Goal: Communication & Community: Answer question/provide support

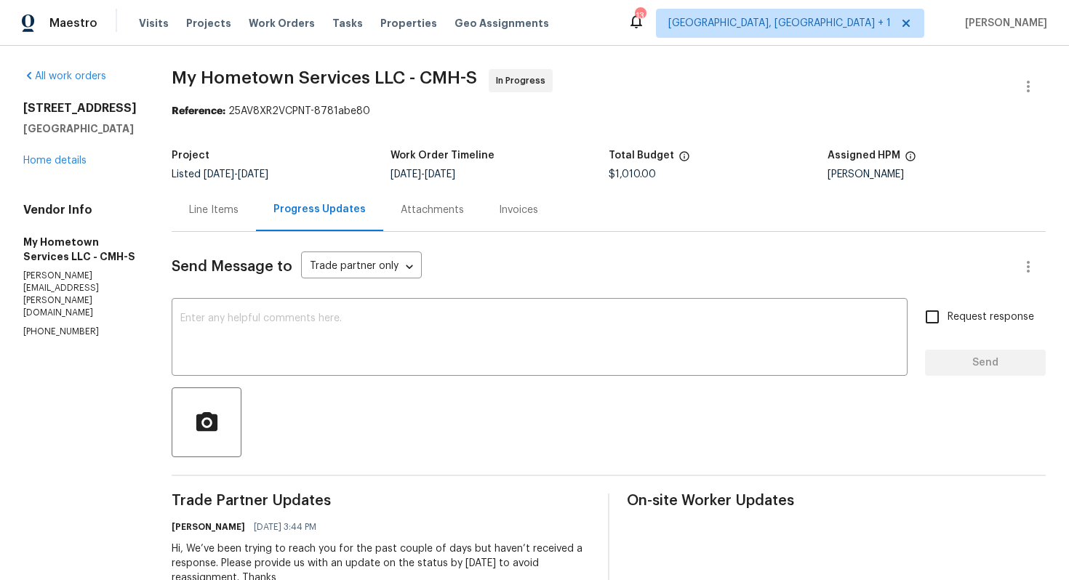
click at [57, 326] on p "(740) 785-6913" at bounding box center [79, 332] width 113 height 12
copy p "(740) 785-6913"
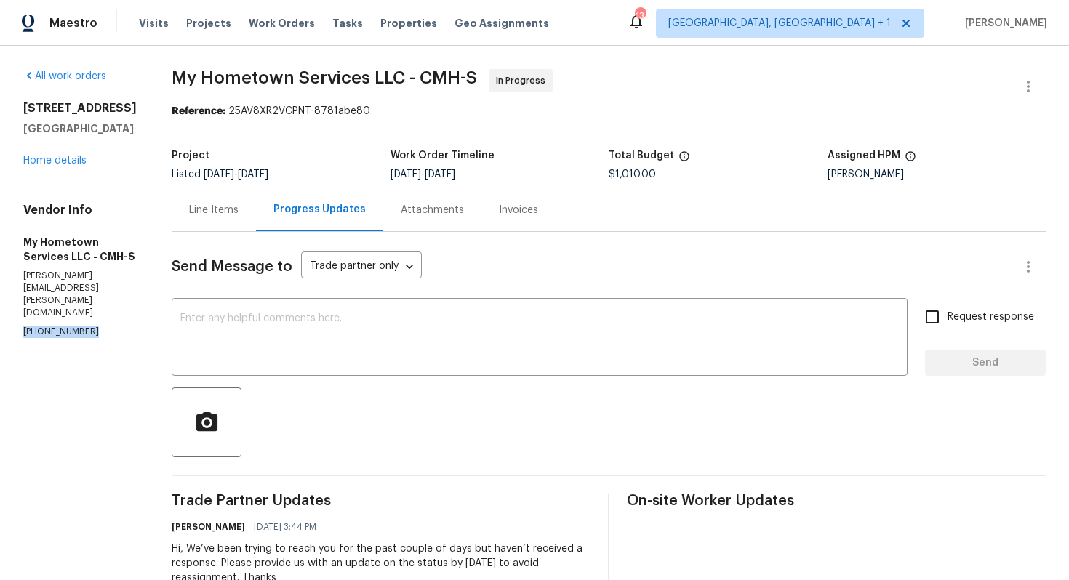
copy p "(740) 785-6913"
click at [215, 211] on div "Line Items" at bounding box center [213, 210] width 49 height 15
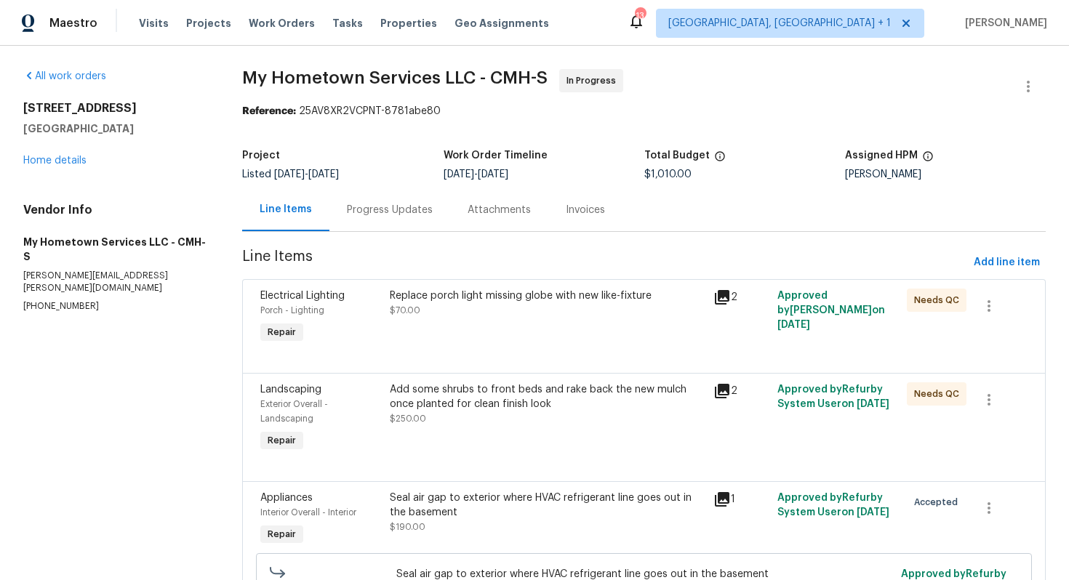
click at [643, 341] on div "Replace porch light missing globe with new like-fixture $70.00" at bounding box center [546, 317] width 323 height 67
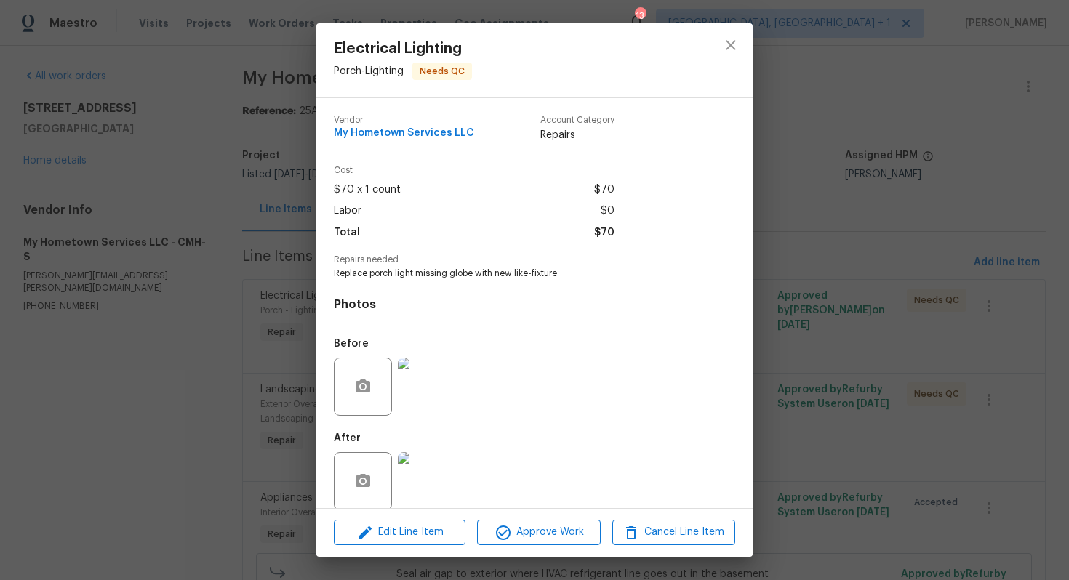
scroll to position [17, 0]
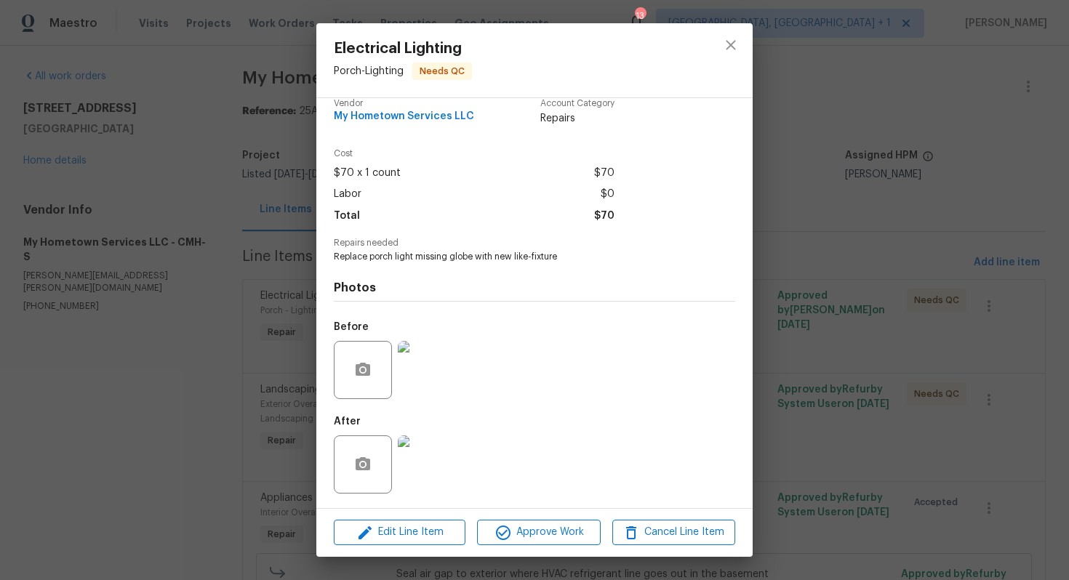
click at [430, 360] on img at bounding box center [427, 370] width 58 height 58
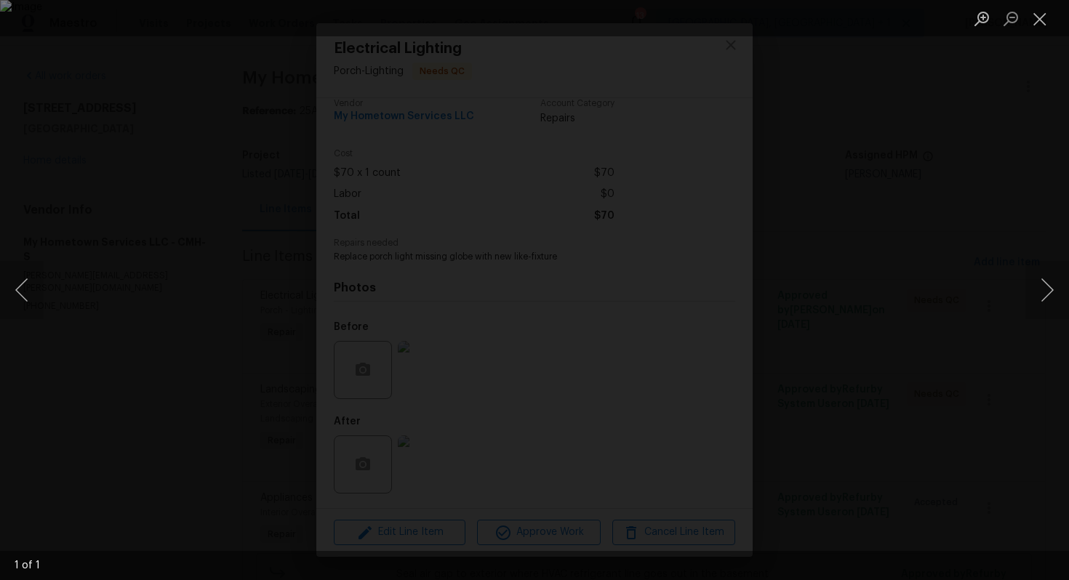
click at [1003, 196] on div "Lightbox" at bounding box center [534, 290] width 1069 height 580
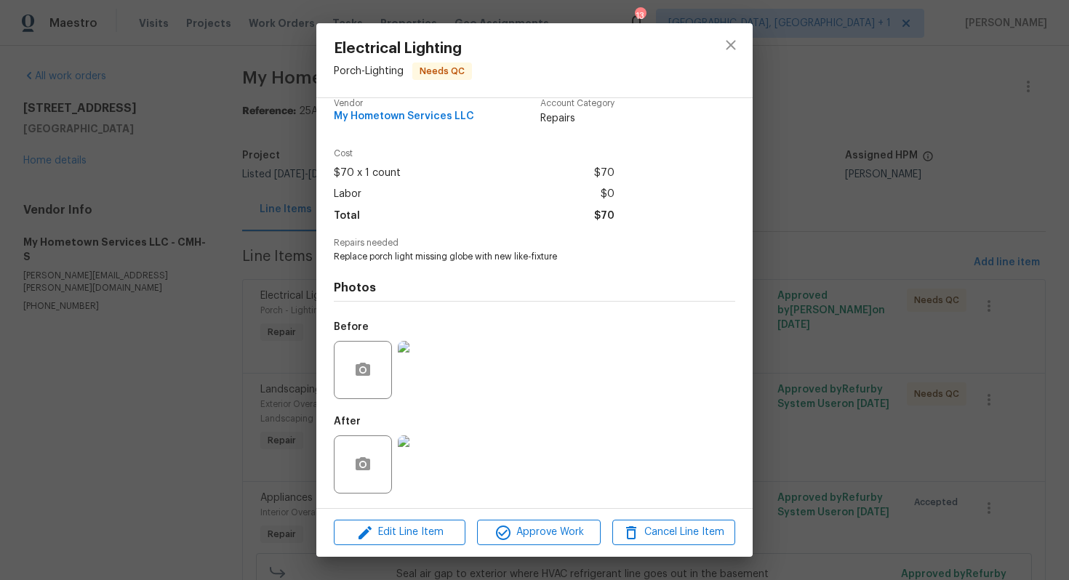
click at [433, 452] on img at bounding box center [427, 465] width 58 height 58
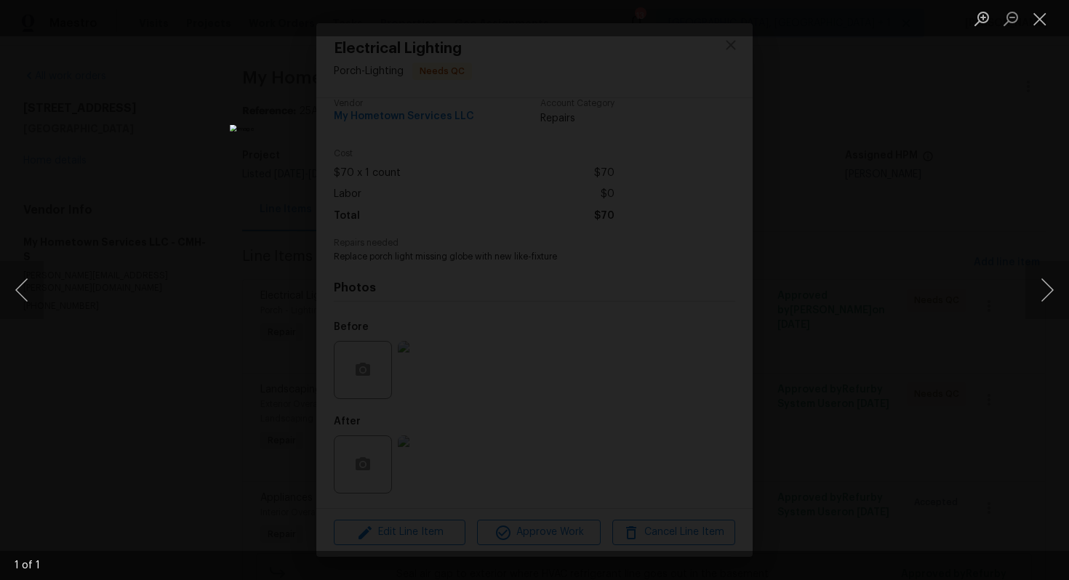
click at [868, 183] on div "Lightbox" at bounding box center [534, 290] width 1069 height 580
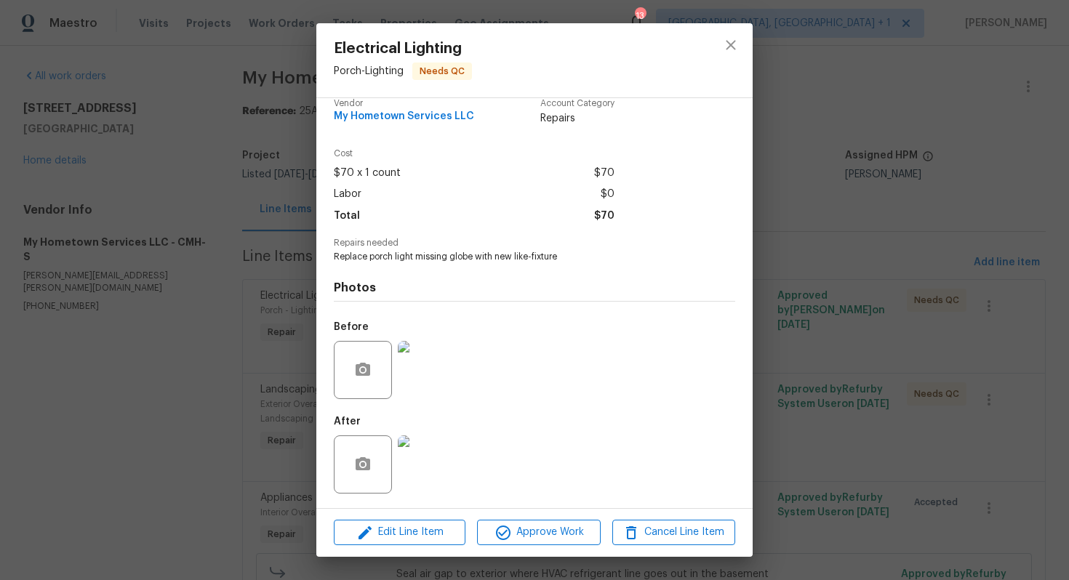
click at [808, 263] on div "Electrical Lighting Porch - Lighting Needs QC Vendor My Hometown Services LLC A…" at bounding box center [534, 290] width 1069 height 580
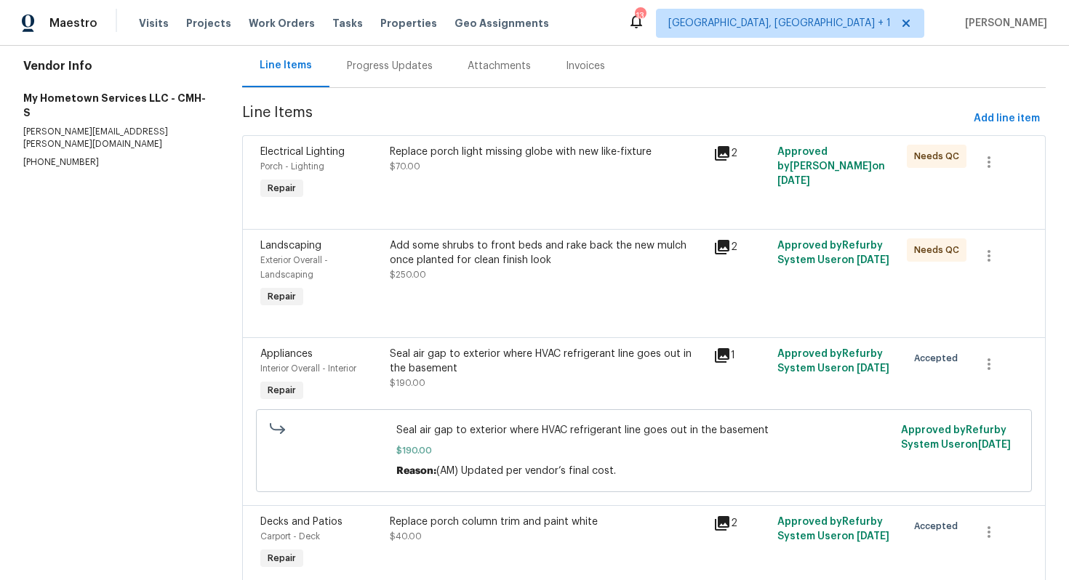
scroll to position [149, 0]
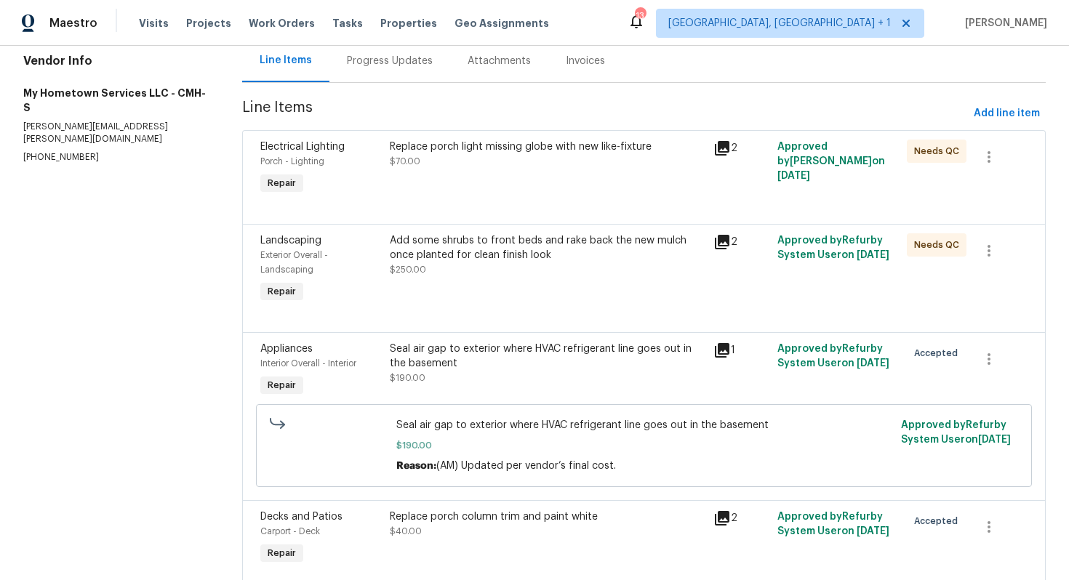
click at [489, 274] on div "Add some shrubs to front beds and rake back the new mulch once planted for clea…" at bounding box center [547, 255] width 314 height 44
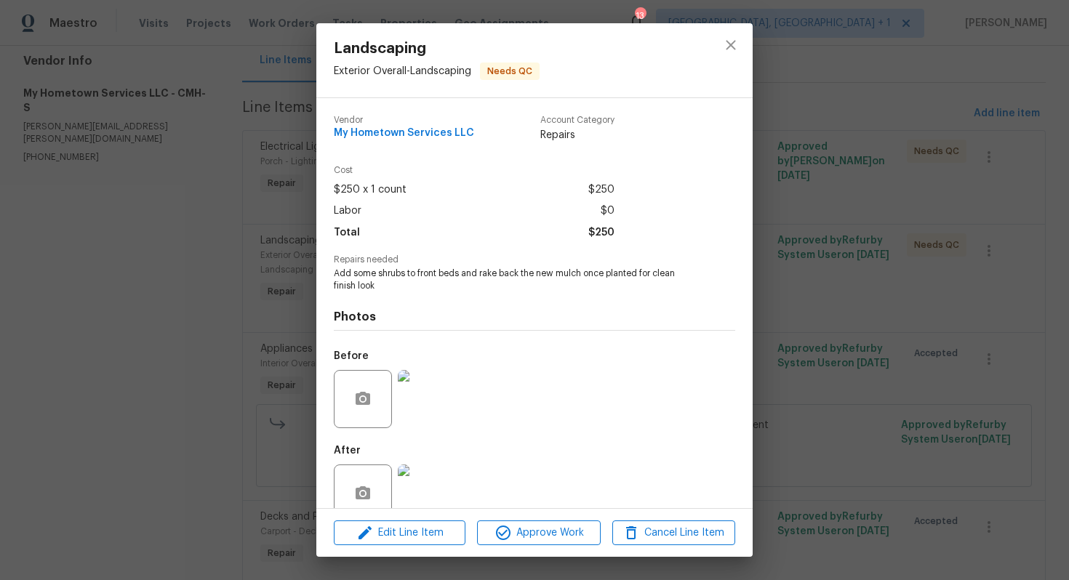
scroll to position [29, 0]
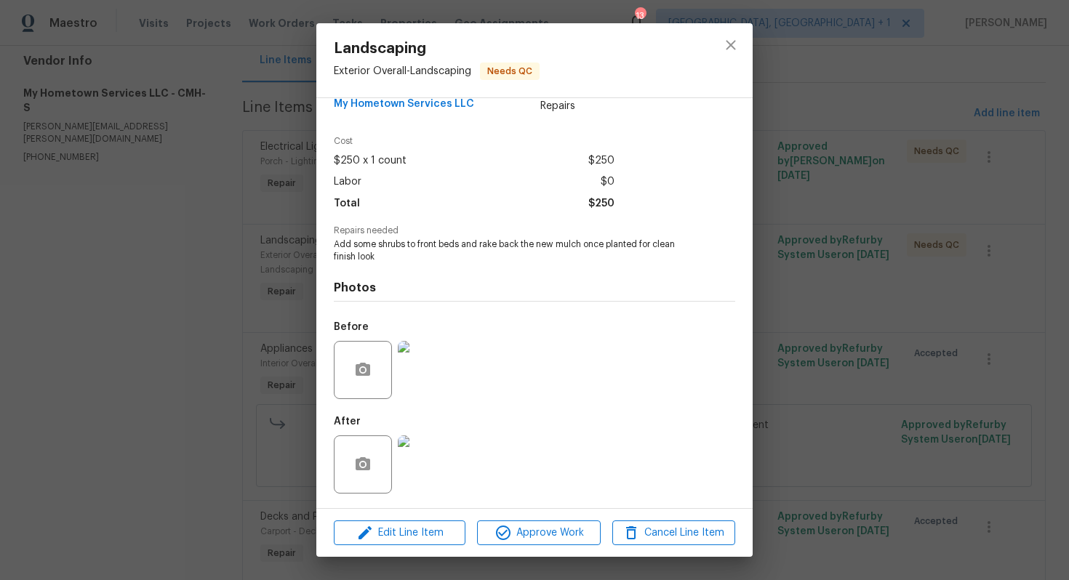
click at [431, 381] on img at bounding box center [427, 370] width 58 height 58
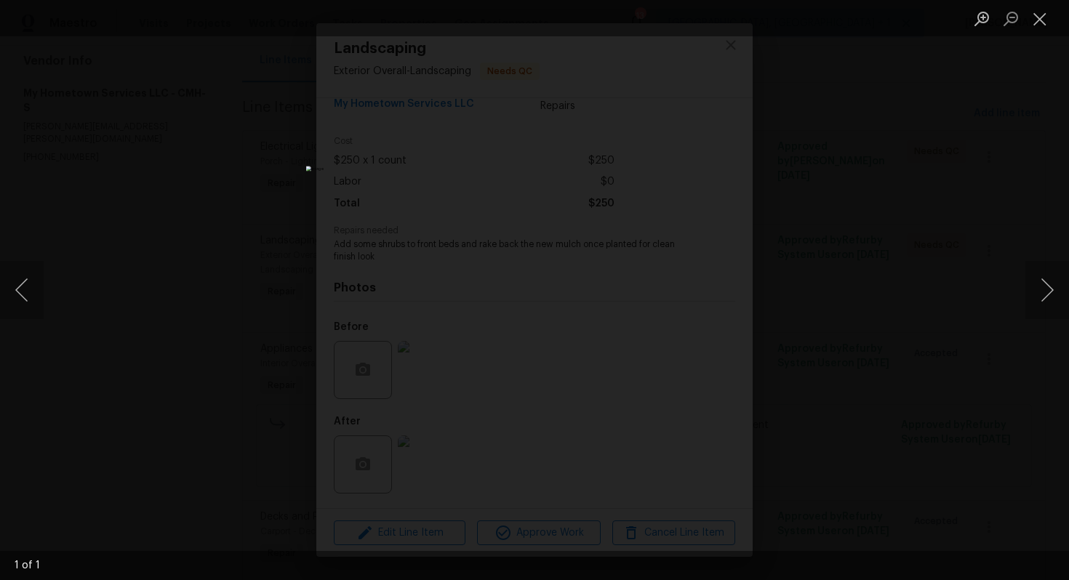
click at [931, 241] on div "Lightbox" at bounding box center [534, 290] width 1069 height 580
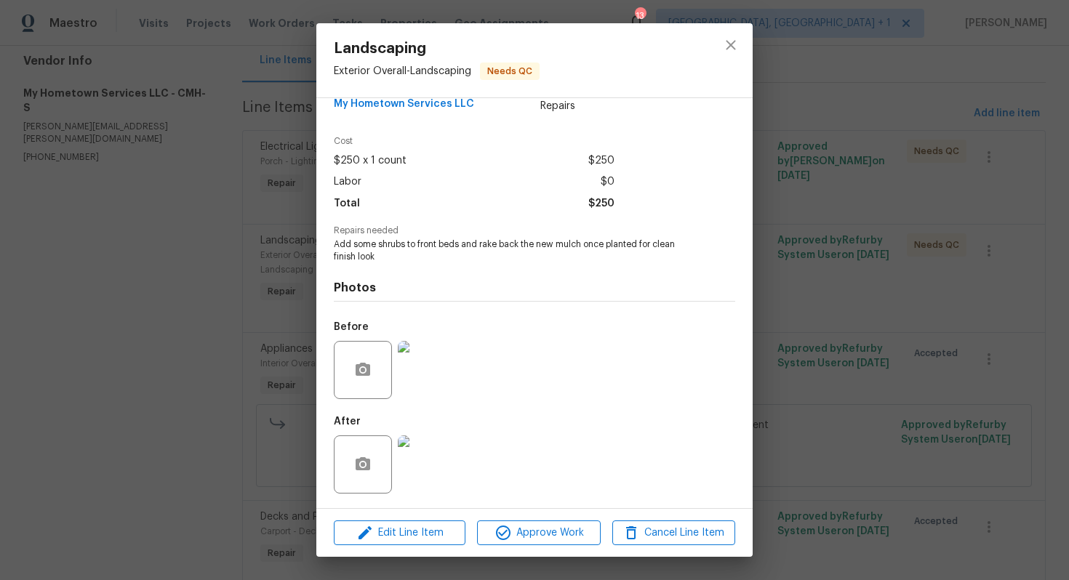
click at [426, 462] on img at bounding box center [427, 465] width 58 height 58
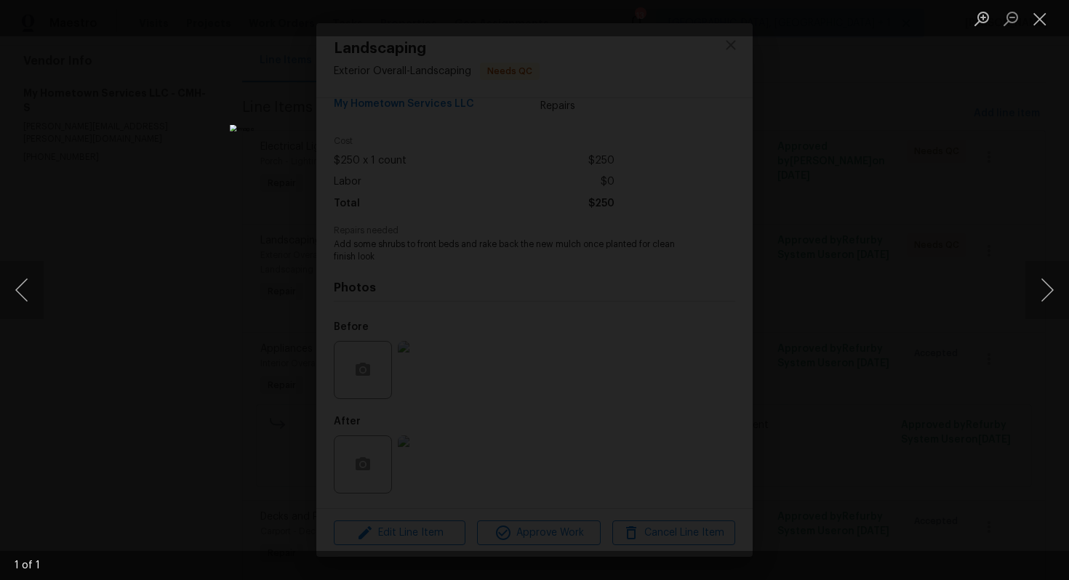
click at [831, 326] on div "Lightbox" at bounding box center [534, 290] width 1069 height 580
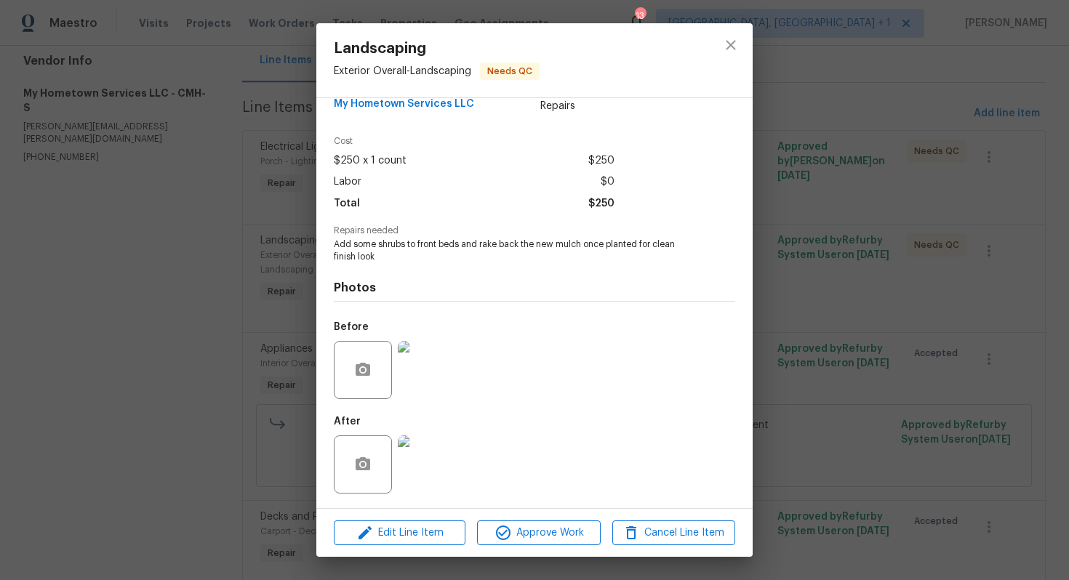
click at [831, 326] on div "Landscaping Exterior Overall - Landscaping Needs QC Vendor My Hometown Services…" at bounding box center [534, 290] width 1069 height 580
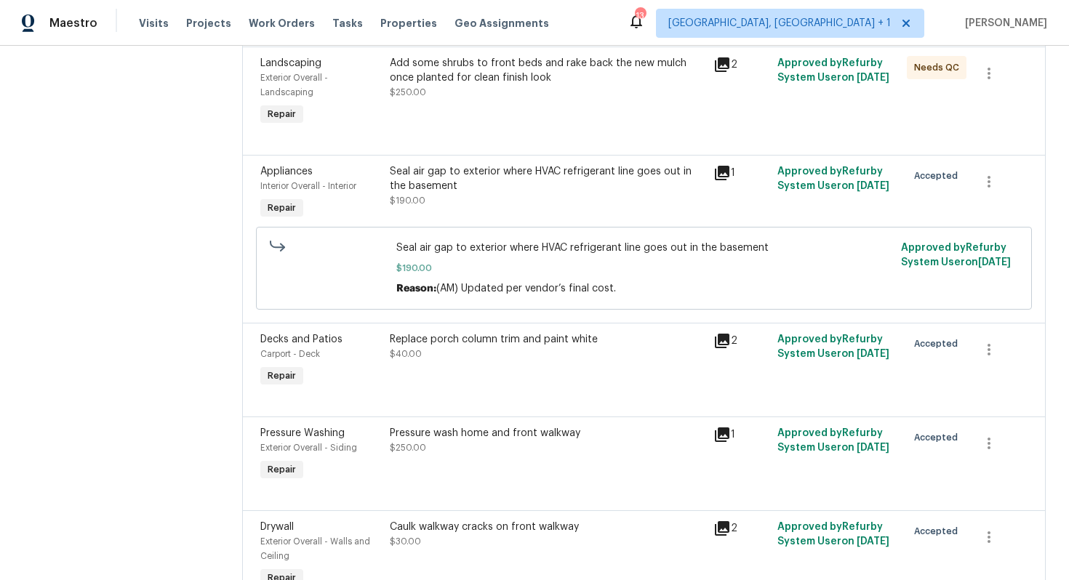
scroll to position [327, 0]
click at [502, 186] on div "Seal air gap to exterior where HVAC refrigerant line goes out in the basement" at bounding box center [547, 178] width 314 height 29
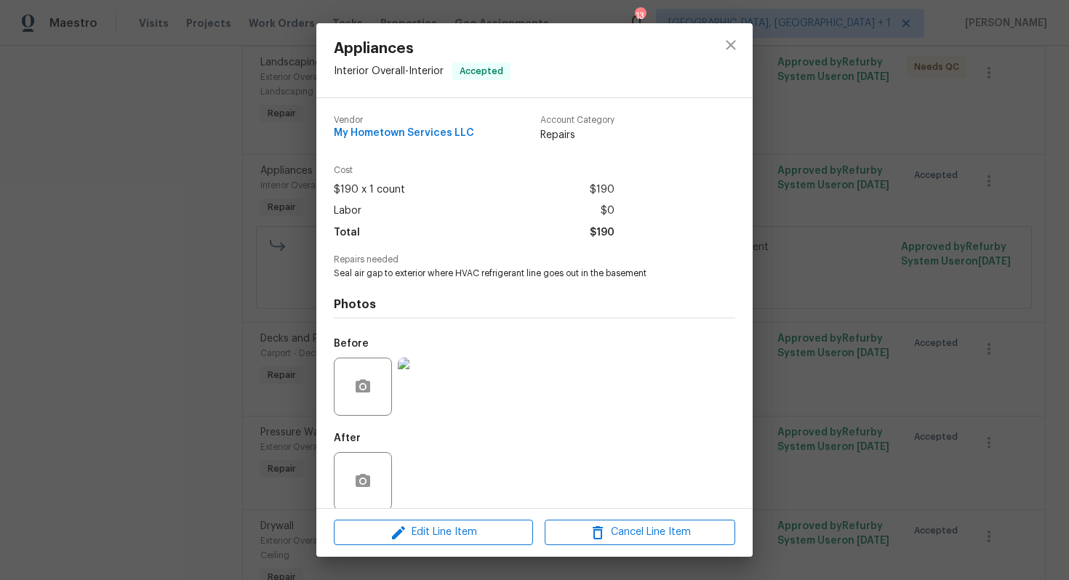
scroll to position [17, 0]
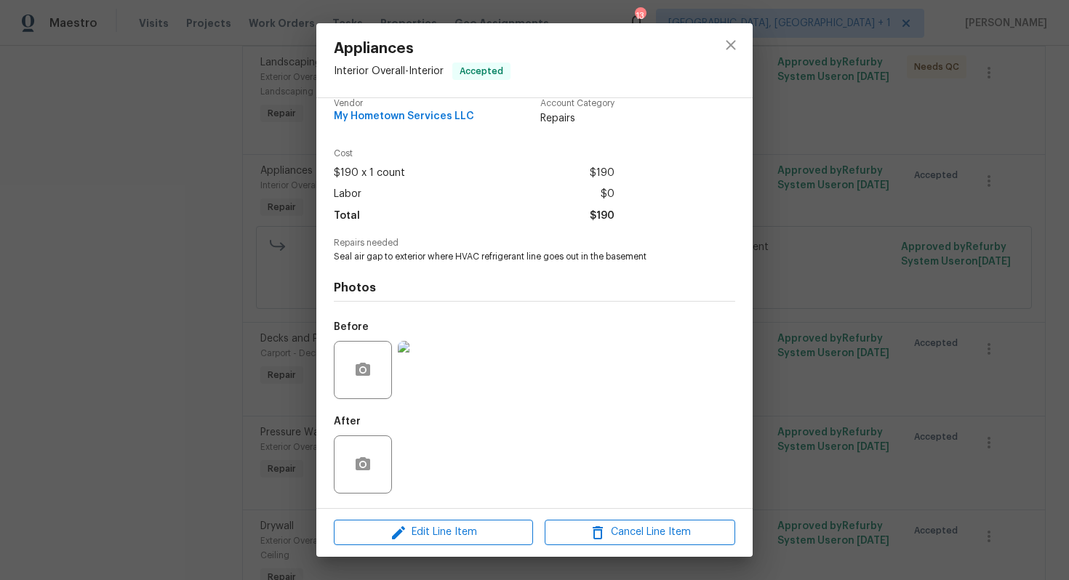
click at [428, 361] on img at bounding box center [427, 370] width 58 height 58
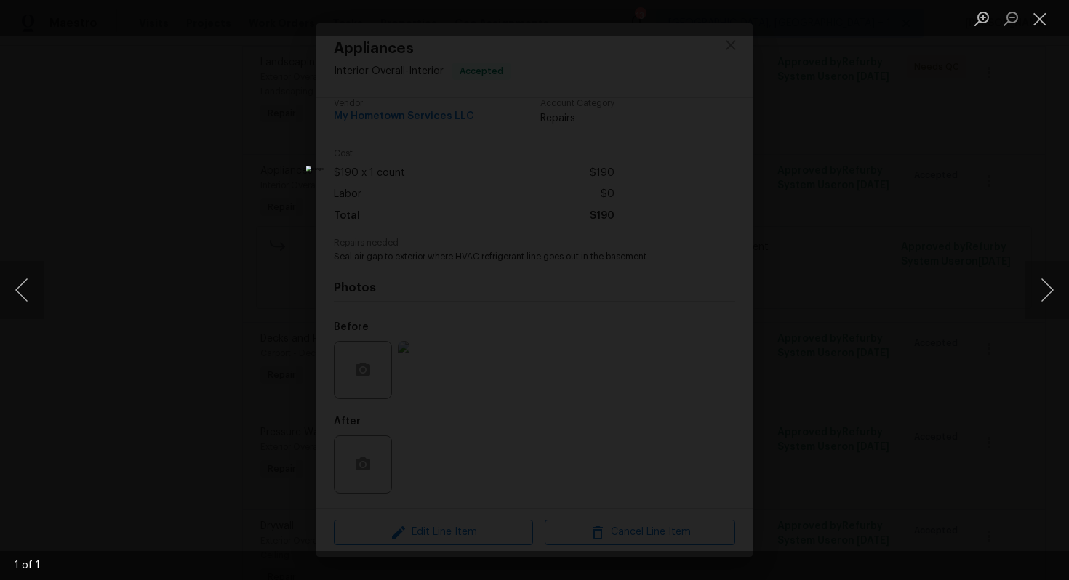
click at [849, 202] on div "Lightbox" at bounding box center [534, 290] width 1069 height 580
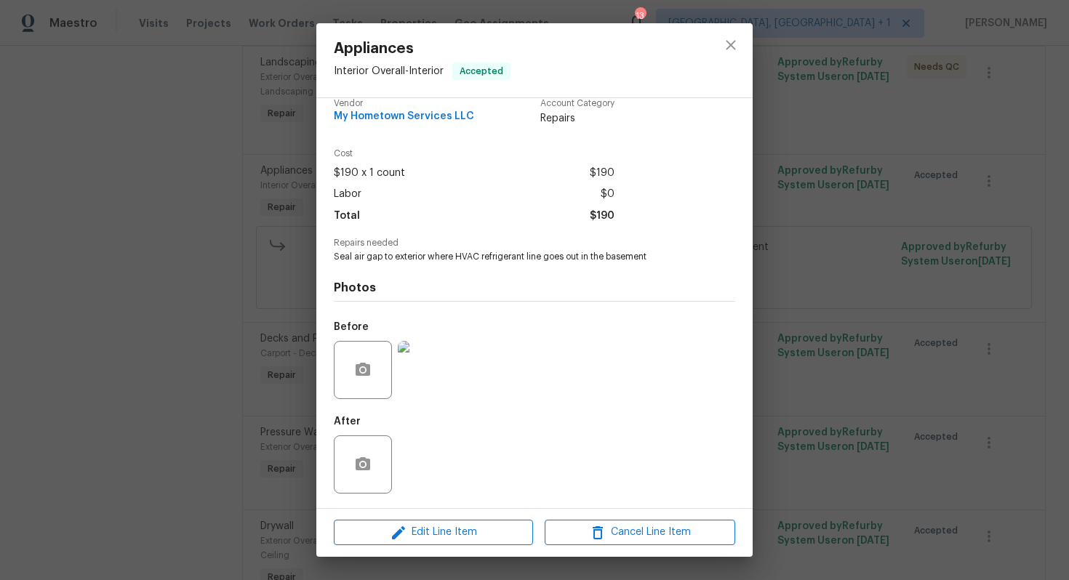
click at [849, 202] on div "Appliances Interior Overall - Interior Accepted Vendor My Hometown Services LLC…" at bounding box center [534, 290] width 1069 height 580
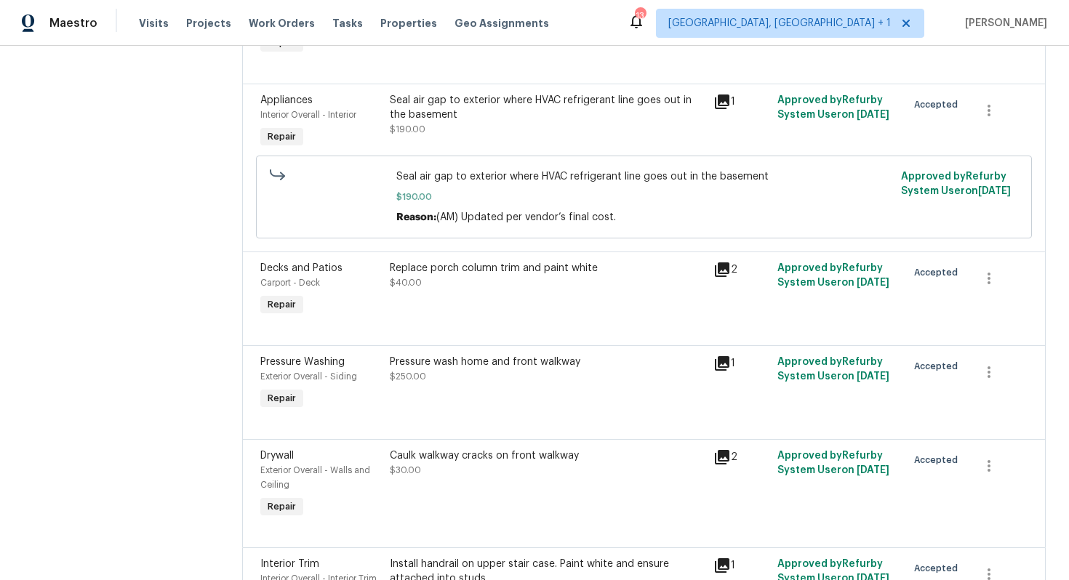
scroll to position [398, 0]
click at [498, 311] on div "Replace porch column trim and paint white $40.00" at bounding box center [546, 289] width 323 height 67
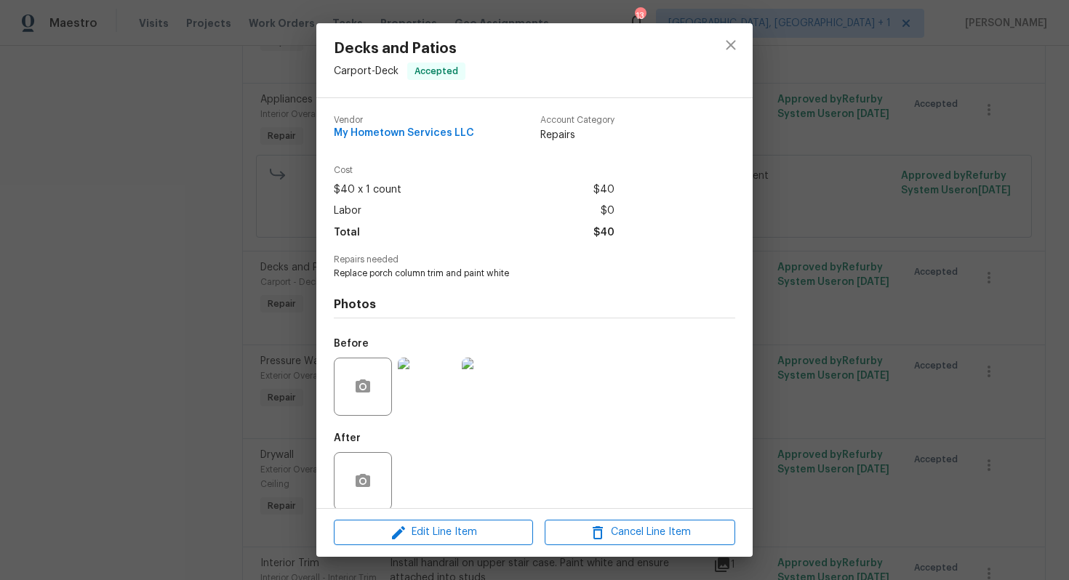
scroll to position [17, 0]
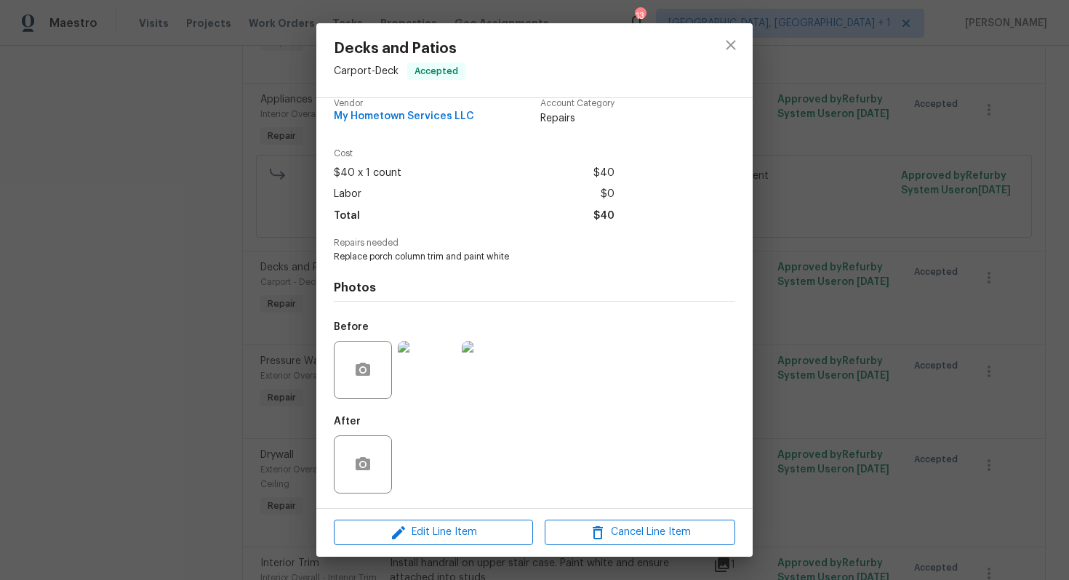
click at [429, 382] on img at bounding box center [427, 370] width 58 height 58
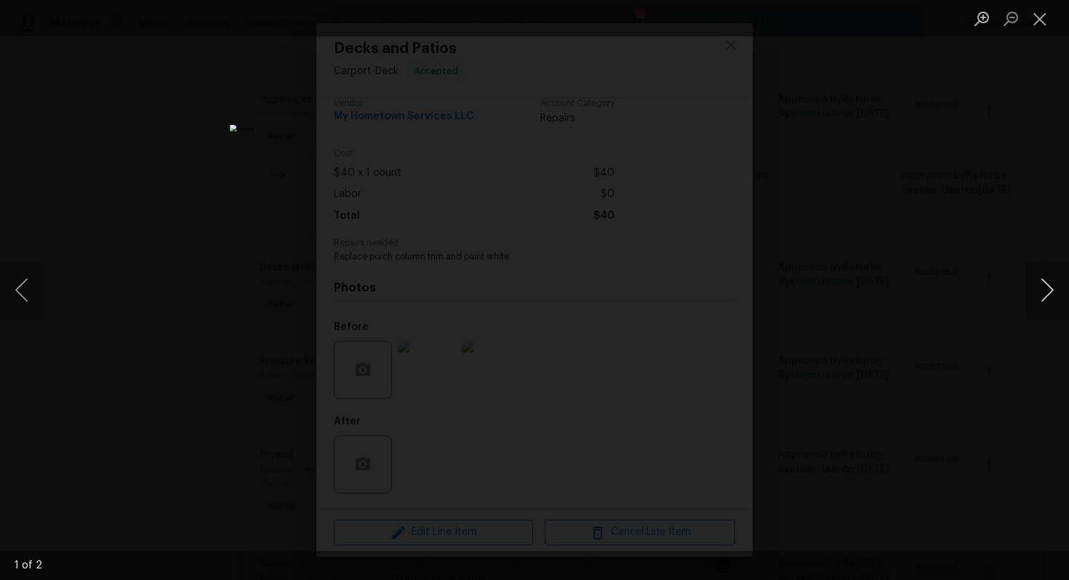
click at [1044, 290] on button "Next image" at bounding box center [1047, 290] width 44 height 58
click at [902, 288] on div "Lightbox" at bounding box center [534, 290] width 1069 height 580
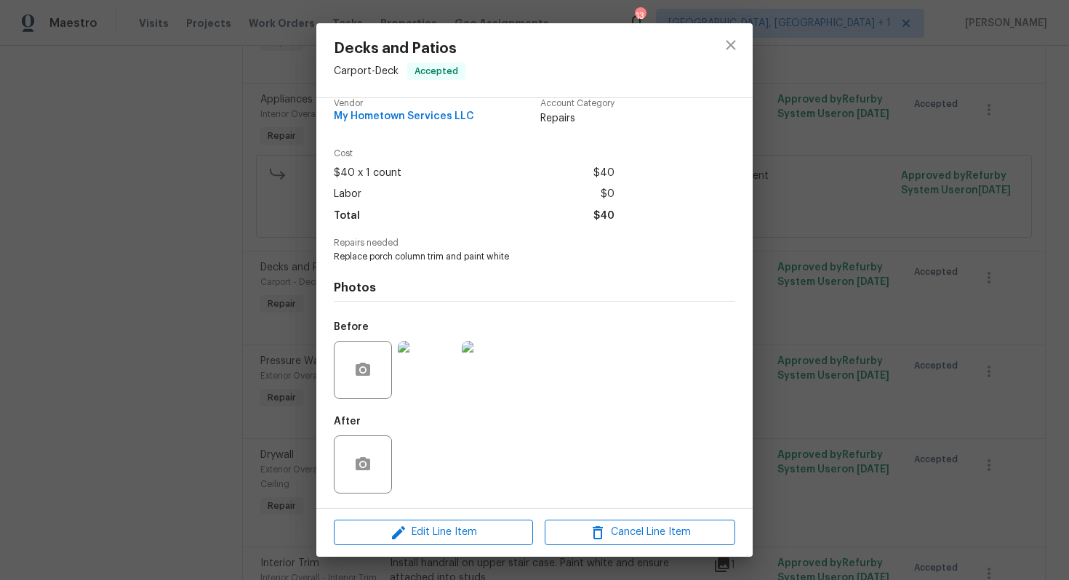
click at [808, 290] on div "Decks and Patios Carport - Deck Accepted Vendor My Hometown Services LLC Accoun…" at bounding box center [534, 290] width 1069 height 580
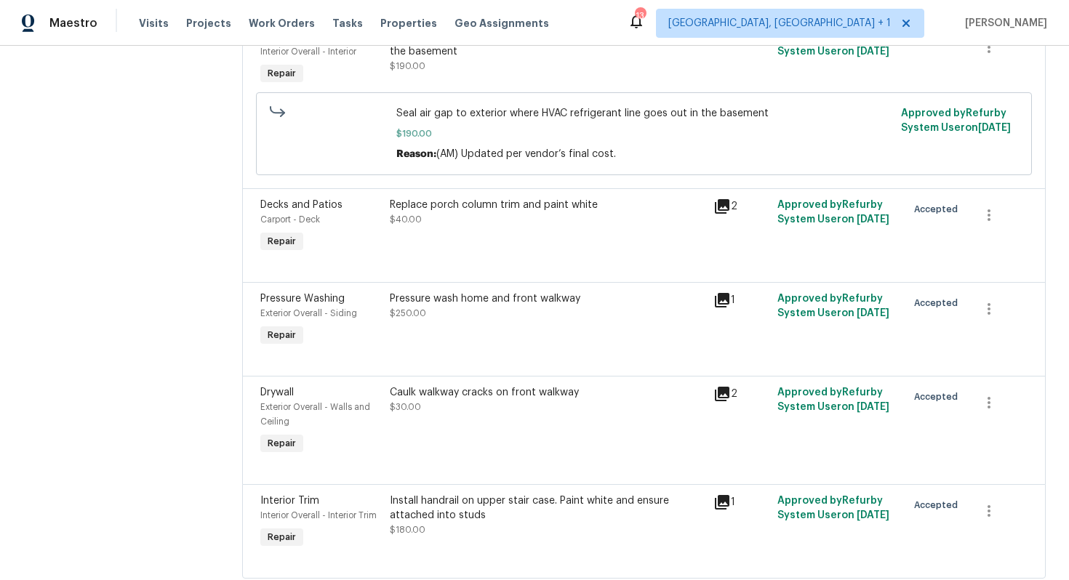
scroll to position [484, 0]
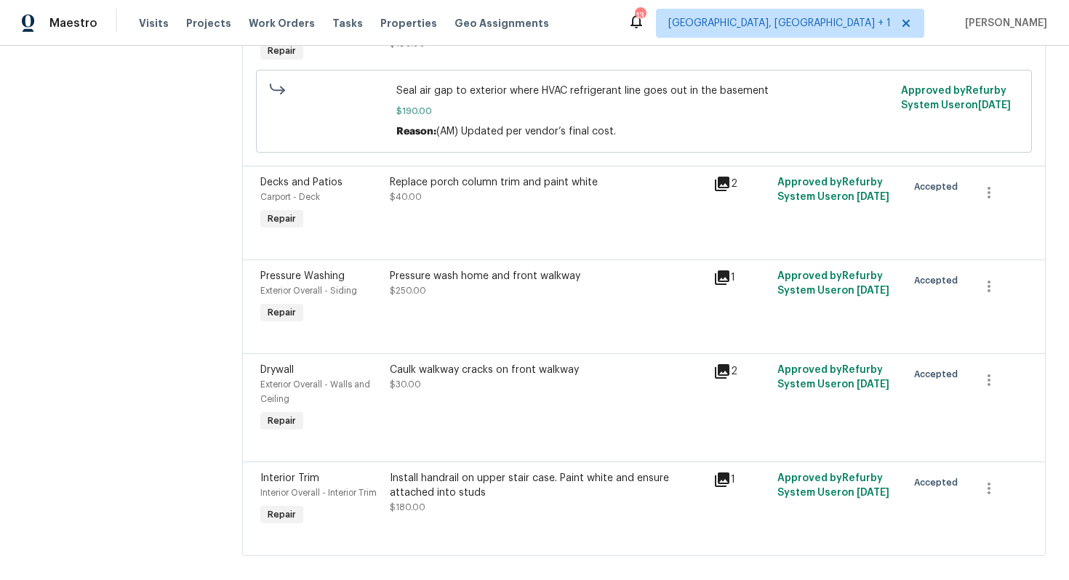
click at [488, 326] on div "Pressure wash home and front walkway $250.00" at bounding box center [546, 298] width 323 height 67
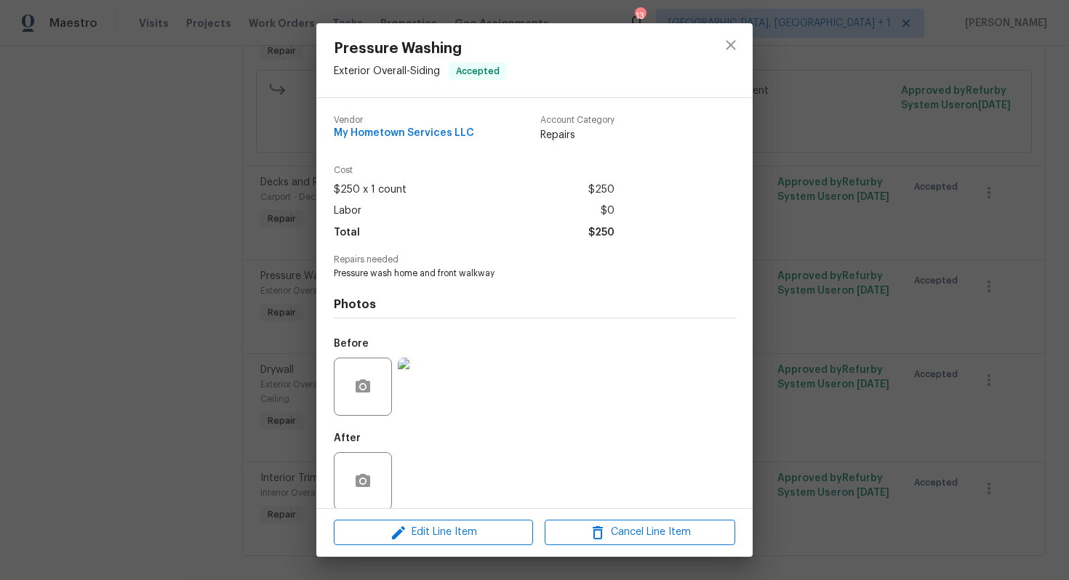
scroll to position [17, 0]
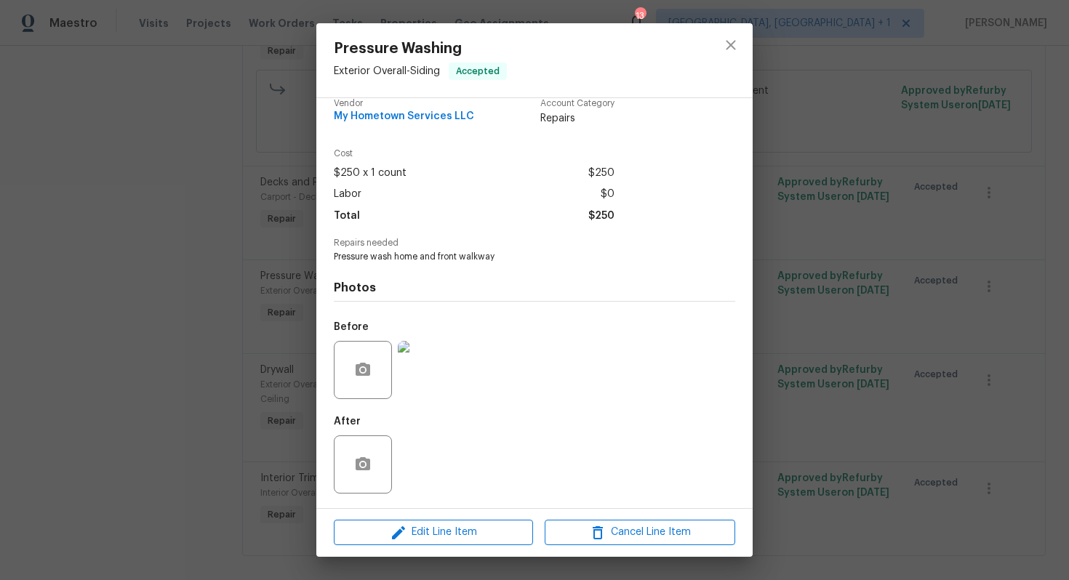
click at [430, 374] on img at bounding box center [427, 370] width 58 height 58
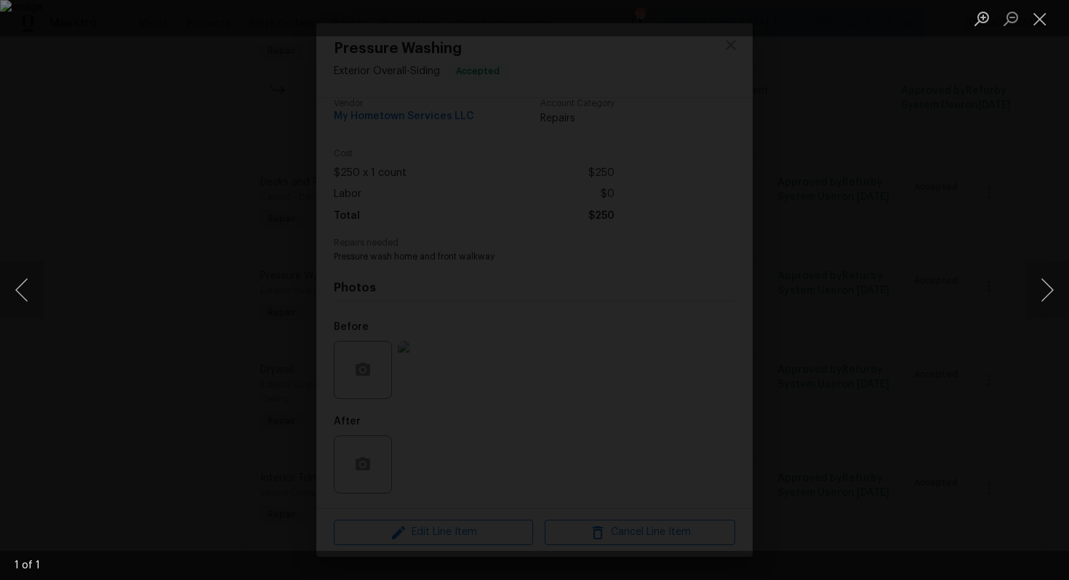
click at [984, 159] on div "Lightbox" at bounding box center [534, 290] width 1069 height 580
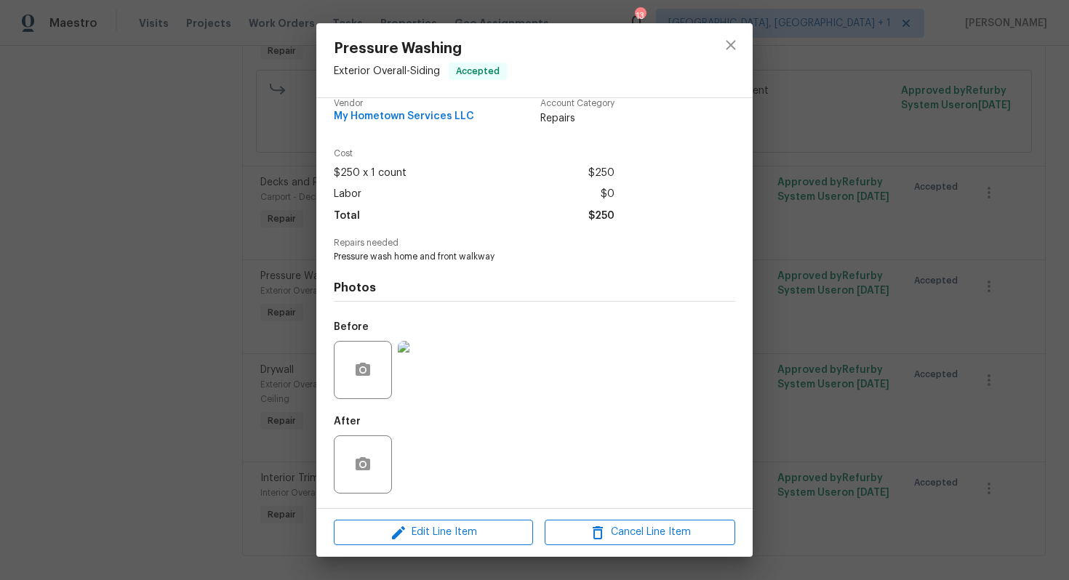
click at [878, 241] on div "Pressure Washing Exterior Overall - Siding Accepted Vendor My Hometown Services…" at bounding box center [534, 290] width 1069 height 580
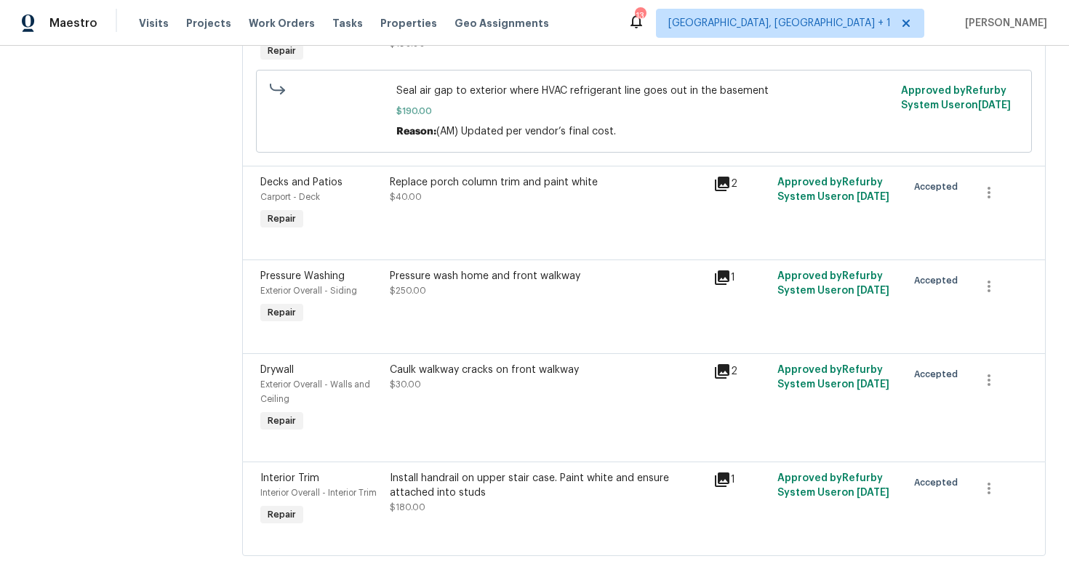
scroll to position [504, 0]
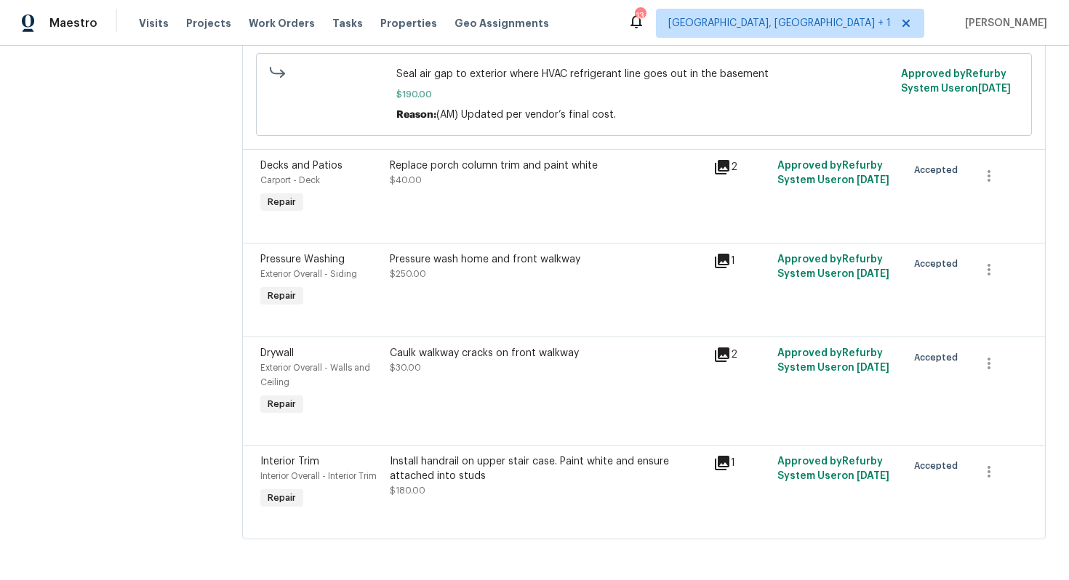
click at [449, 478] on div "Install handrail on upper stair case. Paint white and ensure attached into studs" at bounding box center [547, 468] width 314 height 29
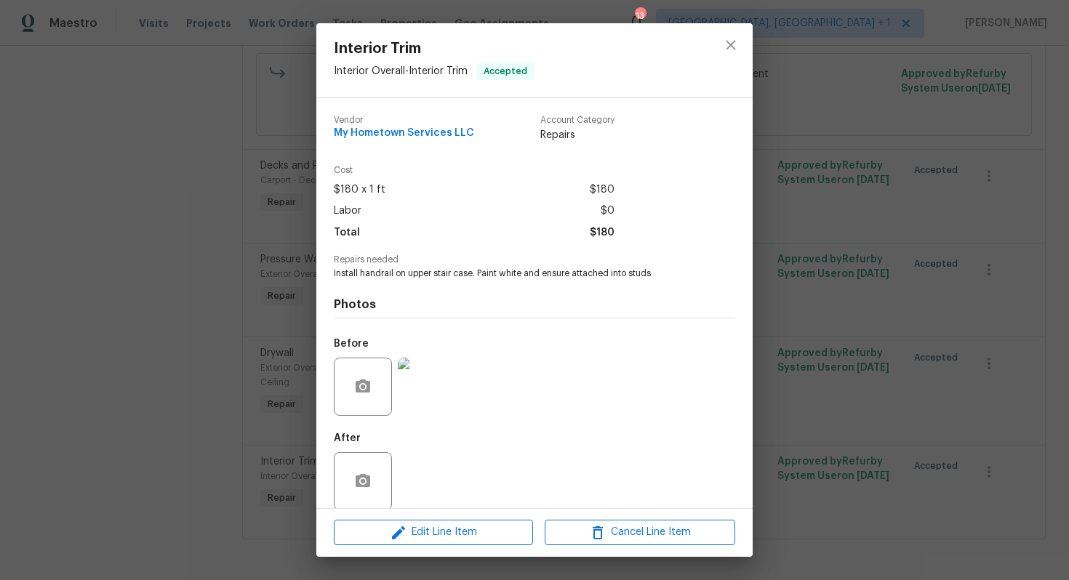
scroll to position [17, 0]
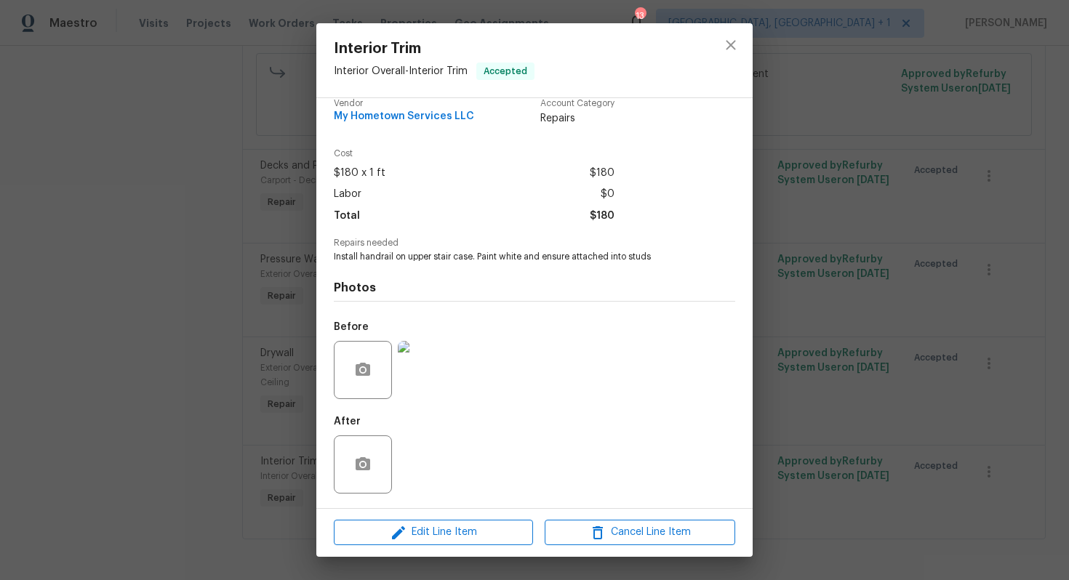
click at [452, 371] on img at bounding box center [427, 370] width 58 height 58
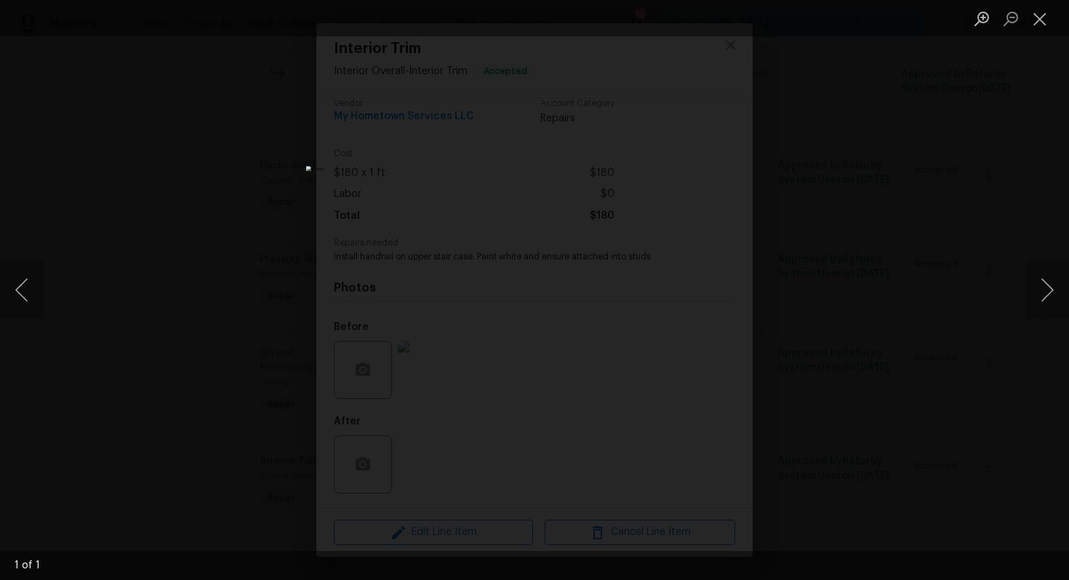
click at [864, 244] on div "Lightbox" at bounding box center [534, 290] width 1069 height 580
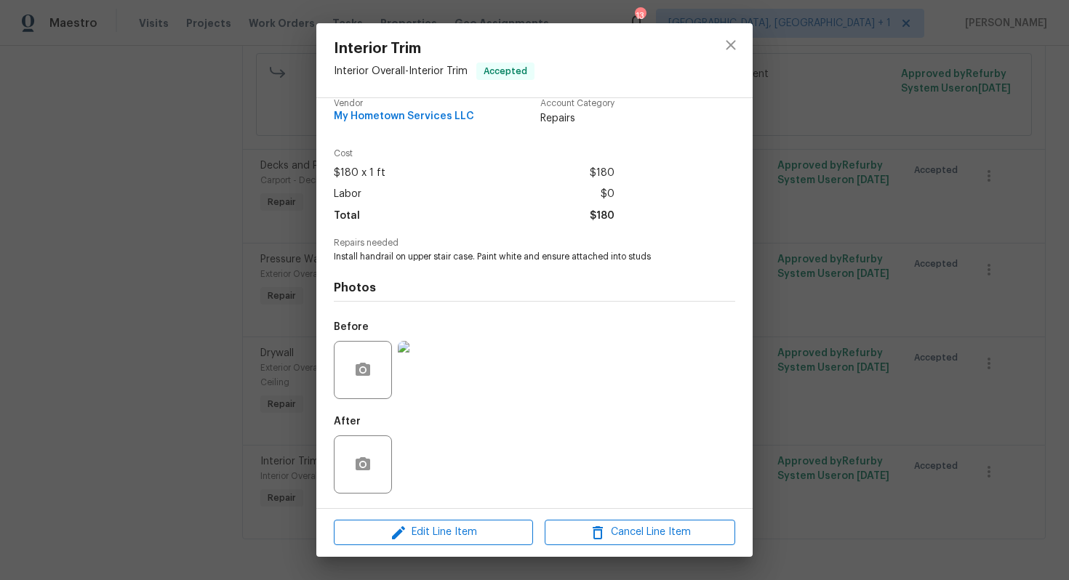
click at [864, 244] on div "Interior Trim Interior Overall - Interior Trim Accepted Vendor My Hometown Serv…" at bounding box center [534, 290] width 1069 height 580
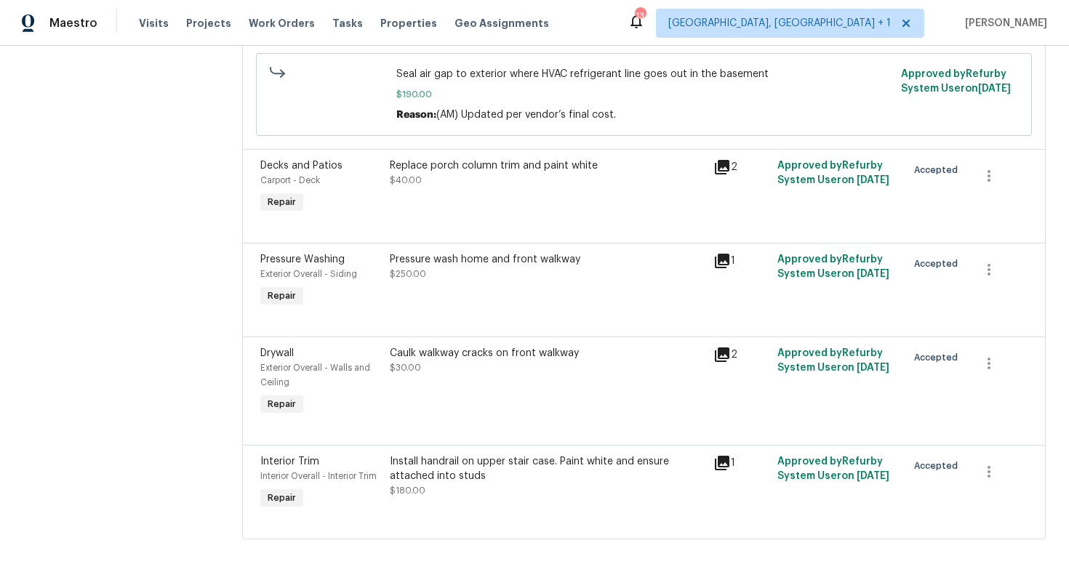
scroll to position [0, 0]
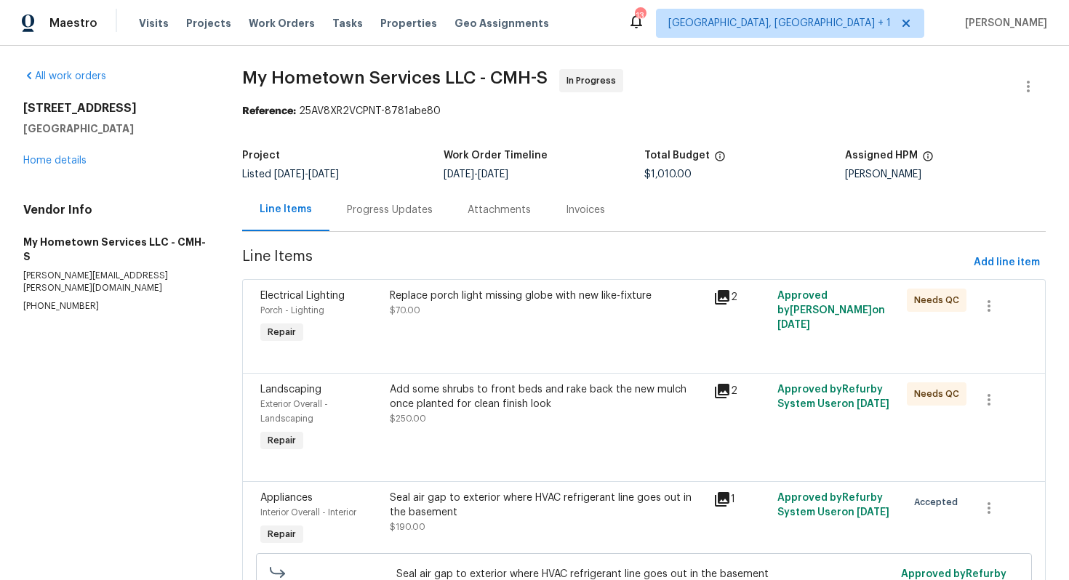
click at [383, 212] on div "Progress Updates" at bounding box center [390, 210] width 86 height 15
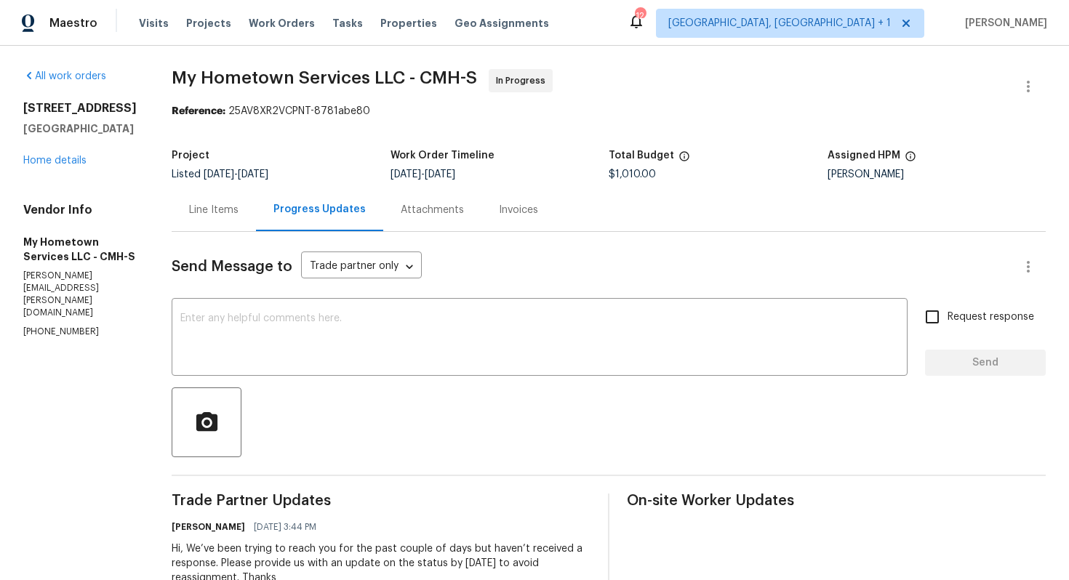
click at [210, 217] on div "Line Items" at bounding box center [213, 210] width 49 height 15
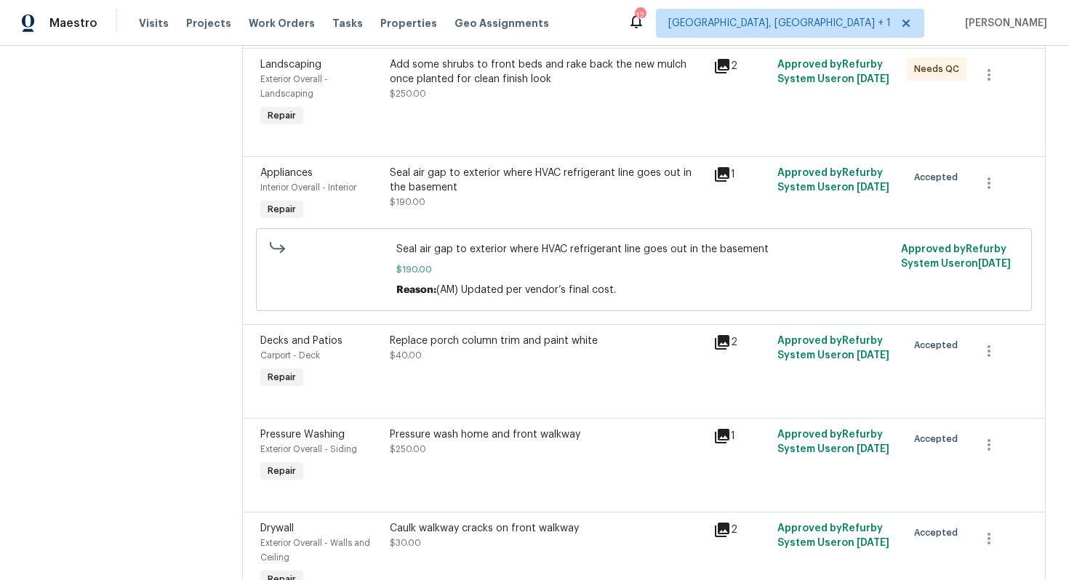
scroll to position [504, 0]
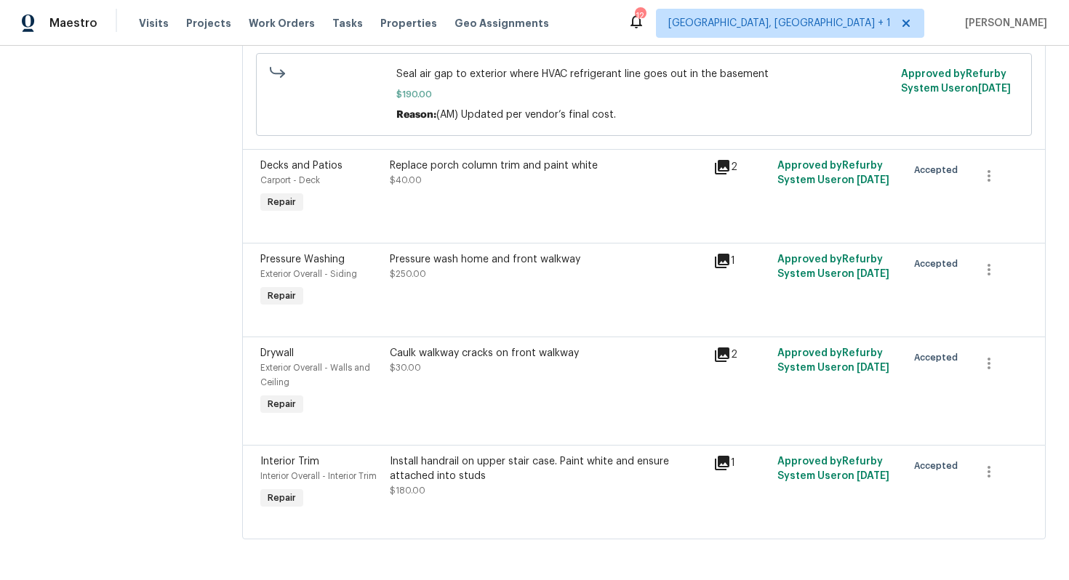
click at [419, 260] on div "Pressure wash home and front walkway" at bounding box center [547, 259] width 314 height 15
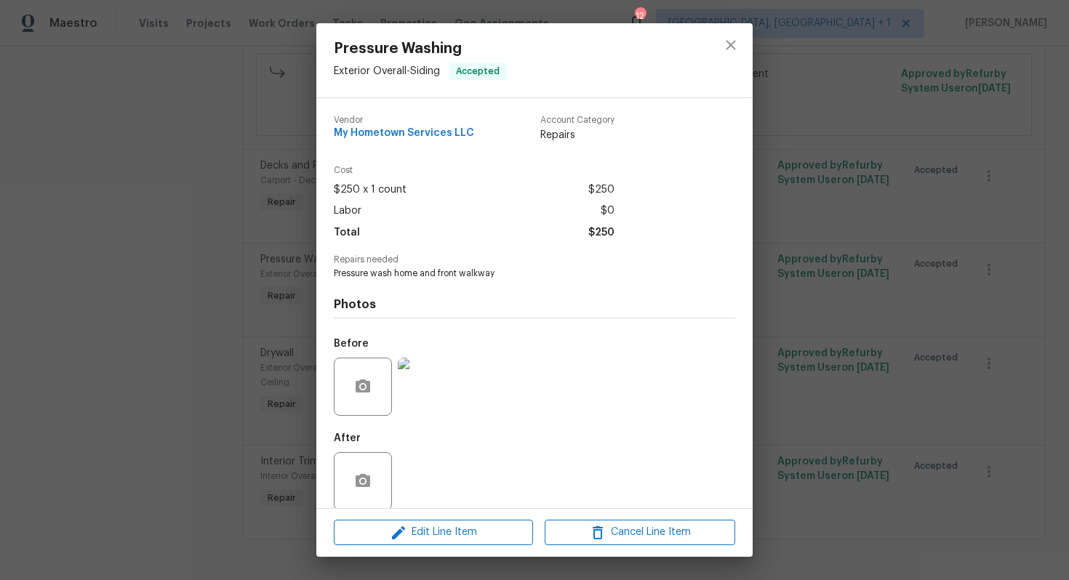
click at [275, 251] on div "Pressure Washing Exterior Overall - Siding Accepted Vendor My Hometown Services…" at bounding box center [534, 290] width 1069 height 580
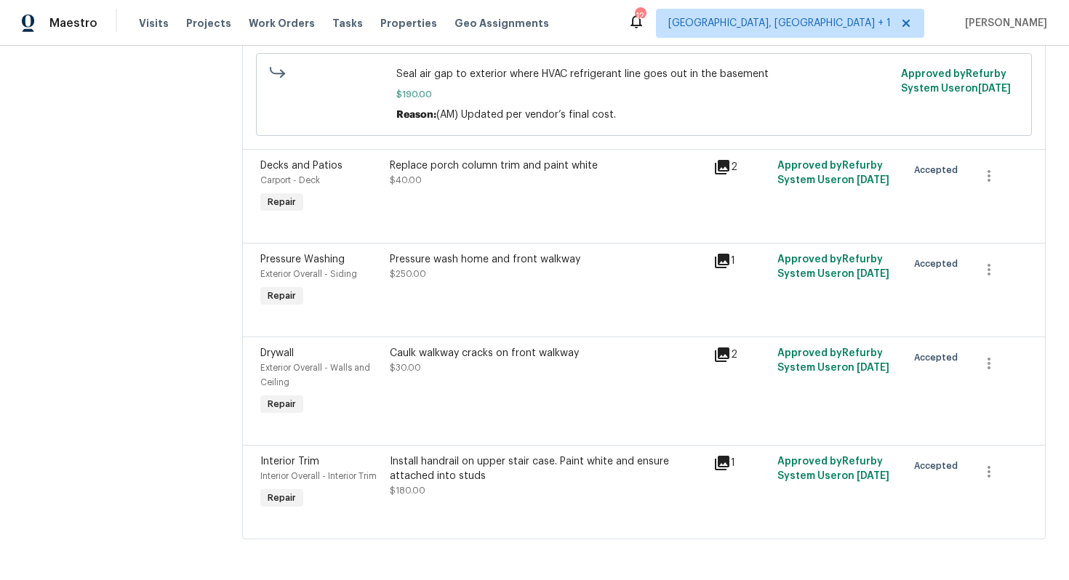
click at [425, 271] on div "Pressure wash home and front walkway $250.00" at bounding box center [547, 266] width 314 height 29
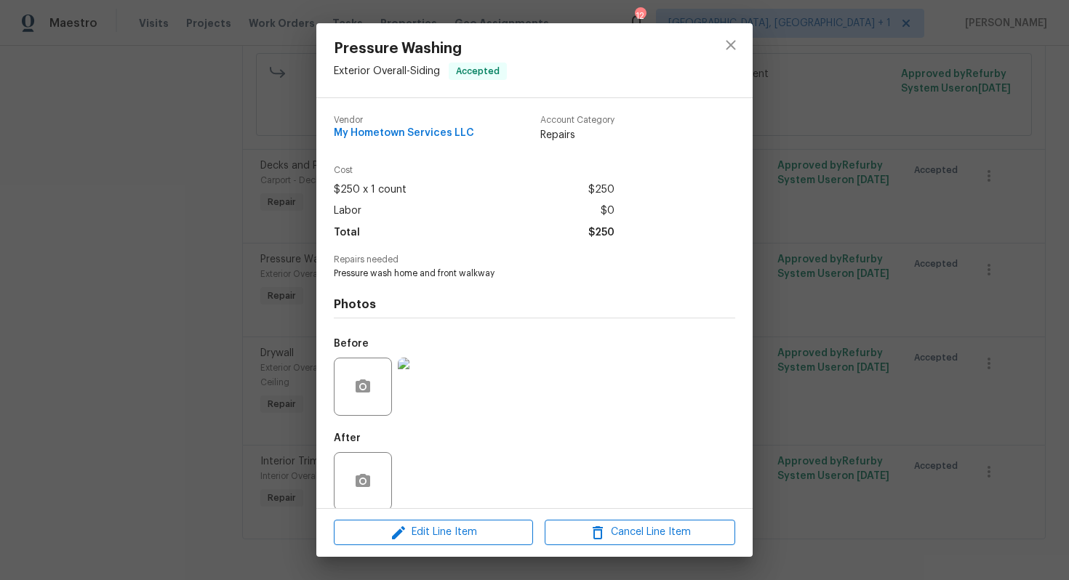
click at [229, 265] on div "Pressure Washing Exterior Overall - Siding Accepted Vendor My Hometown Services…" at bounding box center [534, 290] width 1069 height 580
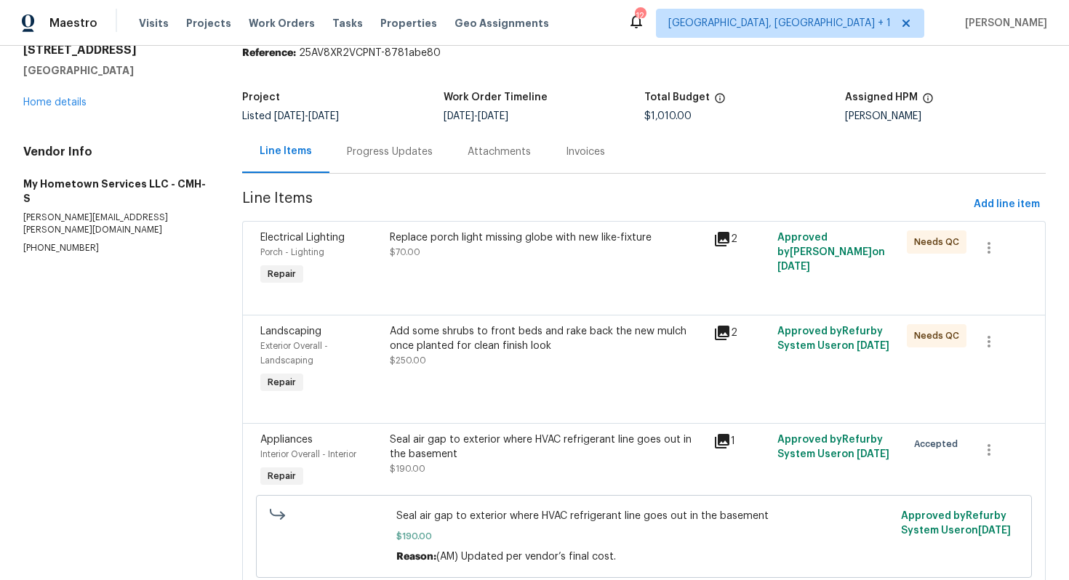
scroll to position [0, 0]
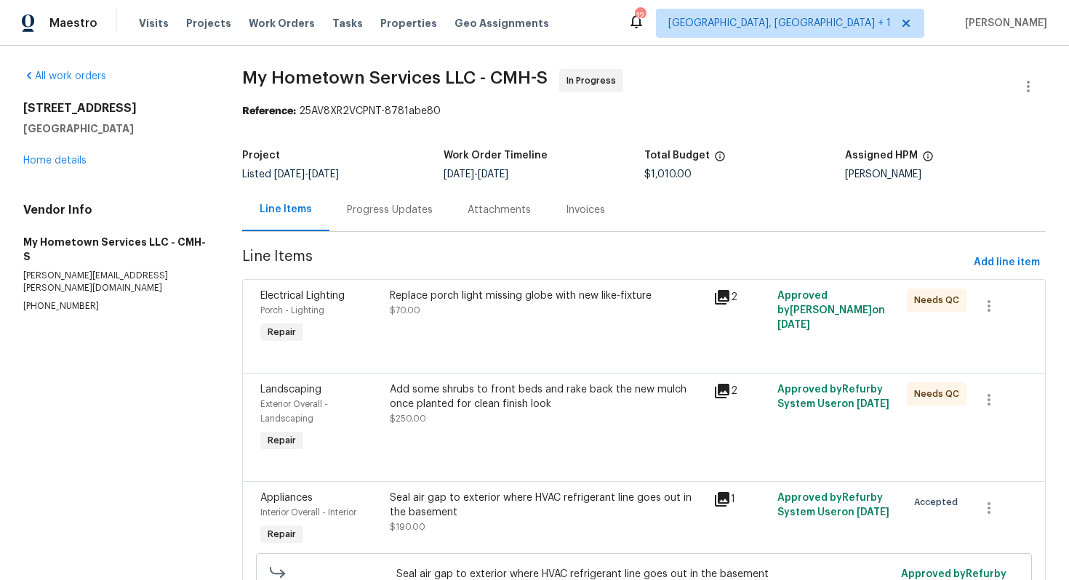
click at [398, 204] on div "Progress Updates" at bounding box center [390, 210] width 86 height 15
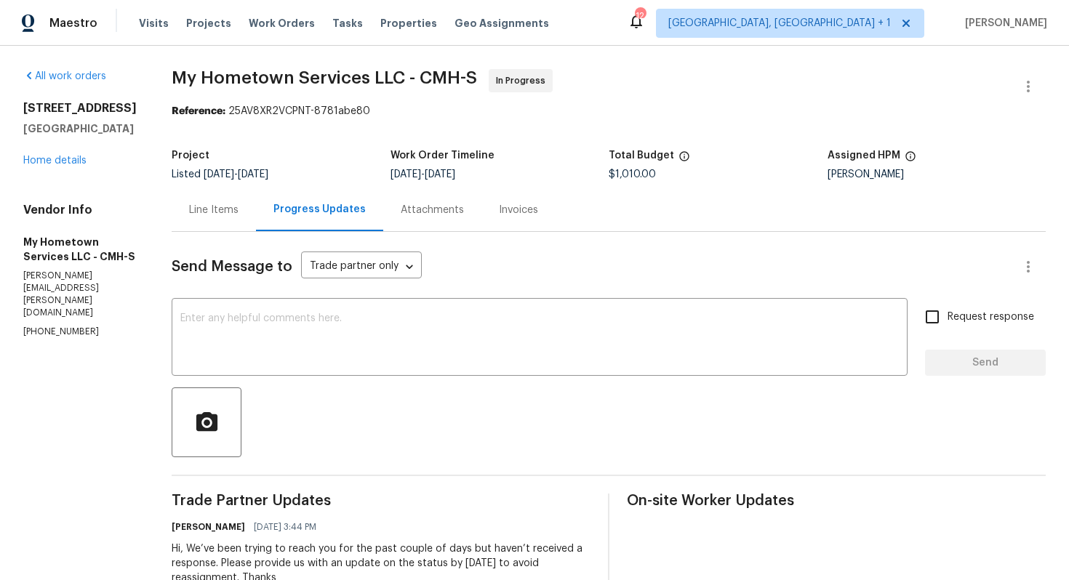
drag, startPoint x: 265, startPoint y: 414, endPoint x: 263, endPoint y: 380, distance: 34.3
click at [264, 404] on div at bounding box center [609, 423] width 874 height 70
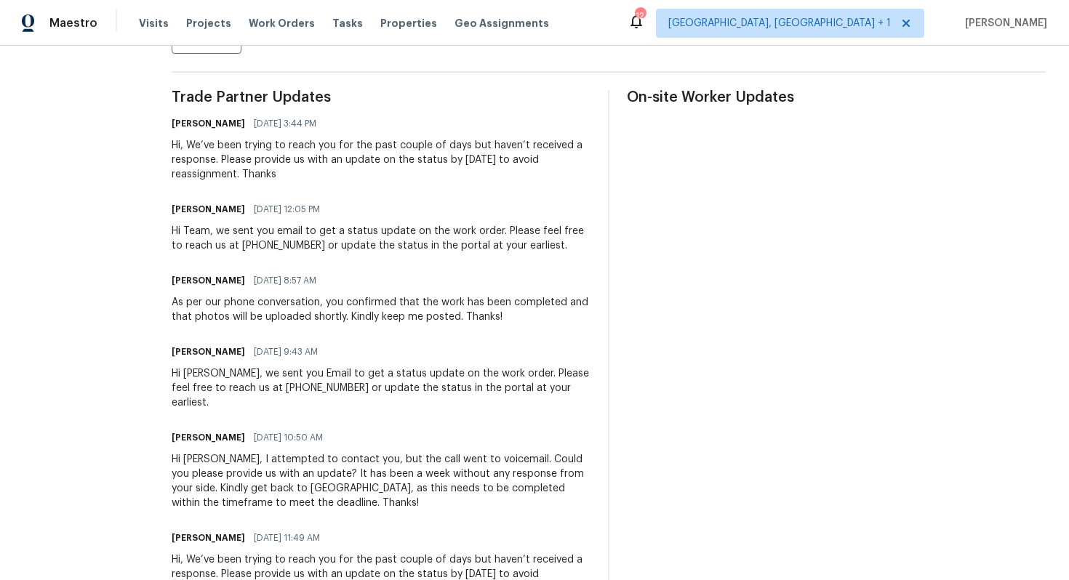
scroll to position [392, 0]
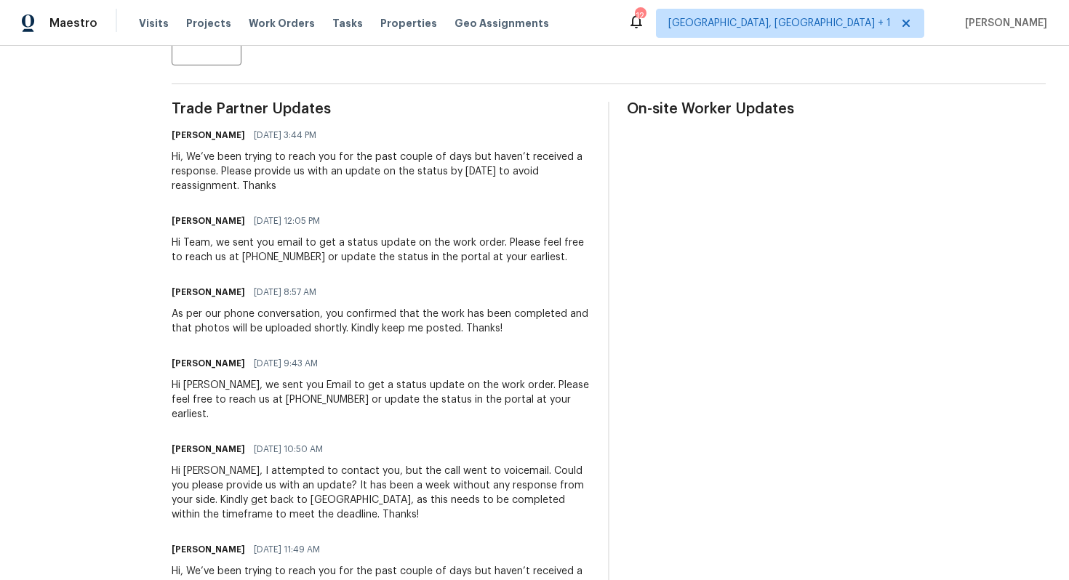
click at [254, 297] on span "09/24/2025 8:57 AM" at bounding box center [285, 292] width 63 height 15
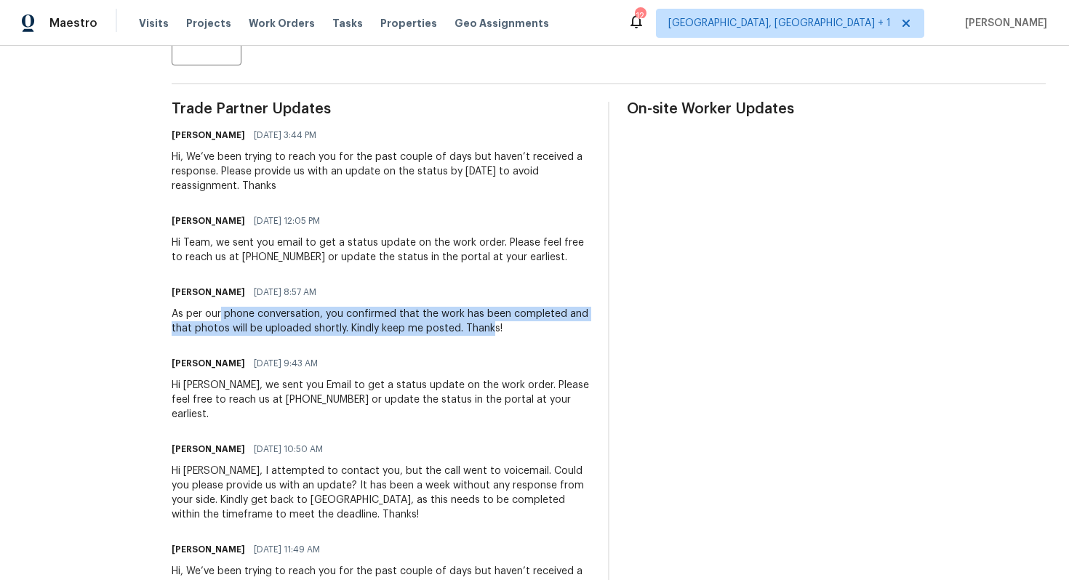
drag, startPoint x: 216, startPoint y: 310, endPoint x: 485, endPoint y: 324, distance: 269.4
click at [486, 324] on div "As per our phone conversation, you confirmed that the work has been completed a…" at bounding box center [381, 321] width 419 height 29
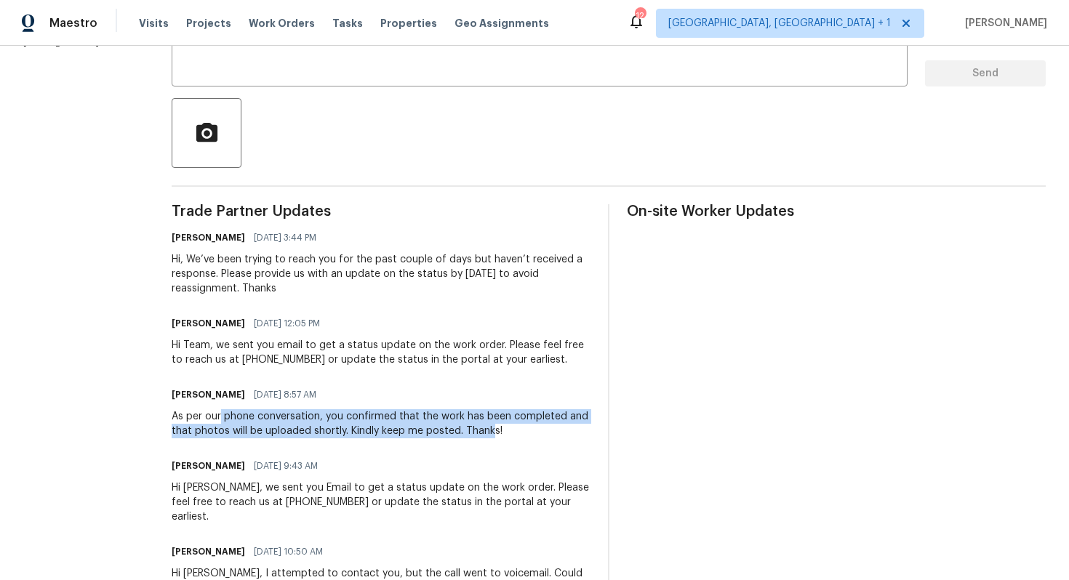
scroll to position [273, 0]
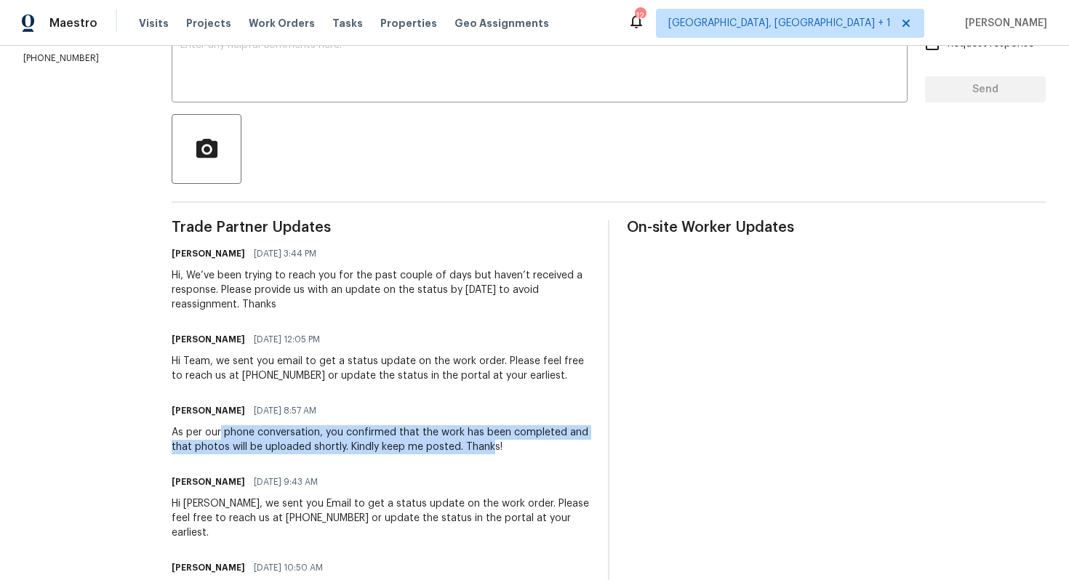
click at [263, 369] on div "Hi Team, we sent you email to get a status update on the work order. Please fee…" at bounding box center [381, 368] width 419 height 29
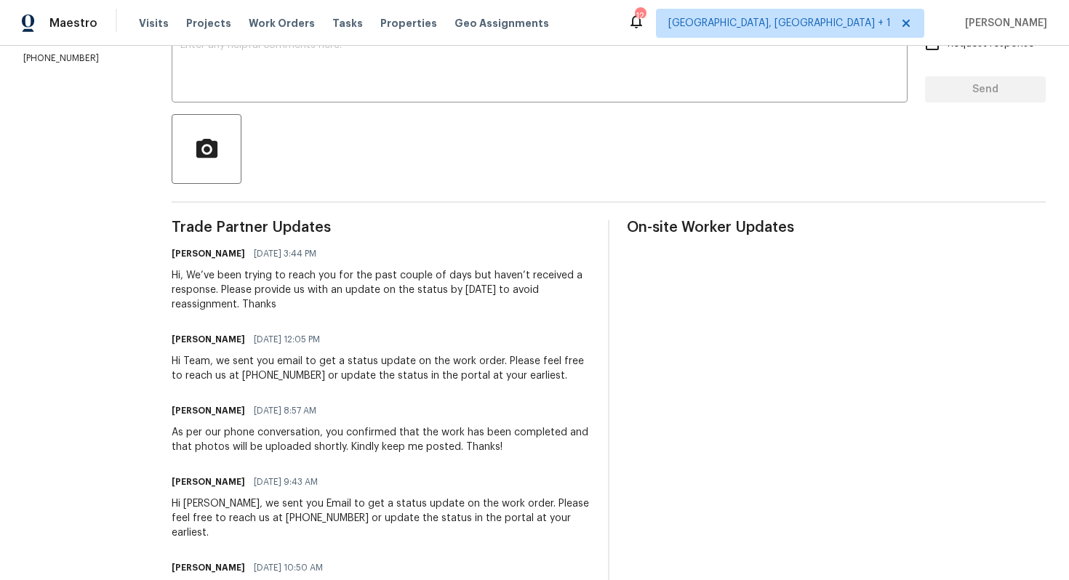
scroll to position [0, 0]
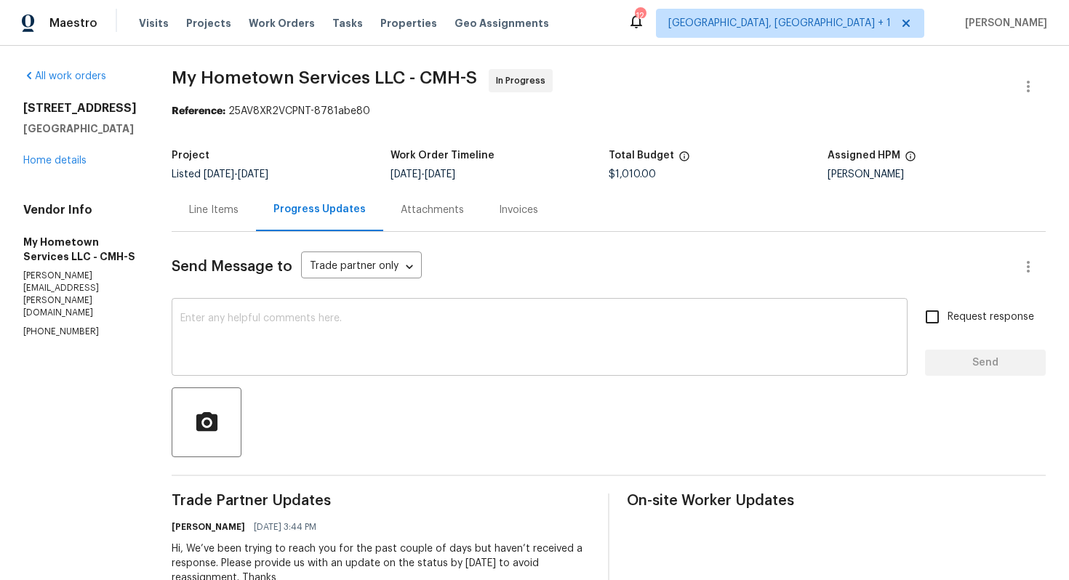
click at [356, 331] on textarea at bounding box center [539, 338] width 718 height 51
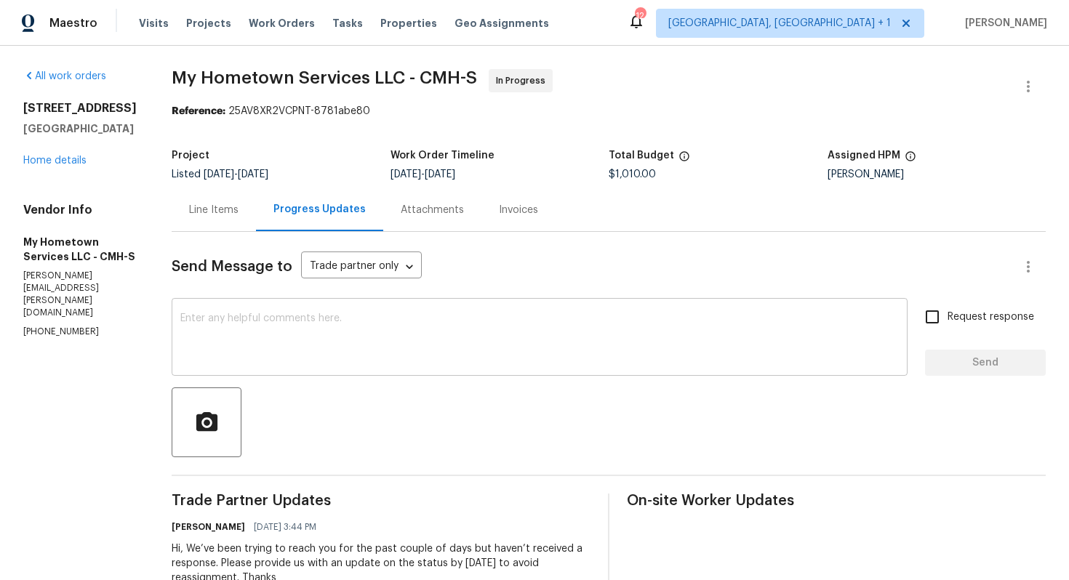
click at [359, 334] on textarea at bounding box center [539, 338] width 718 height 51
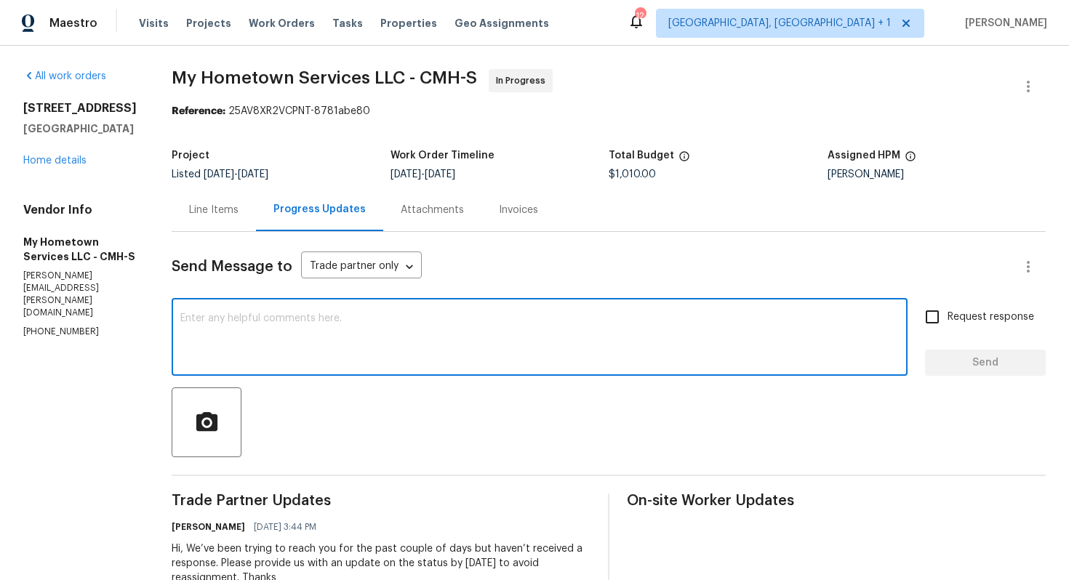
click at [330, 339] on textarea at bounding box center [539, 338] width 718 height 51
paste textarea "I attempted to contact TP () via RingCentral, but the call went to voicemail. A…"
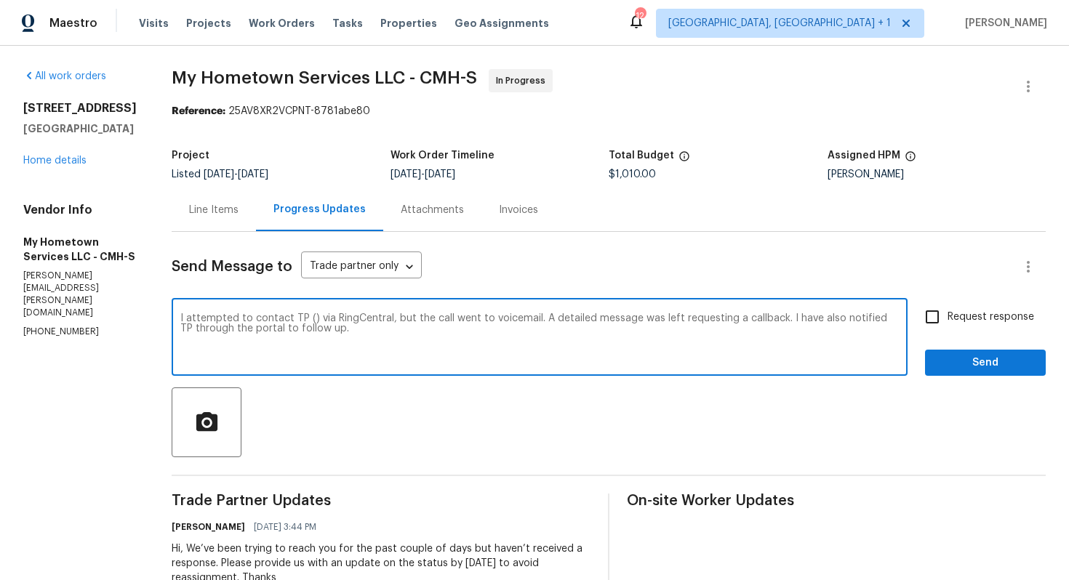
drag, startPoint x: 285, startPoint y: 317, endPoint x: 381, endPoint y: 318, distance: 96.0
click at [381, 318] on textarea "I attempted to contact TP () via RingCentral, but the call went to voicemail. A…" at bounding box center [539, 338] width 718 height 51
drag, startPoint x: 452, startPoint y: 318, endPoint x: 644, endPoint y: 332, distance: 192.5
click at [644, 332] on textarea "I attempted to contact you, but the call went to voicemail. A detailed message …" at bounding box center [539, 338] width 718 height 51
paste textarea "at 480-478-0155."
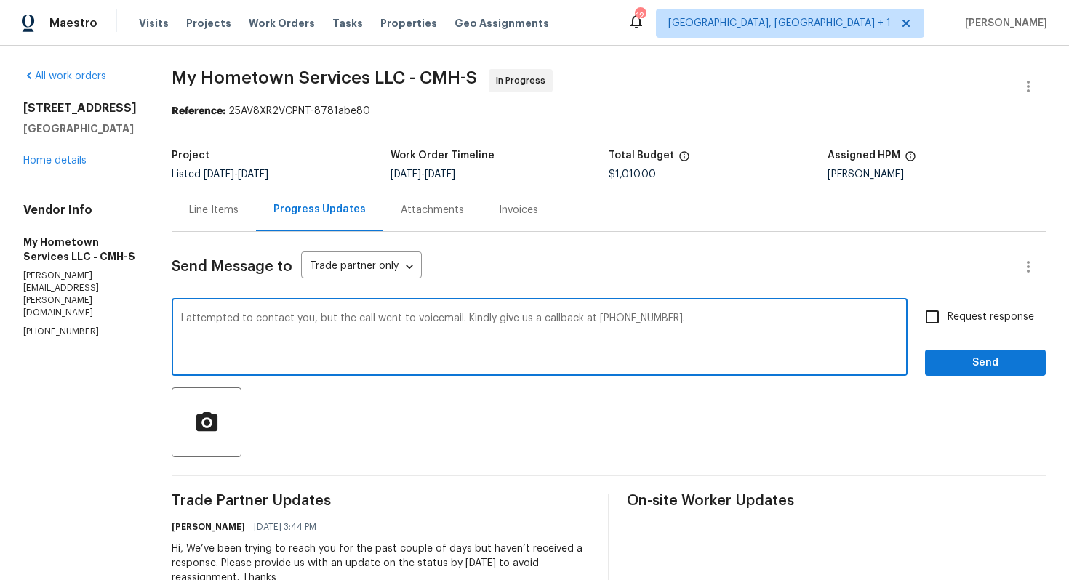
click at [513, 318] on textarea "I attempted to contact you, but the call went to voicemail. Kindly give us a ca…" at bounding box center [539, 338] width 718 height 51
paste textarea "We have not received any response from your side, and it is important that this…"
type textarea "I attempted to contact you, but the call went to voicemail. We have not receive…"
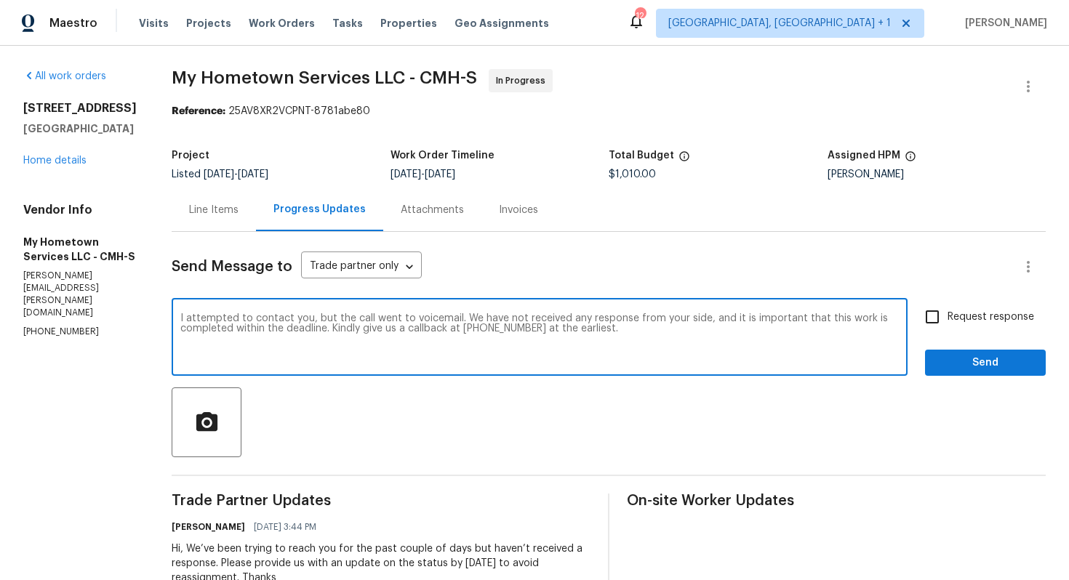
click at [939, 313] on input "Request response" at bounding box center [932, 317] width 31 height 31
checkbox input "true"
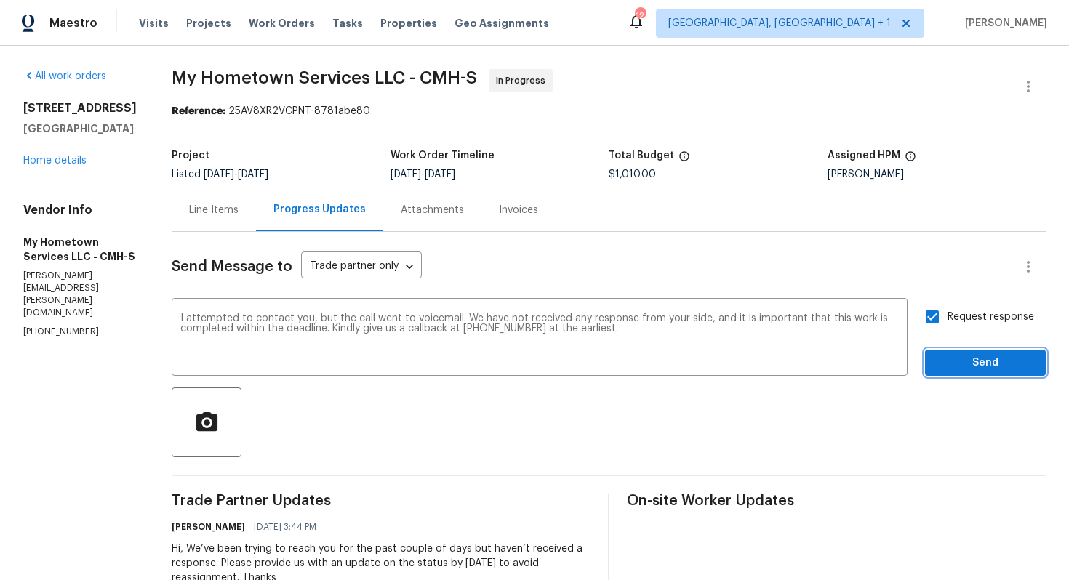
click at [965, 369] on span "Send" at bounding box center [985, 363] width 97 height 18
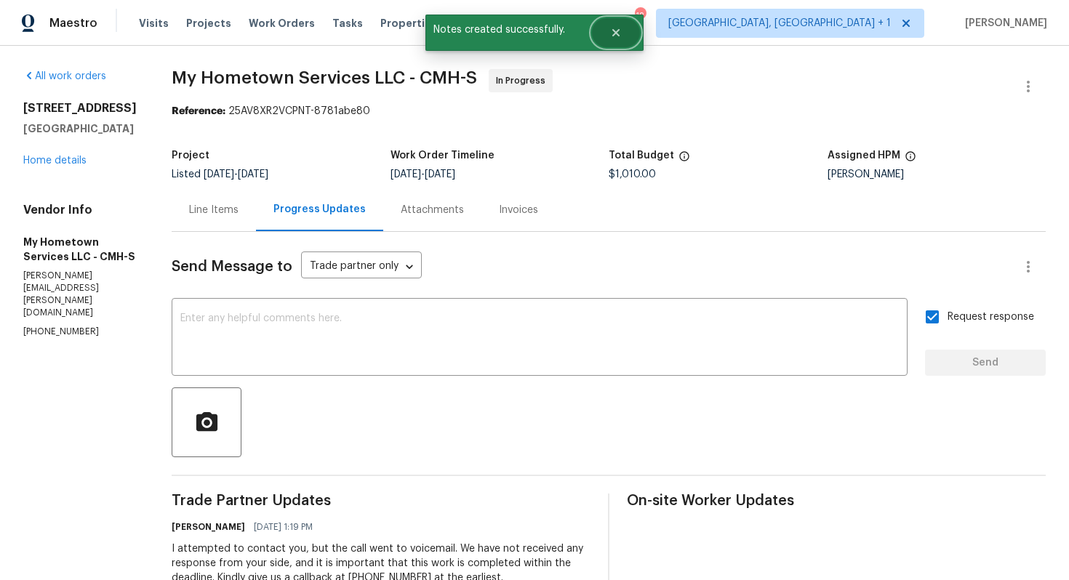
click at [605, 24] on button "Close" at bounding box center [616, 32] width 48 height 29
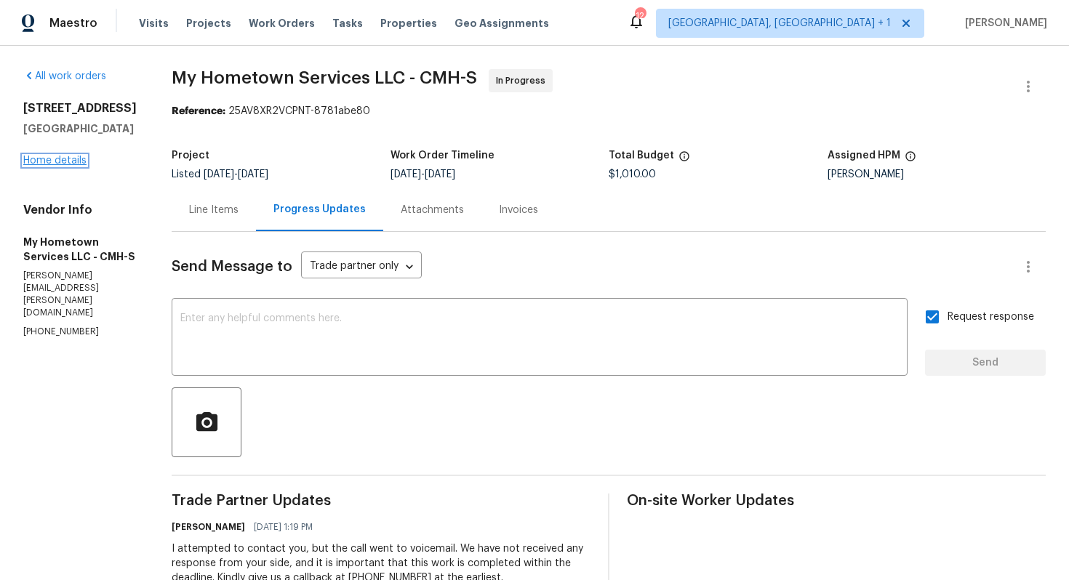
click at [60, 166] on link "Home details" at bounding box center [54, 161] width 63 height 10
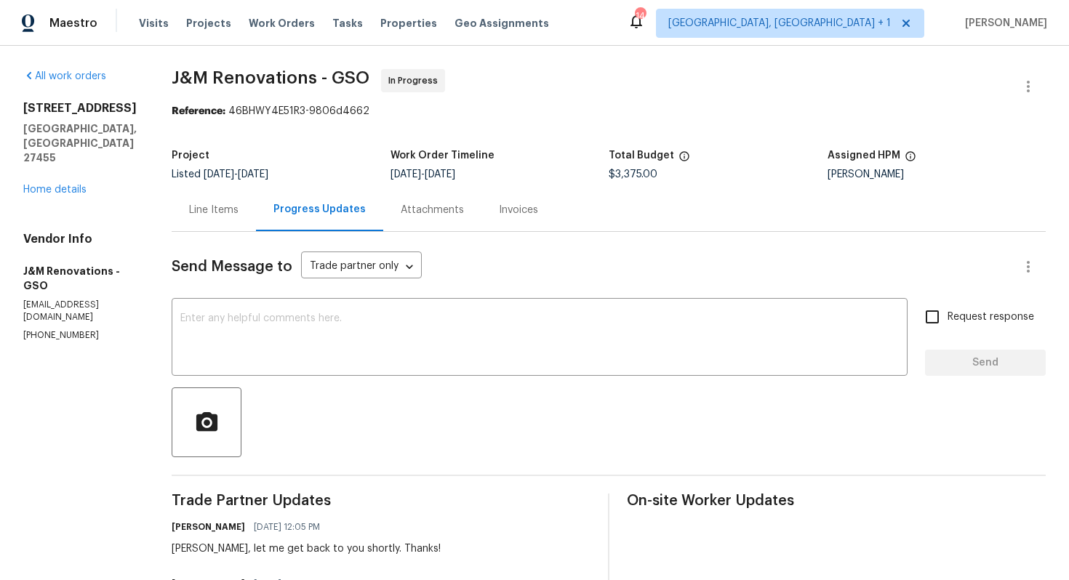
click at [210, 215] on div "Line Items" at bounding box center [213, 210] width 49 height 15
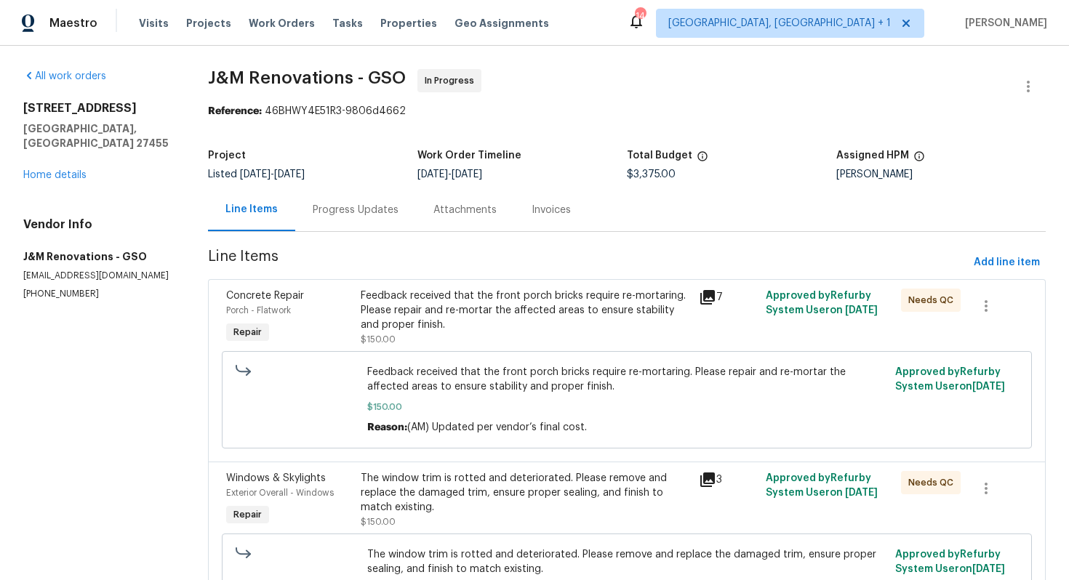
click at [346, 220] on div "Progress Updates" at bounding box center [355, 209] width 121 height 43
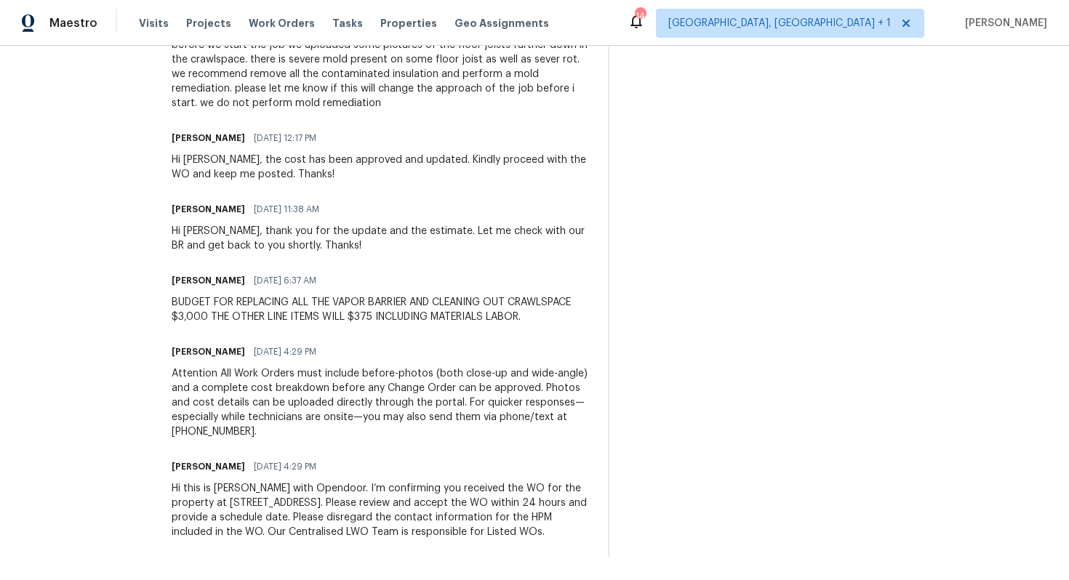
scroll to position [560, 0]
drag, startPoint x: 170, startPoint y: 317, endPoint x: 222, endPoint y: 318, distance: 51.6
click at [222, 318] on div "All work orders [STREET_ADDRESS] Home details Vendor Info J&M Renovations - GSO…" at bounding box center [534, 33] width 1069 height 1095
click at [409, 318] on div "BUDGET FOR REPLACING ALL THE VAPOR BARRIER AND CLEANING OUT CRAWLSPACE $3,000 T…" at bounding box center [381, 310] width 419 height 29
drag, startPoint x: 359, startPoint y: 316, endPoint x: 391, endPoint y: 320, distance: 32.3
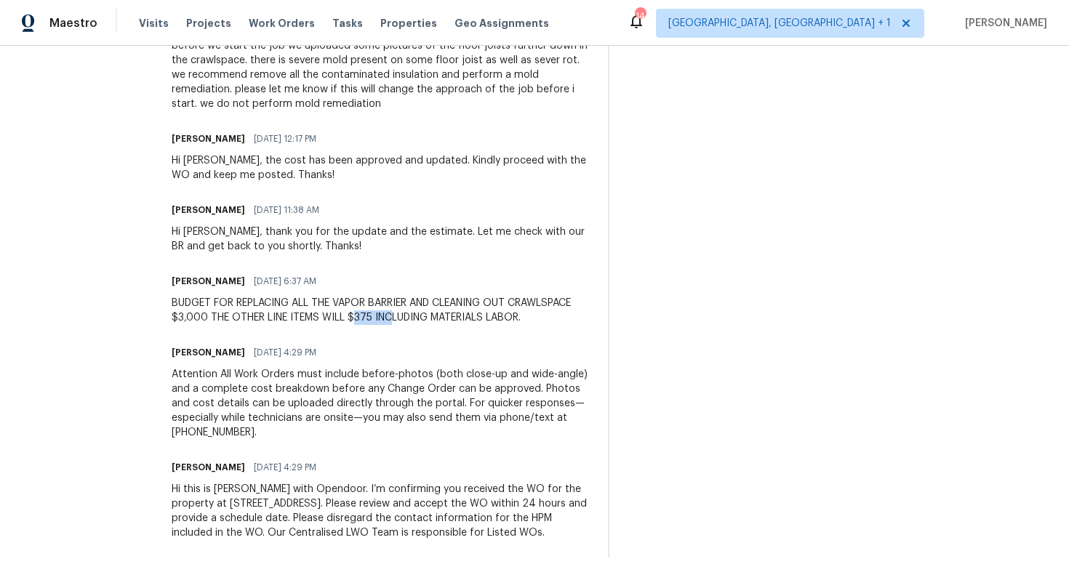
click at [391, 320] on div "BUDGET FOR REPLACING ALL THE VAPOR BARRIER AND CLEANING OUT CRAWLSPACE $3,000 T…" at bounding box center [381, 310] width 419 height 29
click at [337, 299] on div "BUDGET FOR REPLACING ALL THE VAPOR BARRIER AND CLEANING OUT CRAWLSPACE $3,000 T…" at bounding box center [381, 310] width 419 height 29
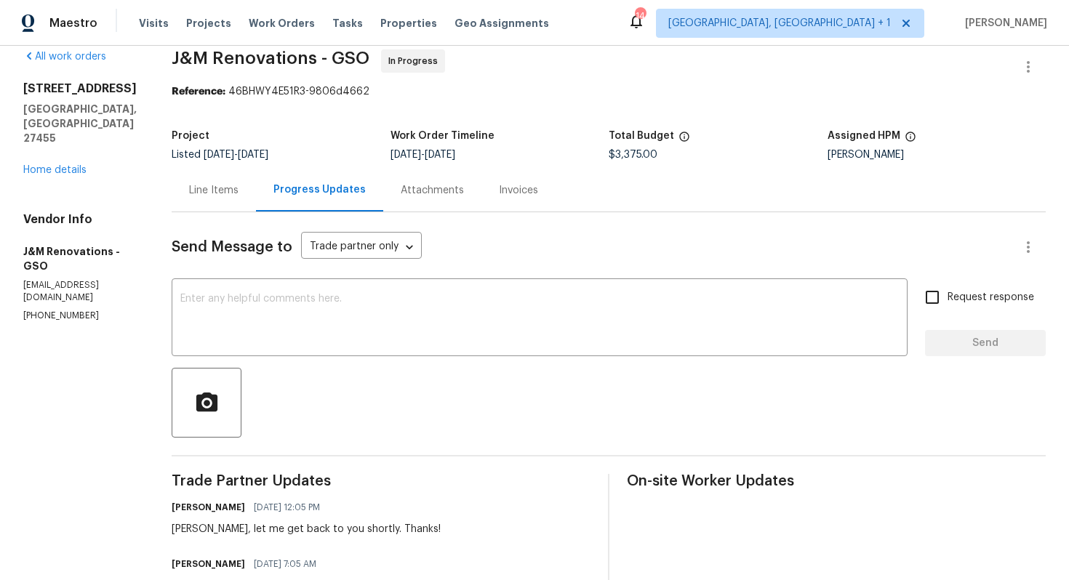
scroll to position [0, 0]
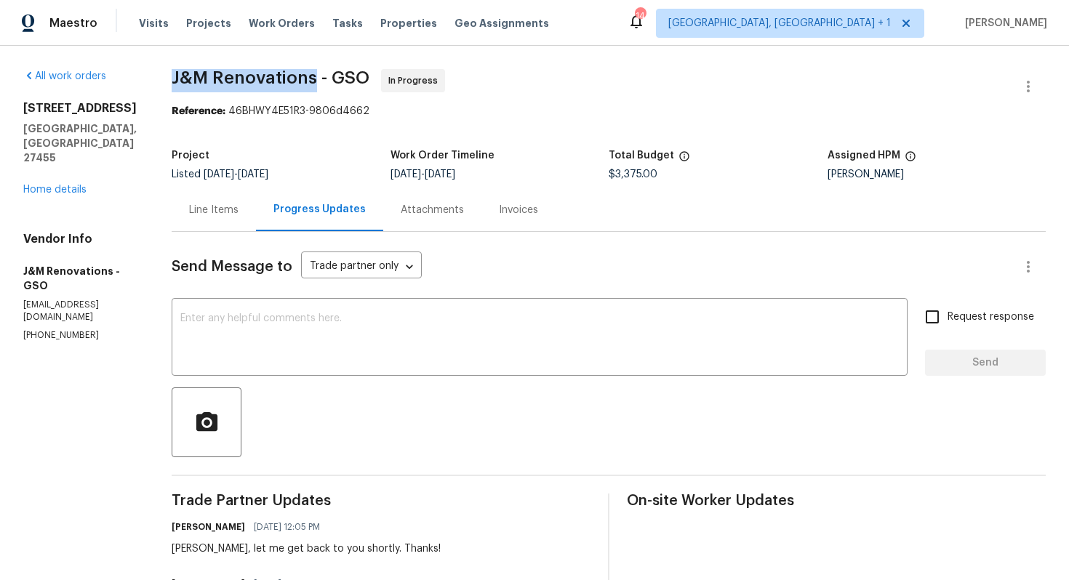
drag, startPoint x: 172, startPoint y: 75, endPoint x: 313, endPoint y: 76, distance: 140.3
click at [313, 76] on span "J&M Renovations - GSO" at bounding box center [271, 77] width 198 height 17
copy span "J&M Renovations"
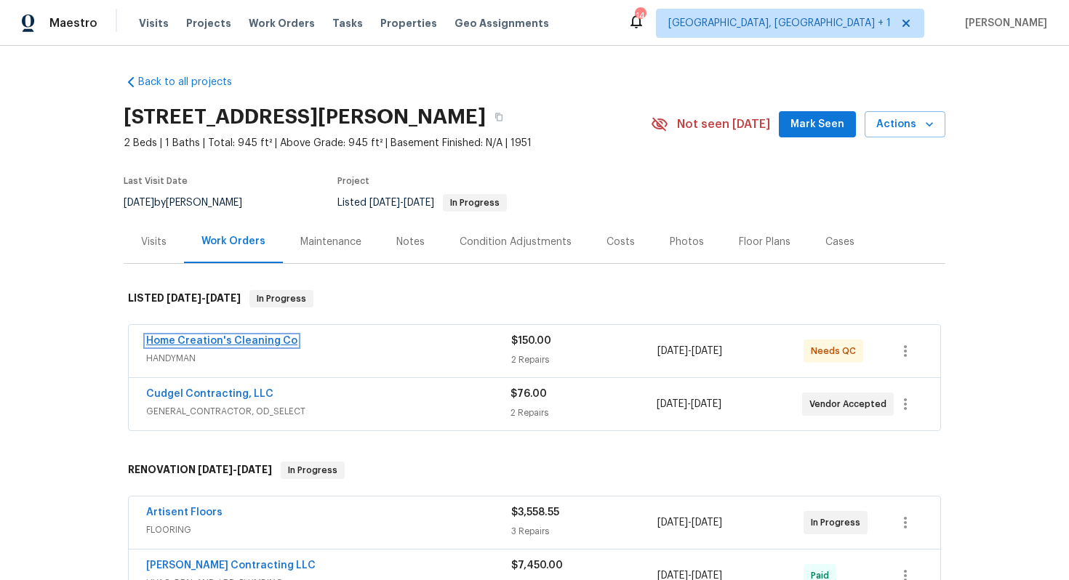
click at [215, 342] on link "Home Creation's Cleaning Co" at bounding box center [221, 341] width 151 height 10
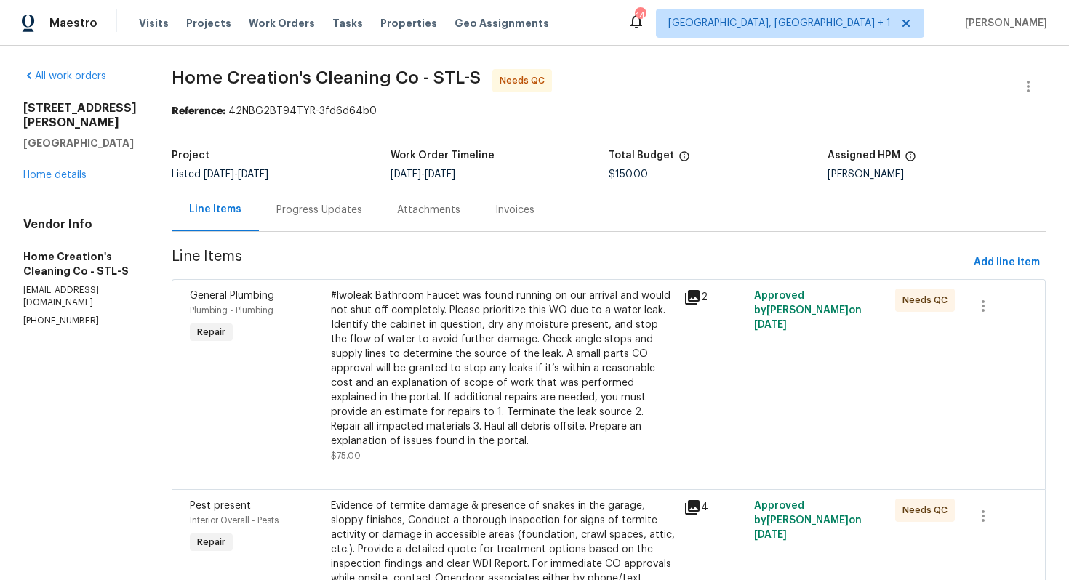
click at [313, 219] on div "Progress Updates" at bounding box center [319, 209] width 121 height 43
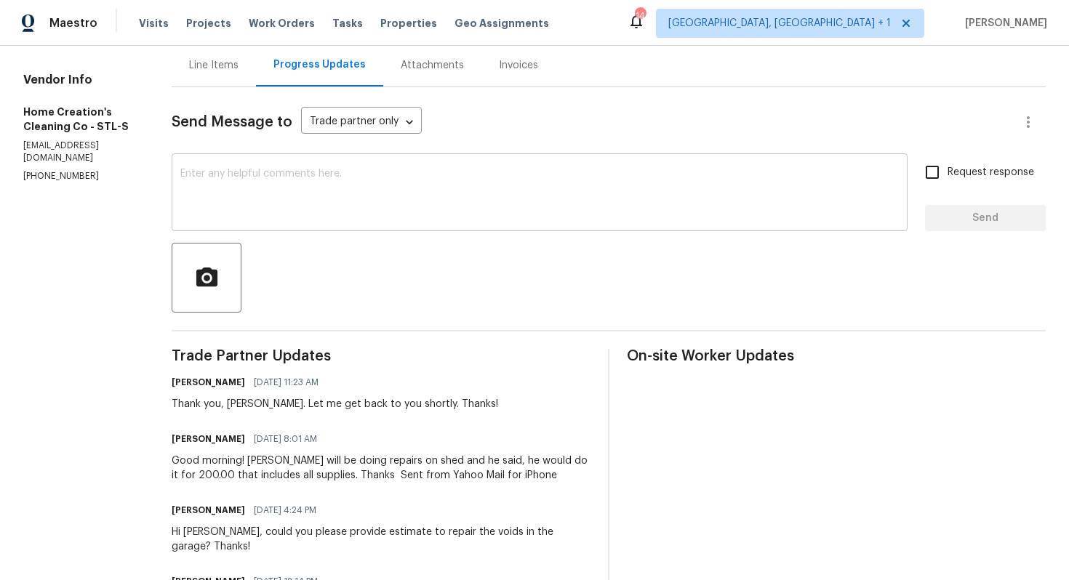
scroll to position [148, 0]
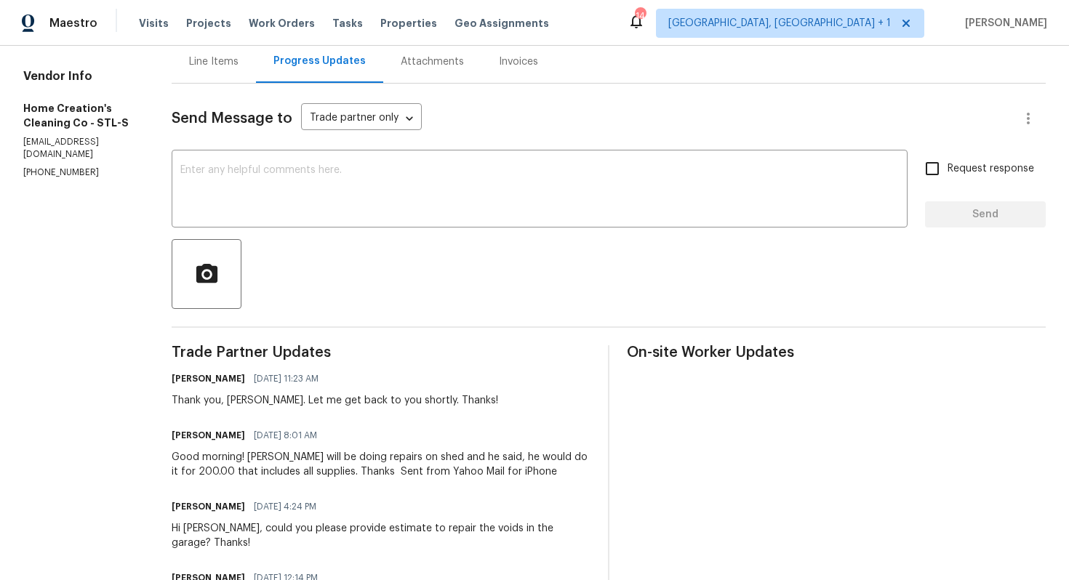
click at [233, 402] on div "Thank you, Elizabeth. Let me get back to you shortly. Thanks!" at bounding box center [335, 400] width 326 height 15
copy div "Elizabeth"
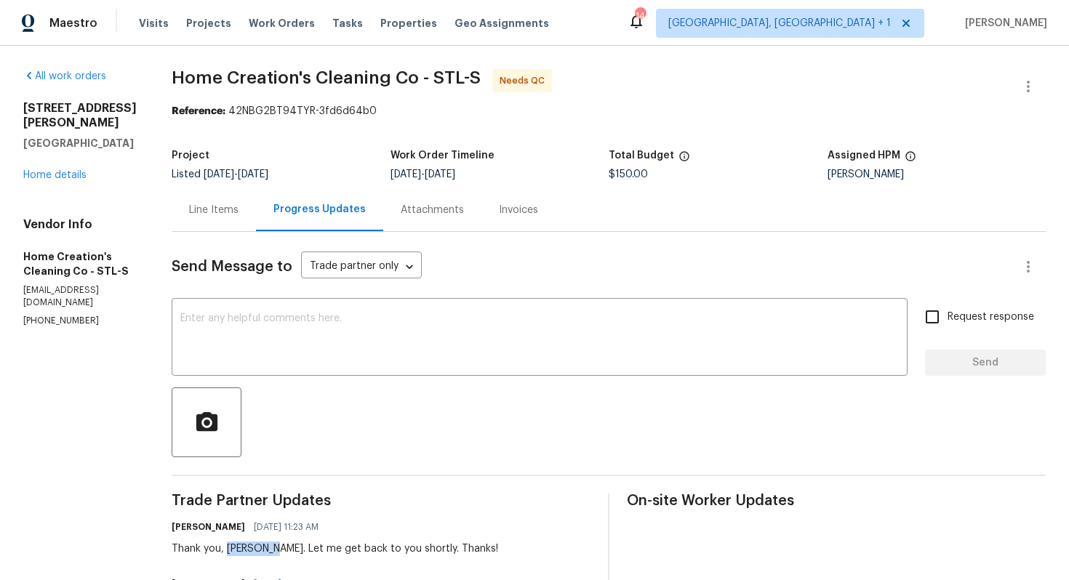
click at [208, 208] on div "Line Items" at bounding box center [213, 210] width 49 height 15
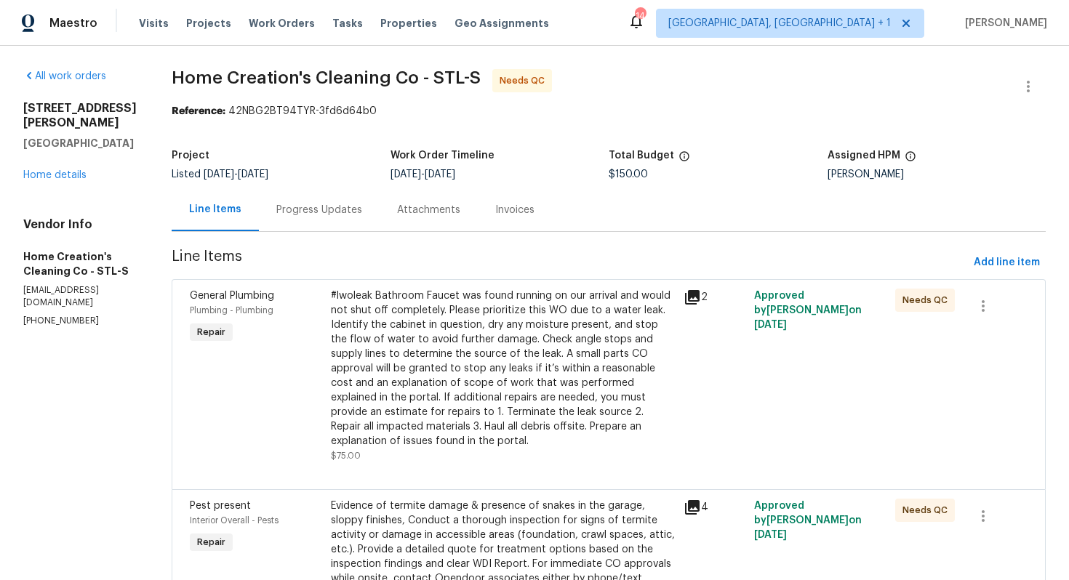
scroll to position [103, 0]
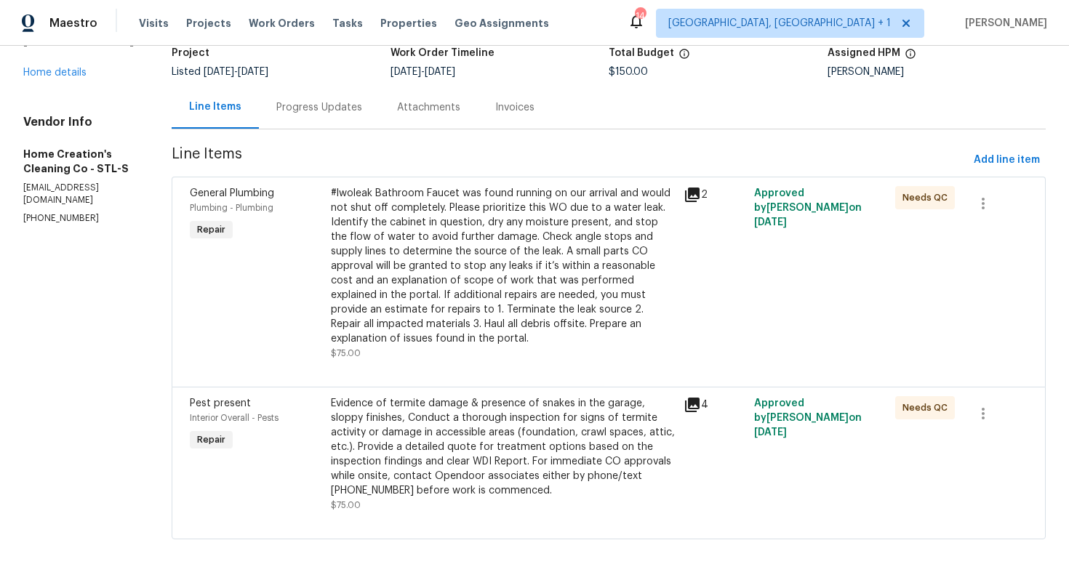
click at [428, 449] on div "Evidence of termite damage & presence of snakes in the garage, sloppy finishes,…" at bounding box center [503, 447] width 344 height 102
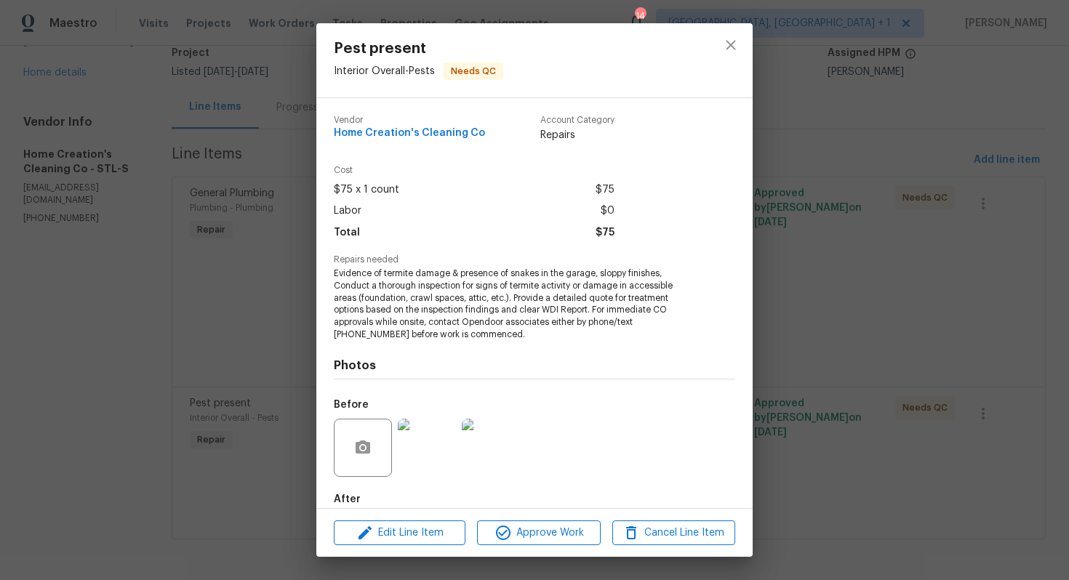
scroll to position [78, 0]
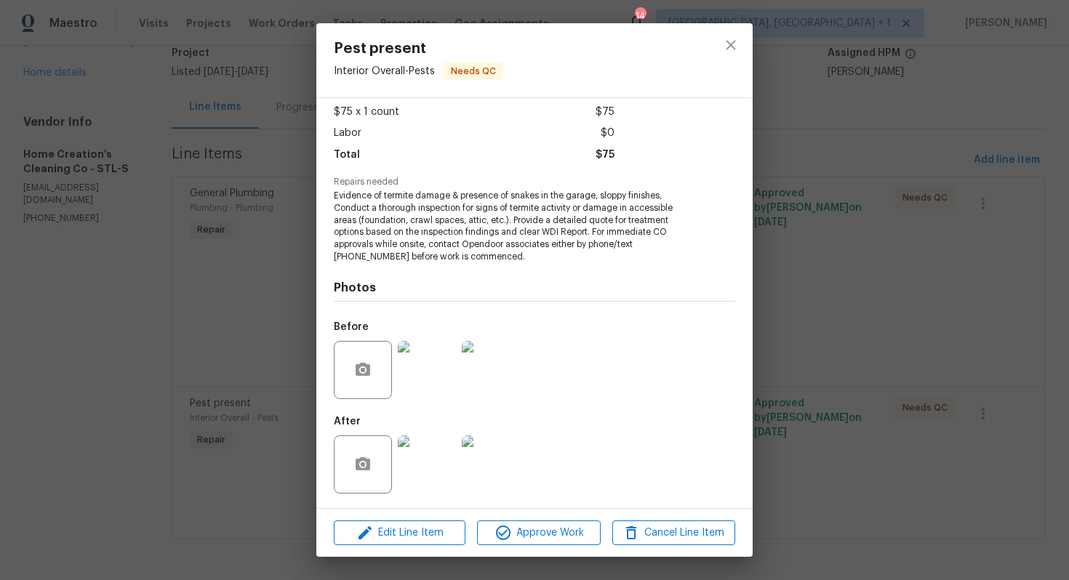
click at [167, 418] on div "Pest present Interior Overall - Pests Needs QC Vendor Home Creation's Cleaning …" at bounding box center [534, 290] width 1069 height 580
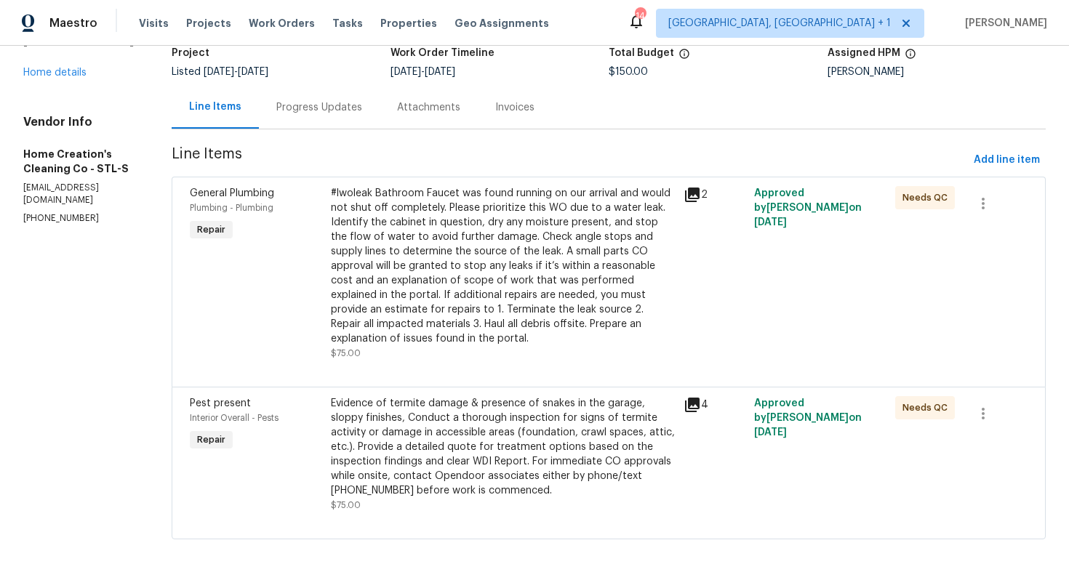
click at [306, 119] on div "Progress Updates" at bounding box center [319, 107] width 121 height 43
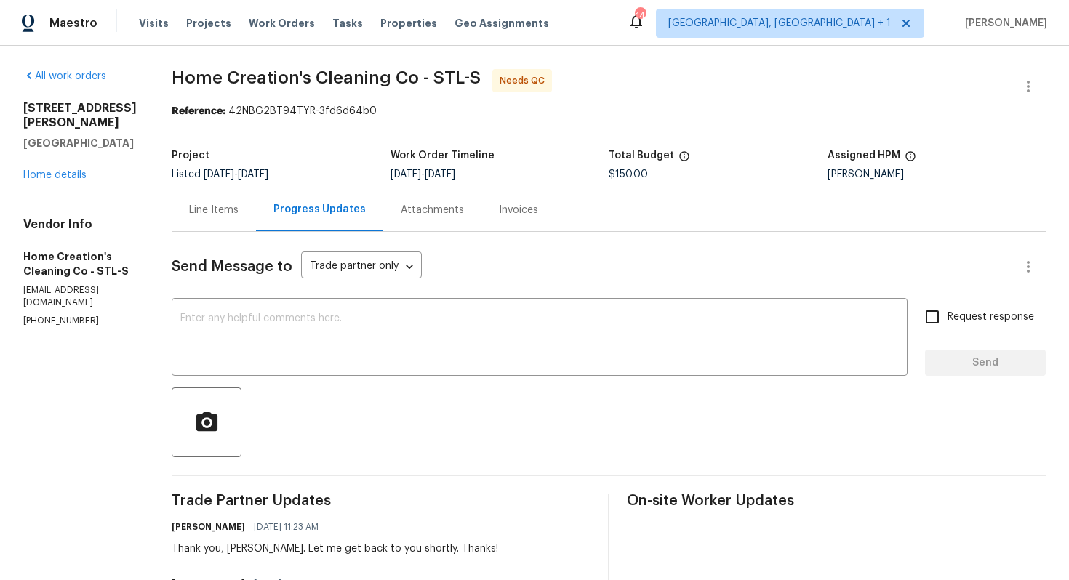
click at [207, 209] on div "Line Items" at bounding box center [213, 210] width 49 height 15
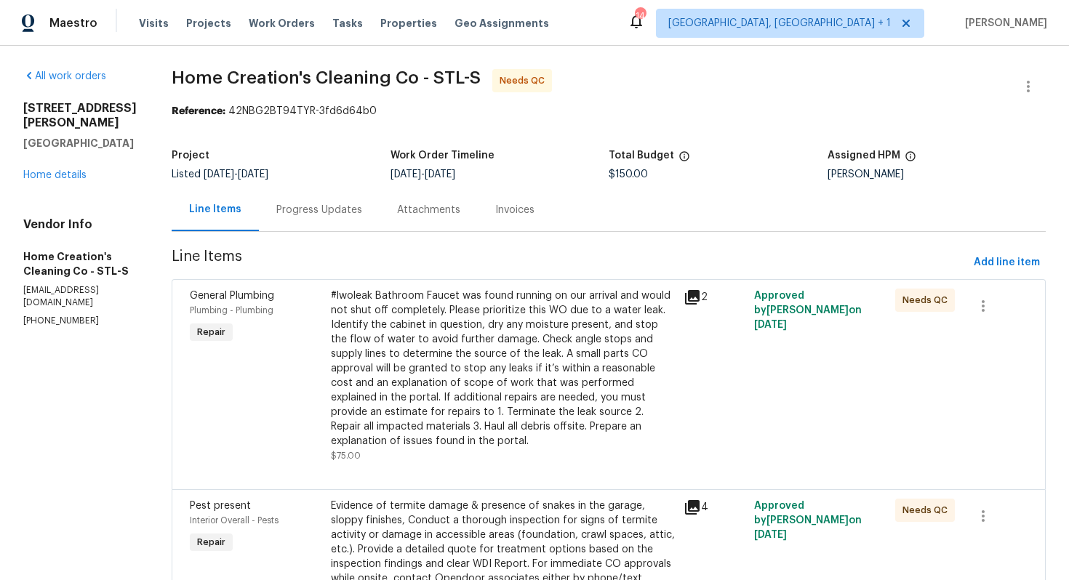
scroll to position [103, 0]
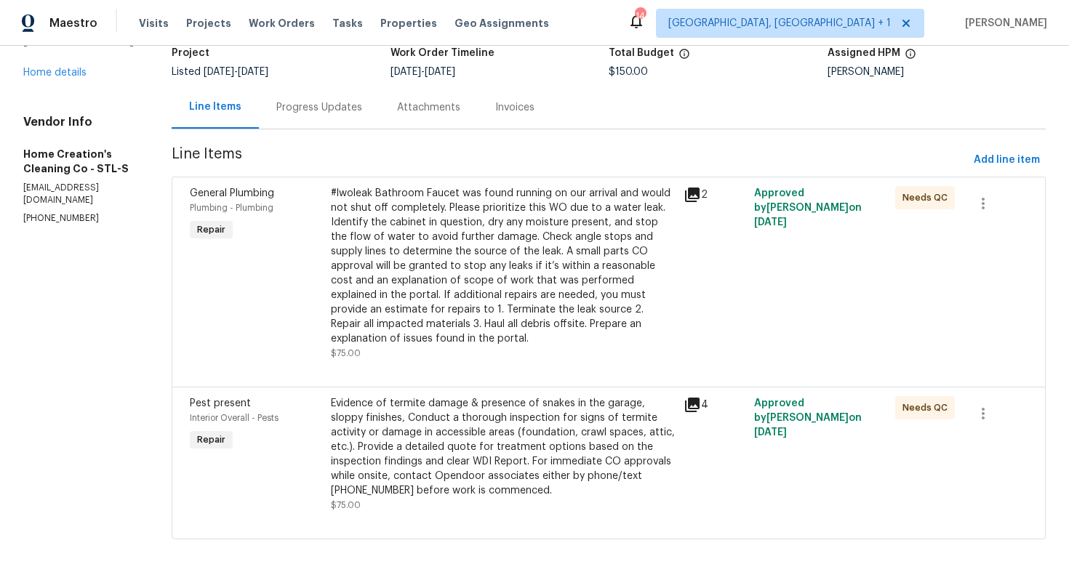
click at [431, 262] on div "#lwoleak Bathroom Faucet was found running on our arrival and would not shut of…" at bounding box center [503, 266] width 344 height 160
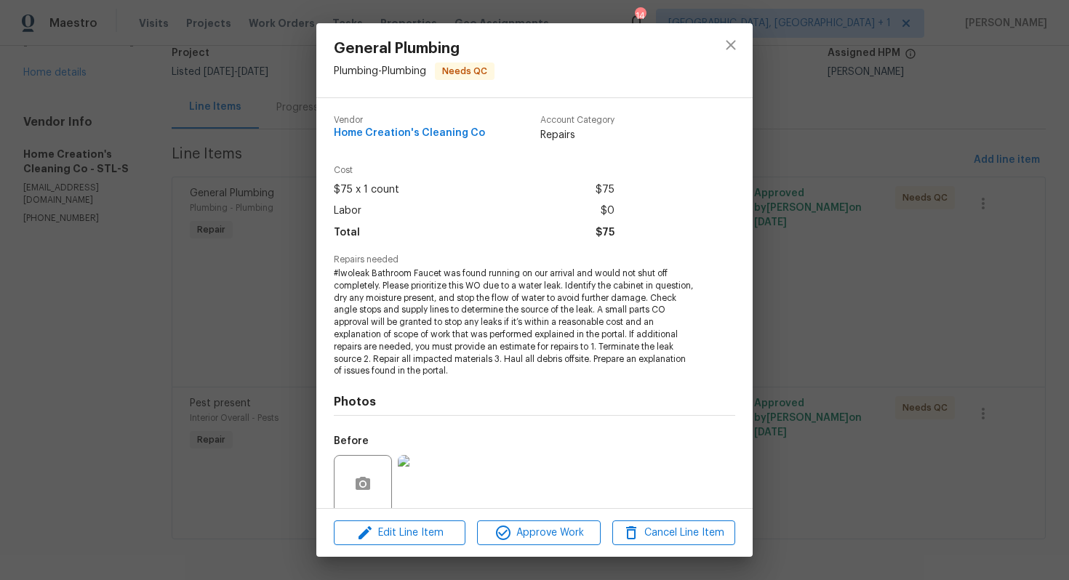
scroll to position [114, 0]
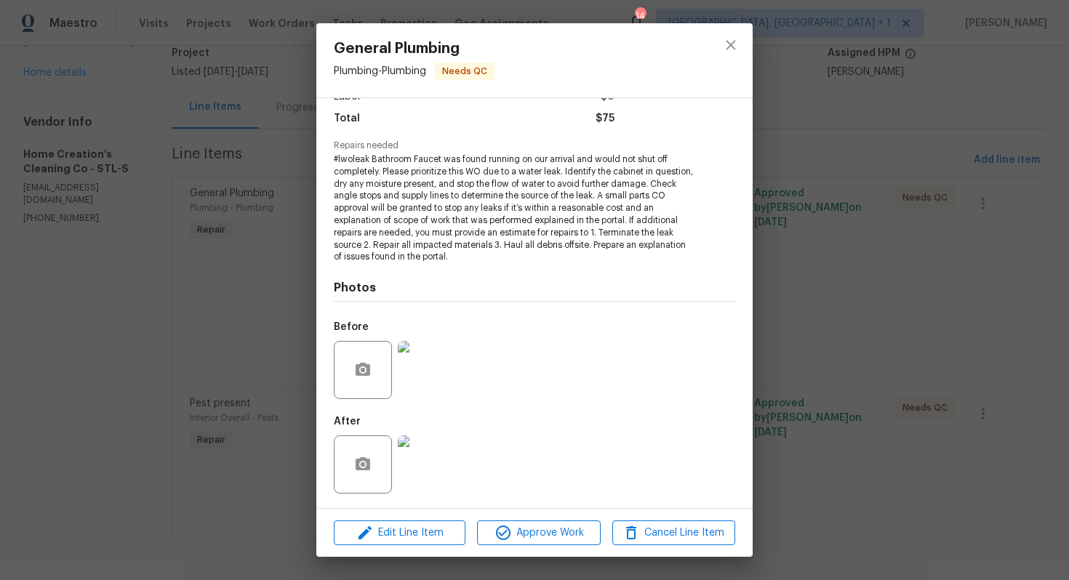
click at [265, 302] on div "General Plumbing Plumbing - Plumbing Needs QC Vendor Home Creation's Cleaning C…" at bounding box center [534, 290] width 1069 height 580
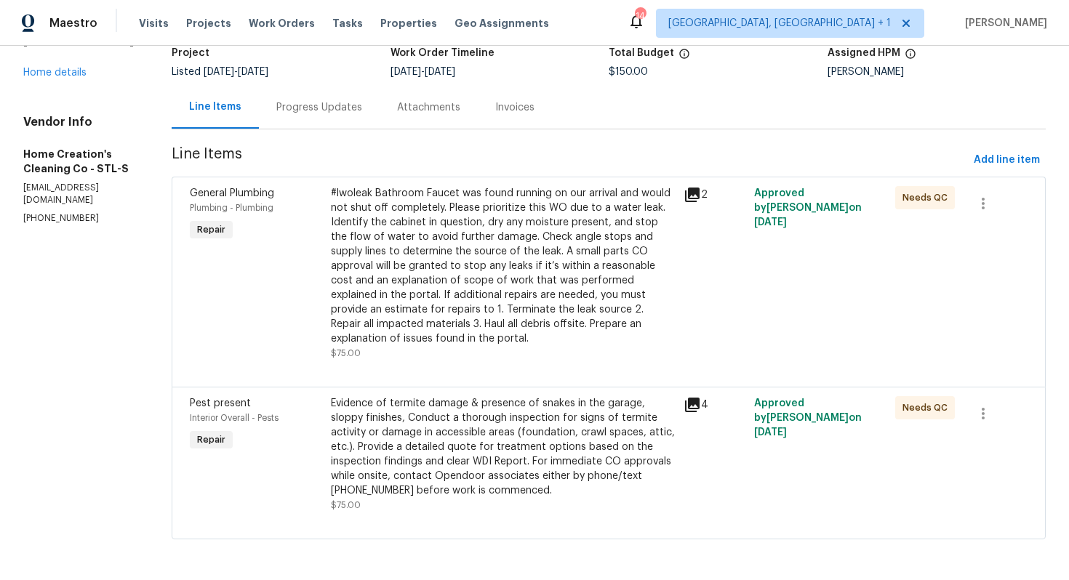
scroll to position [0, 0]
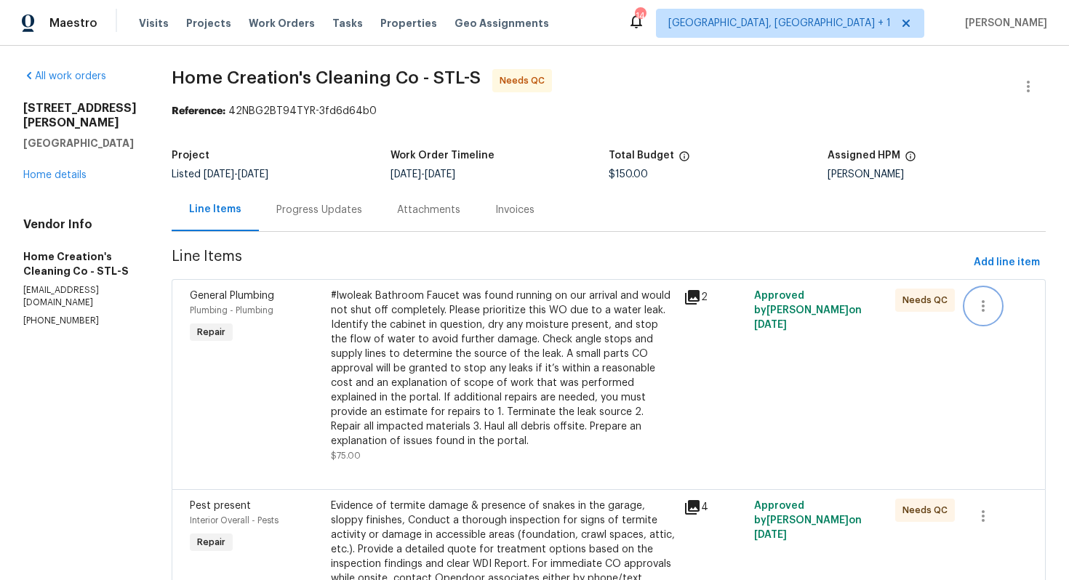
click at [988, 302] on icon "button" at bounding box center [982, 305] width 17 height 17
click at [641, 231] on div at bounding box center [534, 290] width 1069 height 580
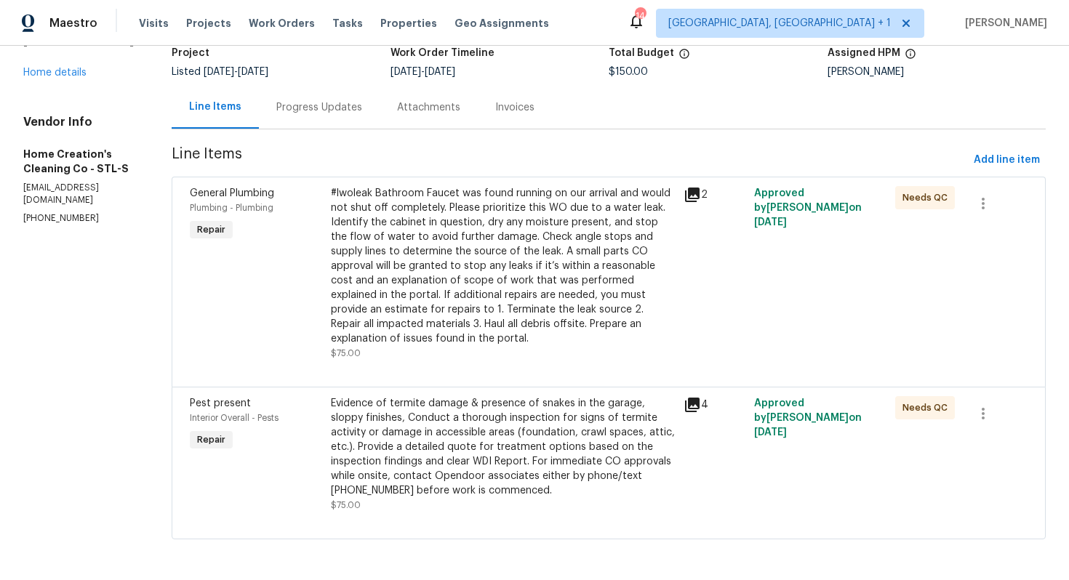
click at [688, 411] on icon at bounding box center [692, 405] width 15 height 15
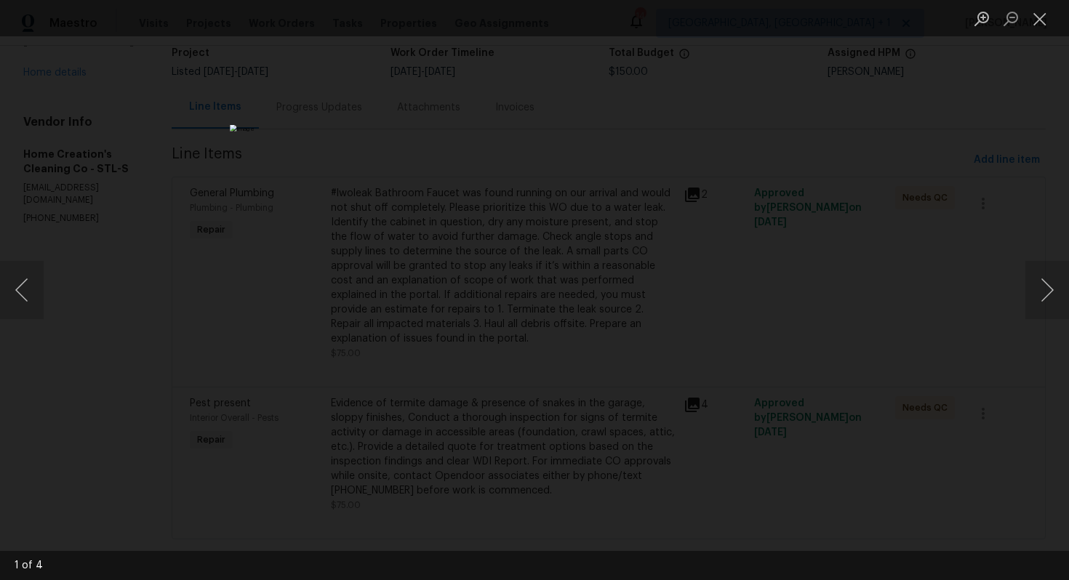
click at [900, 302] on div "Lightbox" at bounding box center [534, 290] width 1069 height 580
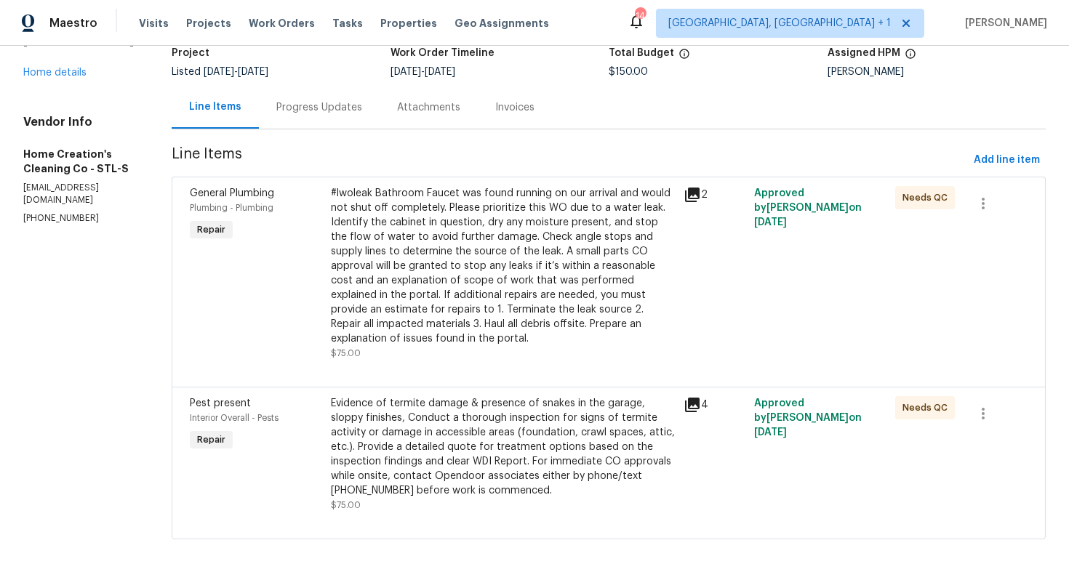
click at [382, 425] on div "Evidence of termite damage & presence of snakes in the garage, sloppy finishes,…" at bounding box center [503, 447] width 344 height 102
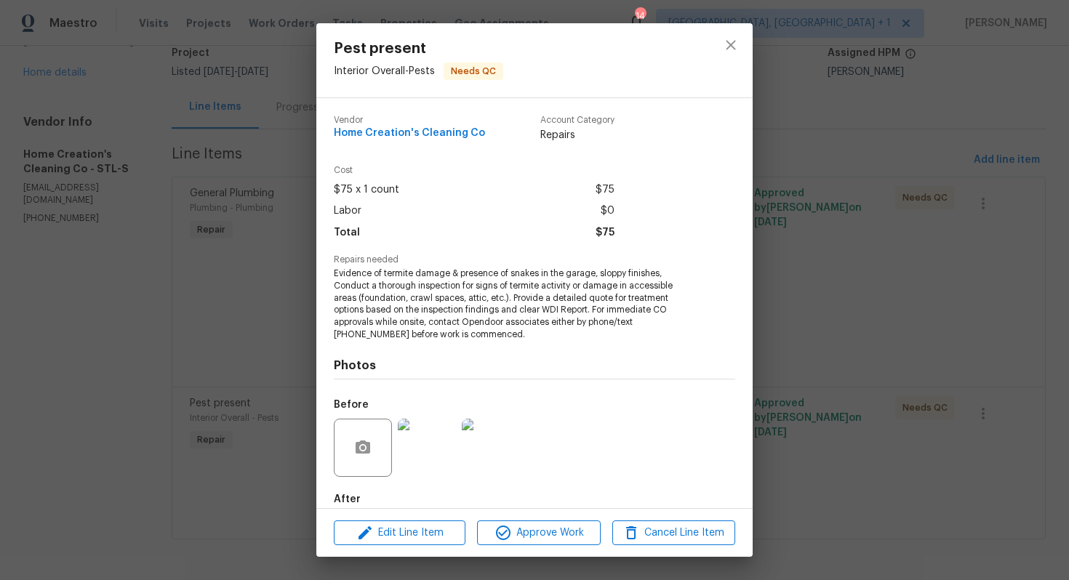
scroll to position [78, 0]
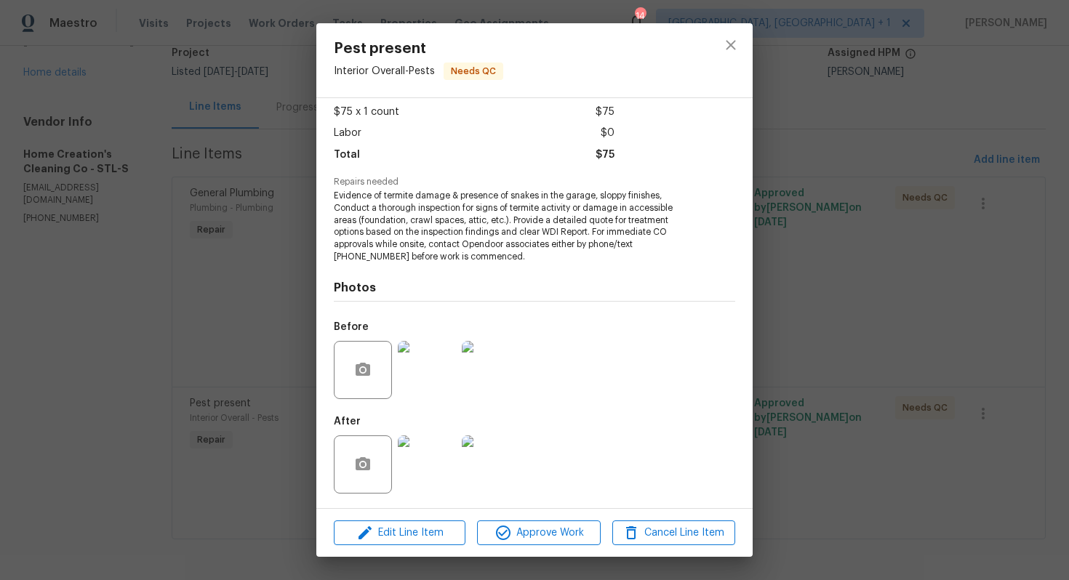
click at [491, 382] on img at bounding box center [491, 370] width 58 height 58
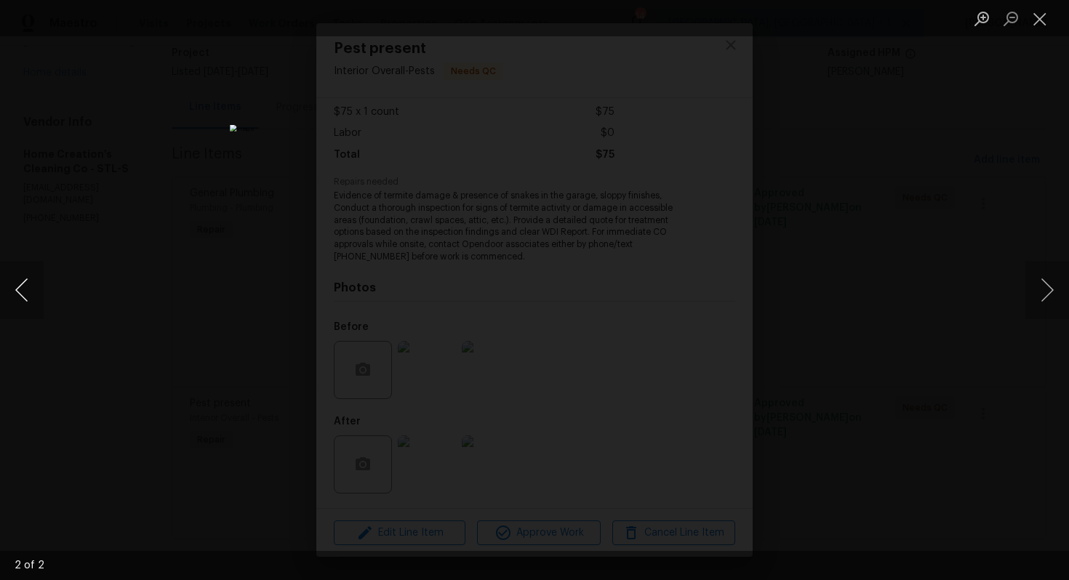
click at [31, 292] on button "Previous image" at bounding box center [22, 290] width 44 height 58
click at [156, 282] on div "Lightbox" at bounding box center [534, 290] width 1069 height 580
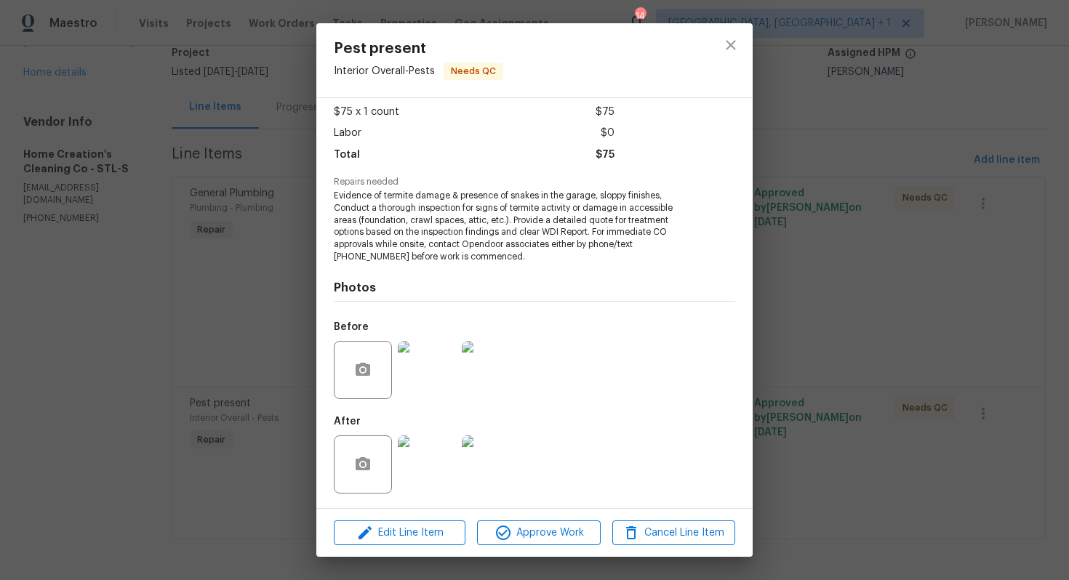
click at [156, 282] on div "Pest present Interior Overall - Pests Needs QC Vendor Home Creation's Cleaning …" at bounding box center [534, 290] width 1069 height 580
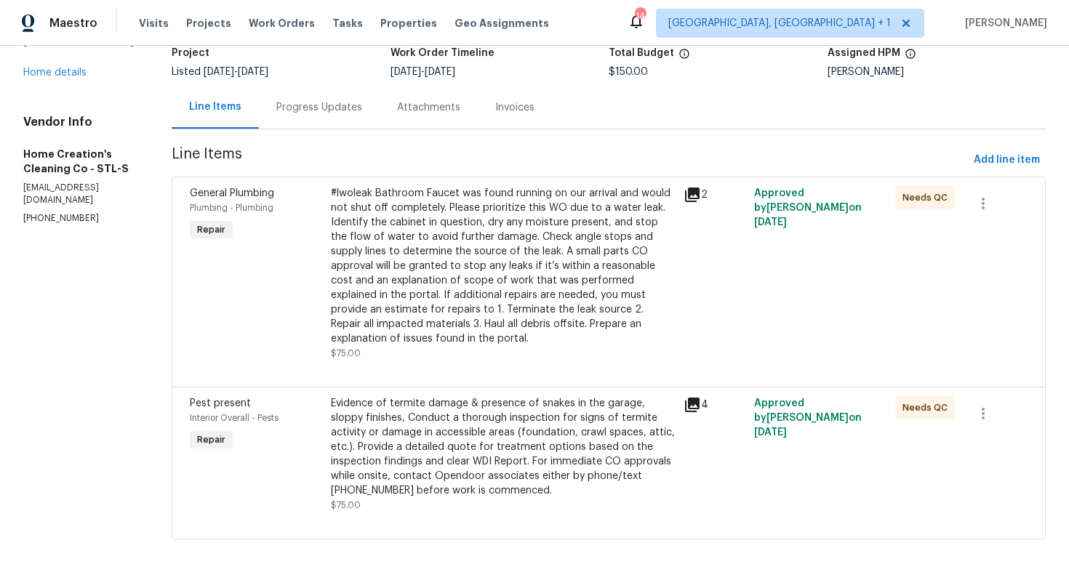
click at [304, 129] on section "Home Creation's Cleaning Co - STL-S Needs QC Reference: 42NBG2BT94TYR-3fd6d64b0…" at bounding box center [609, 262] width 874 height 590
click at [305, 100] on div "Progress Updates" at bounding box center [319, 107] width 86 height 15
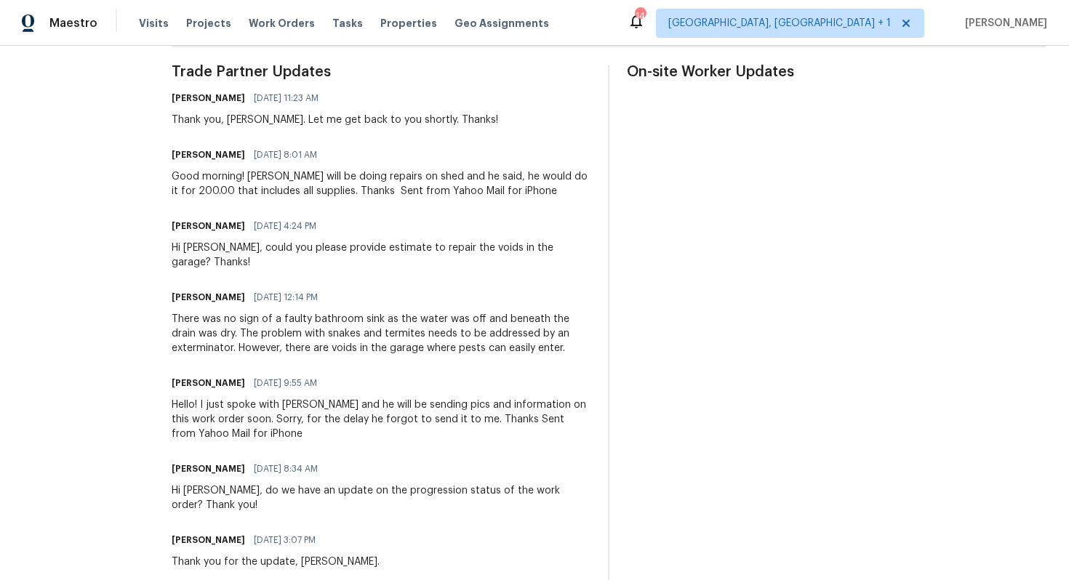
scroll to position [434, 0]
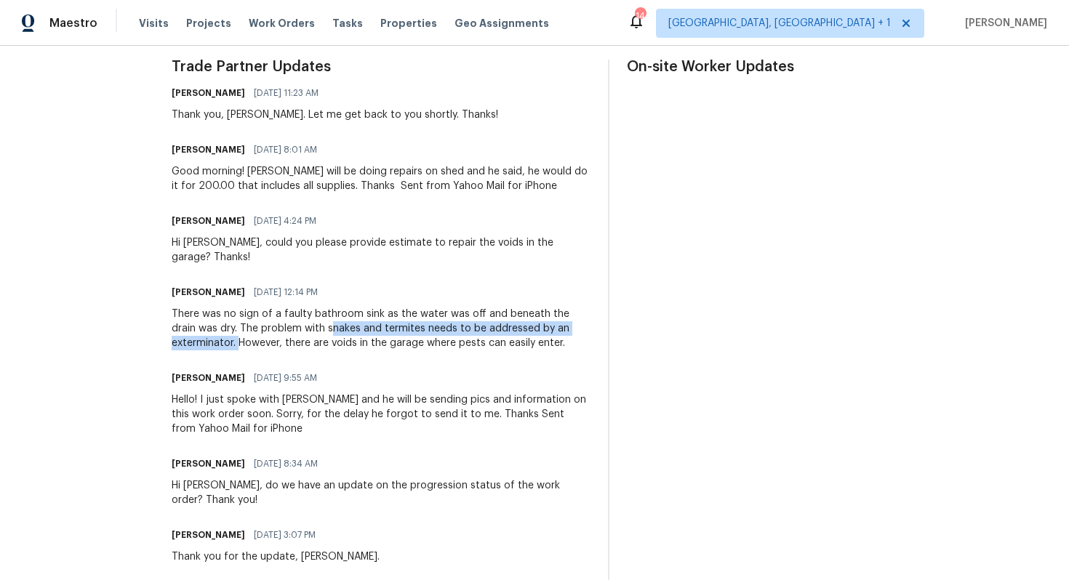
drag, startPoint x: 298, startPoint y: 329, endPoint x: 235, endPoint y: 344, distance: 65.1
click at [235, 344] on div "There was no sign of a faulty bathroom sink as the water was off and beneath th…" at bounding box center [381, 329] width 419 height 44
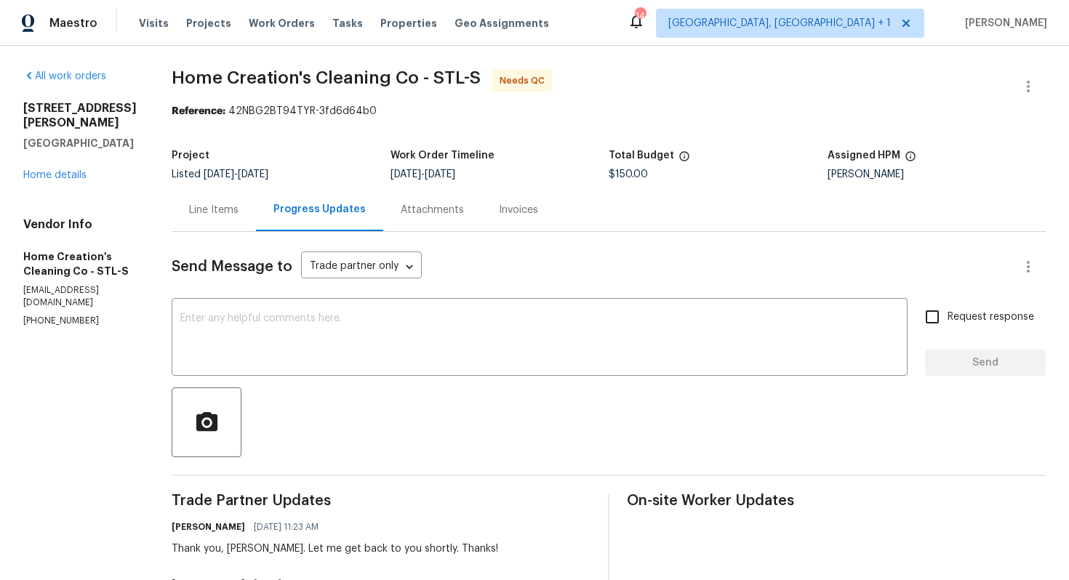
click at [217, 212] on div "Line Items" at bounding box center [213, 210] width 49 height 15
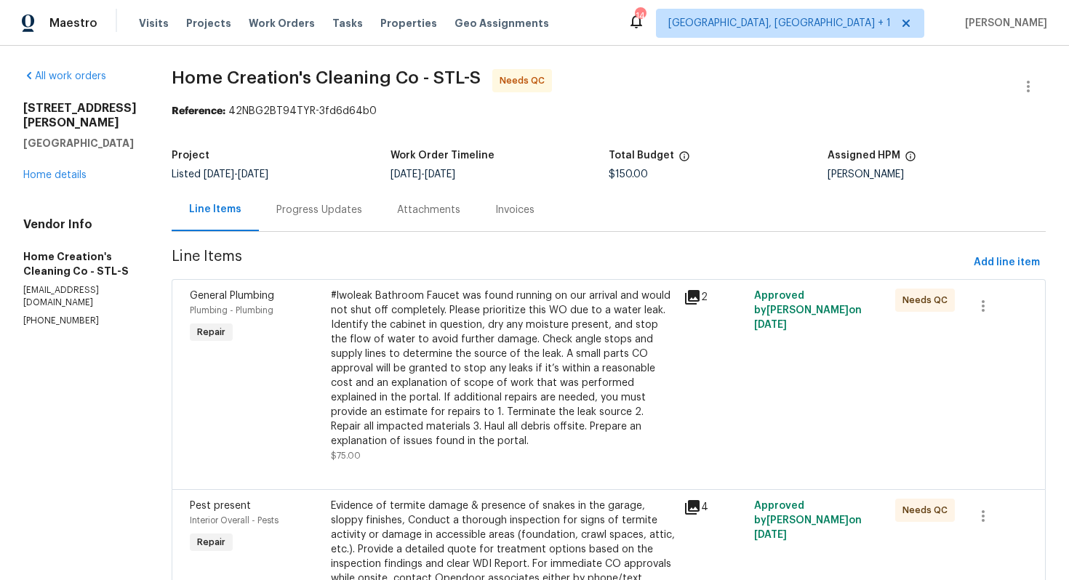
click at [324, 219] on div "Progress Updates" at bounding box center [319, 209] width 121 height 43
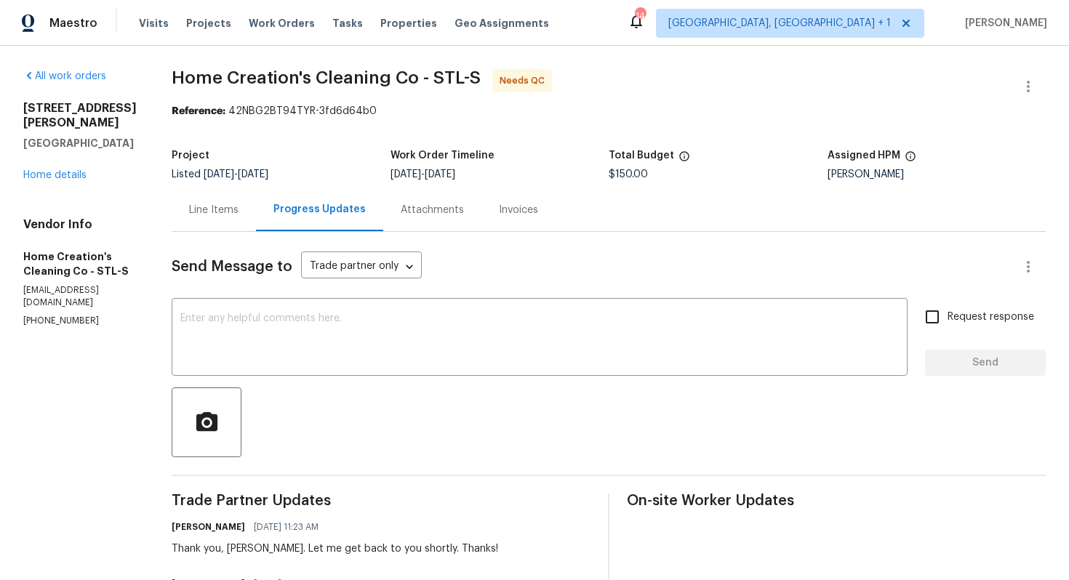
click at [189, 207] on div "Line Items" at bounding box center [213, 210] width 49 height 15
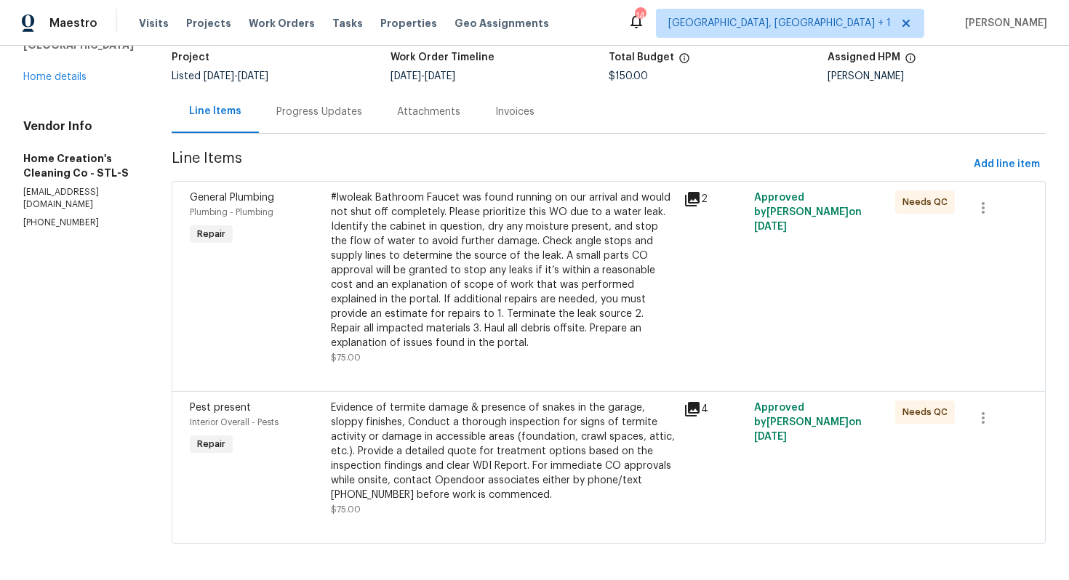
scroll to position [103, 0]
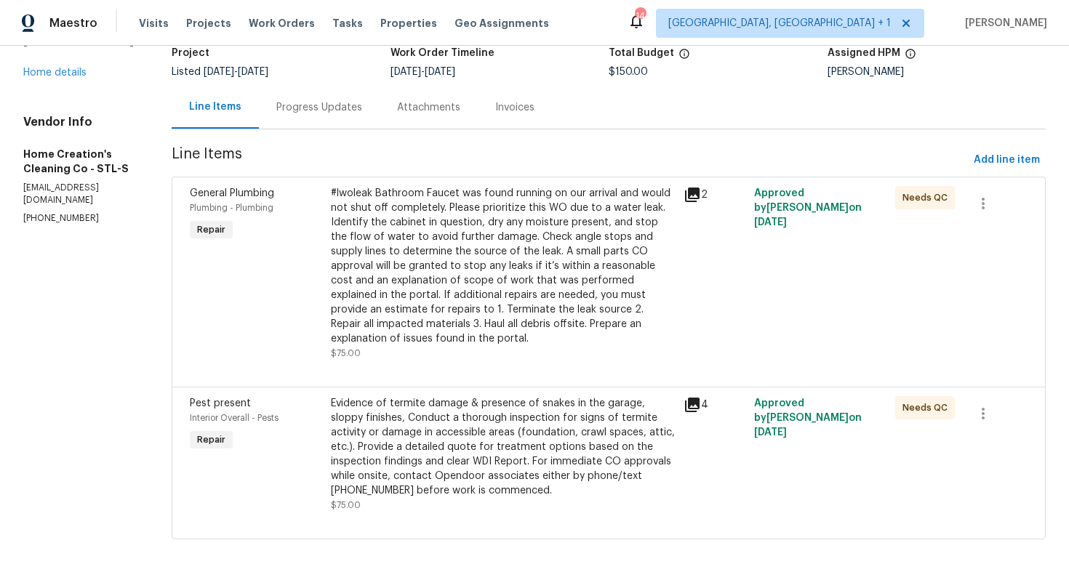
click at [389, 434] on div "Evidence of termite damage & presence of snakes in the garage, sloppy finishes,…" at bounding box center [503, 447] width 344 height 102
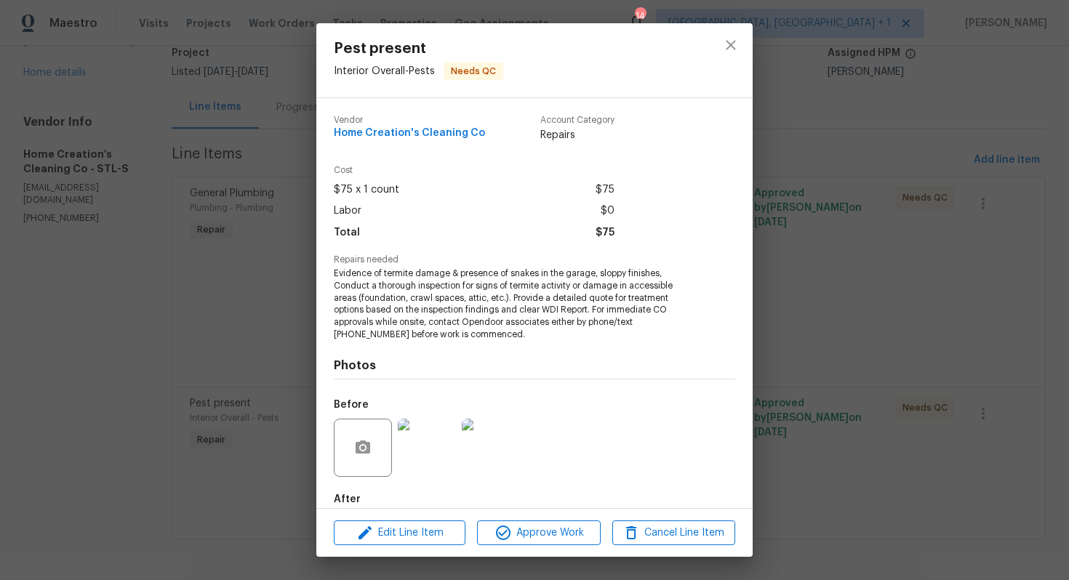
scroll to position [78, 0]
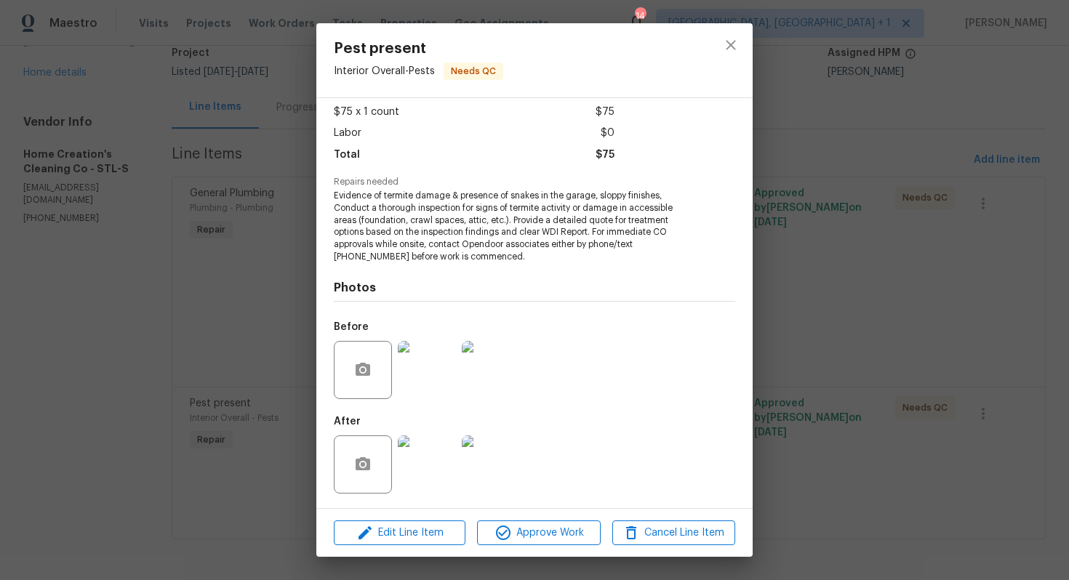
click at [498, 403] on div at bounding box center [491, 370] width 64 height 76
click at [499, 374] on img at bounding box center [491, 370] width 58 height 58
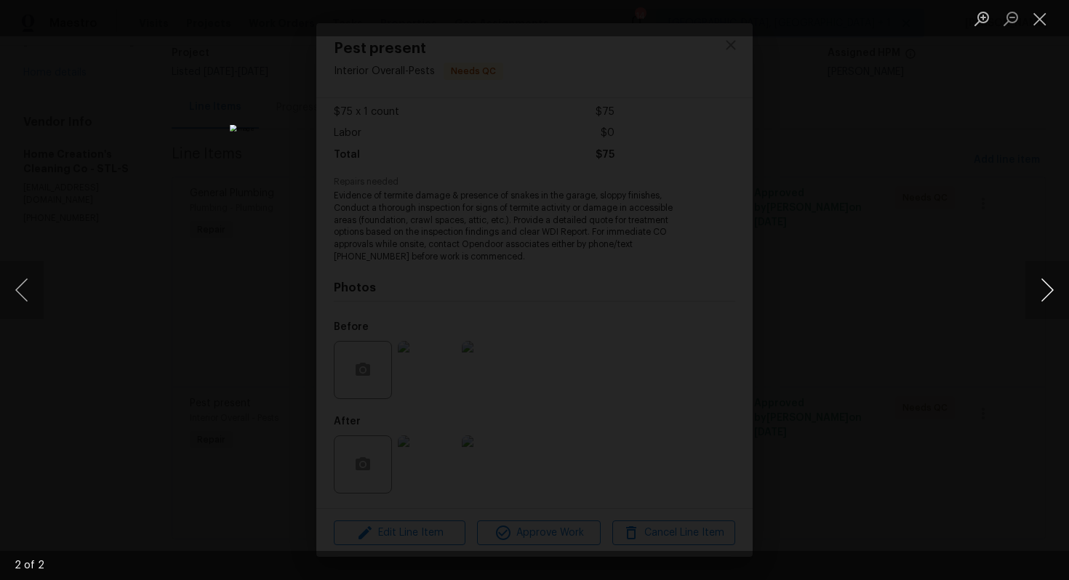
click at [1041, 293] on button "Next image" at bounding box center [1047, 290] width 44 height 58
click at [934, 291] on div "Lightbox" at bounding box center [534, 290] width 1069 height 580
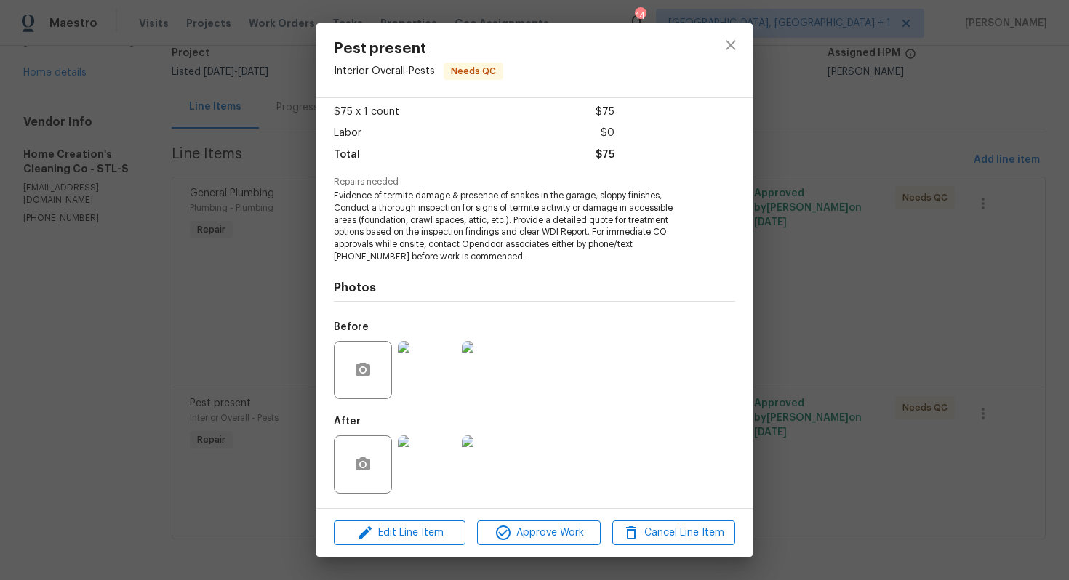
click at [923, 297] on div "Pest present Interior Overall - Pests Needs QC Vendor Home Creation's Cleaning …" at bounding box center [534, 290] width 1069 height 580
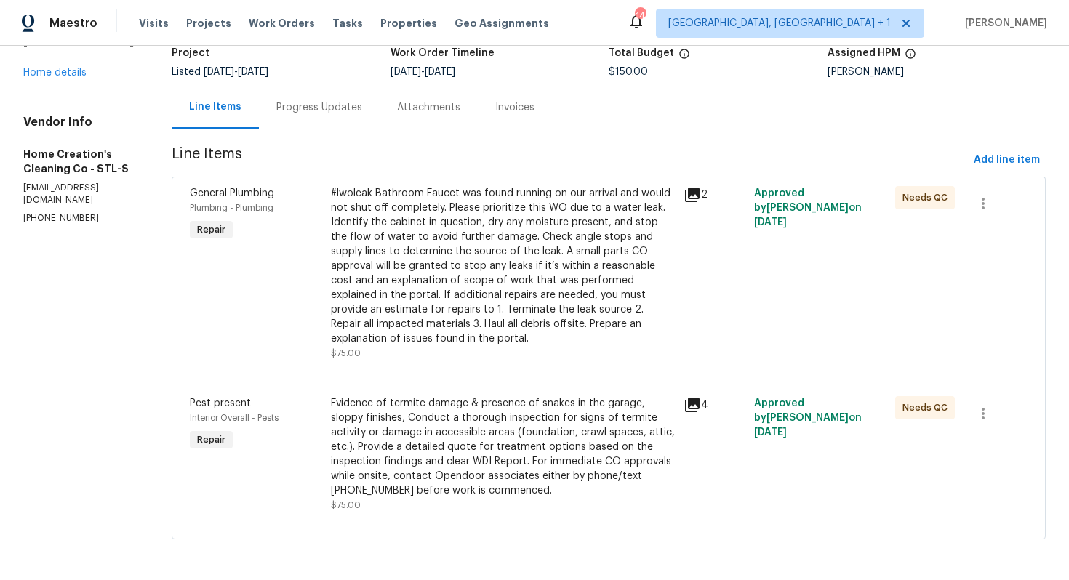
scroll to position [0, 0]
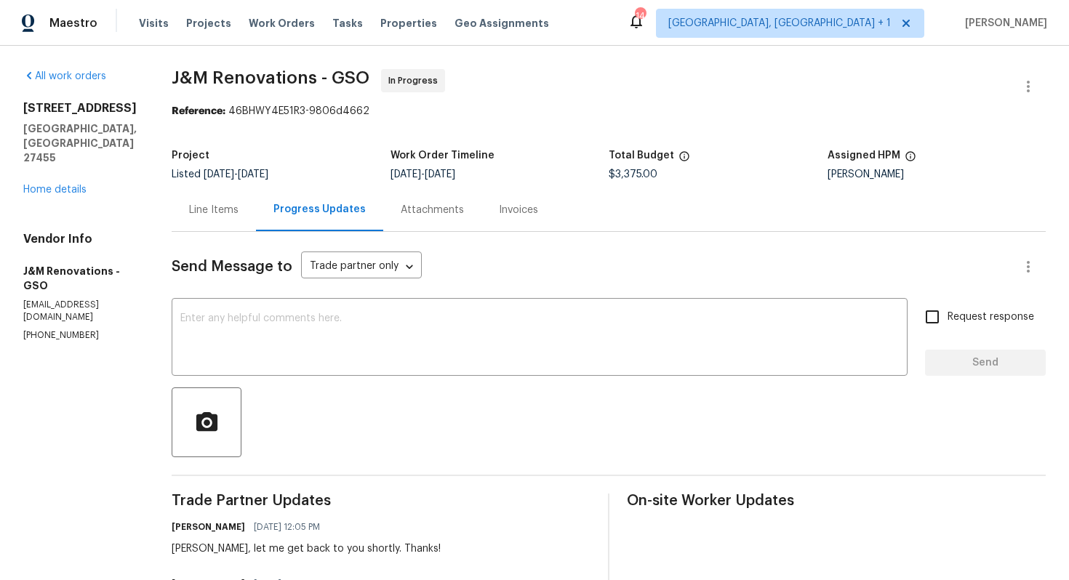
click at [220, 223] on div "Line Items" at bounding box center [214, 209] width 84 height 43
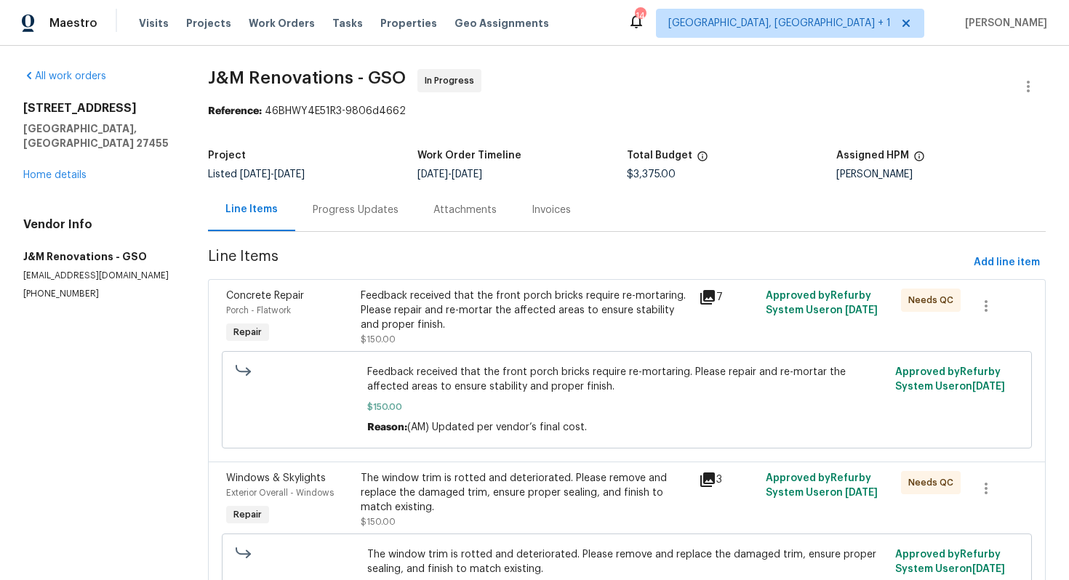
click at [372, 218] on div "Progress Updates" at bounding box center [355, 209] width 121 height 43
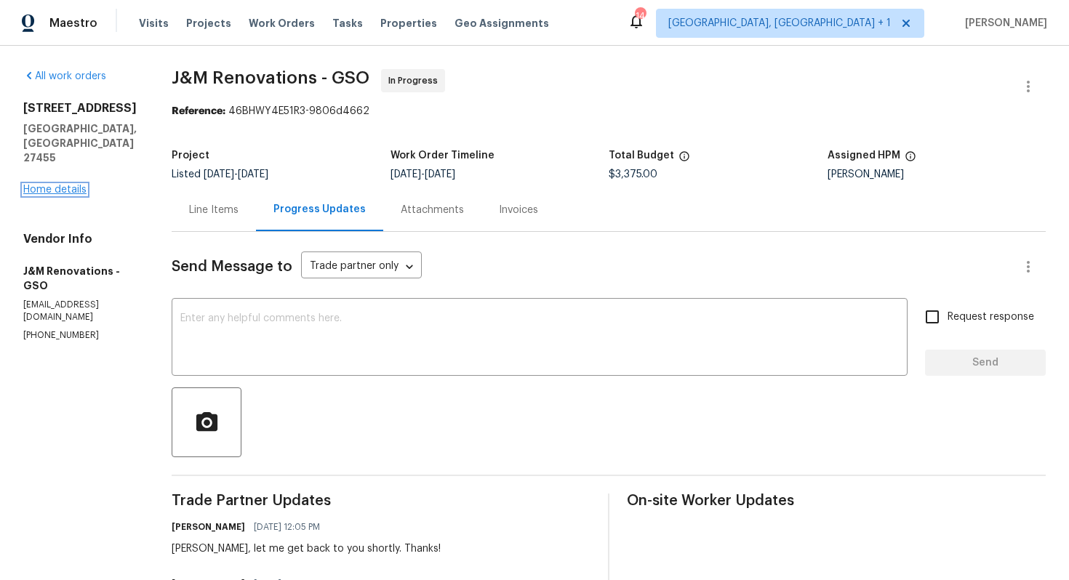
click at [64, 185] on link "Home details" at bounding box center [54, 190] width 63 height 10
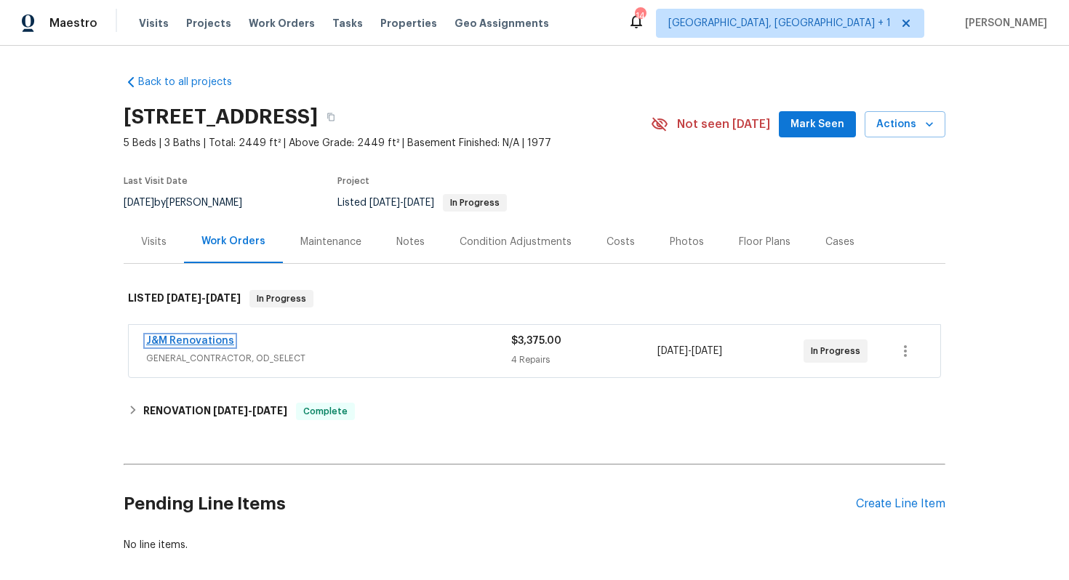
click at [196, 344] on link "J&M Renovations" at bounding box center [190, 341] width 88 height 10
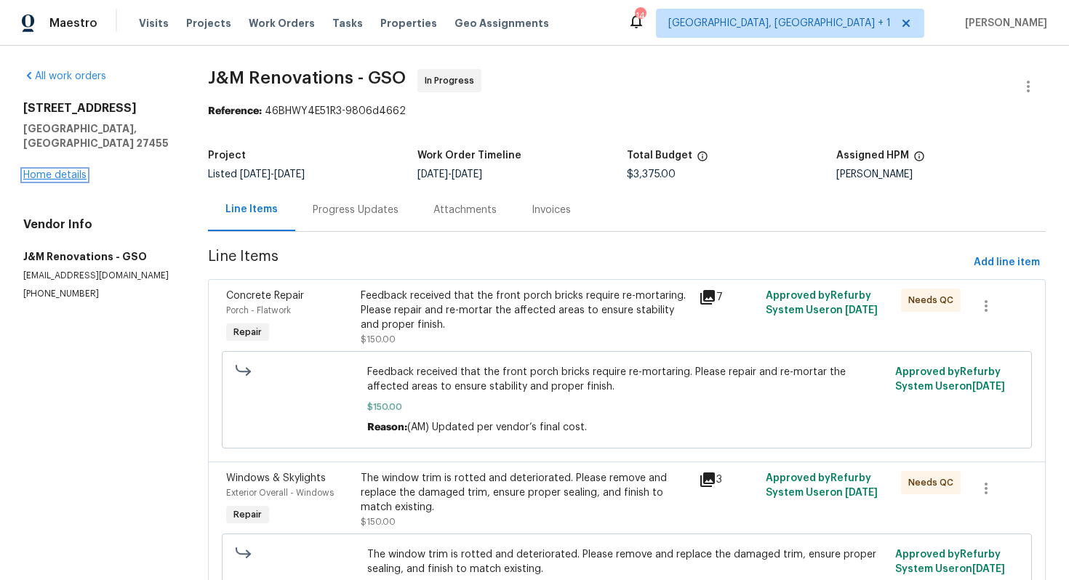
click at [58, 170] on link "Home details" at bounding box center [54, 175] width 63 height 10
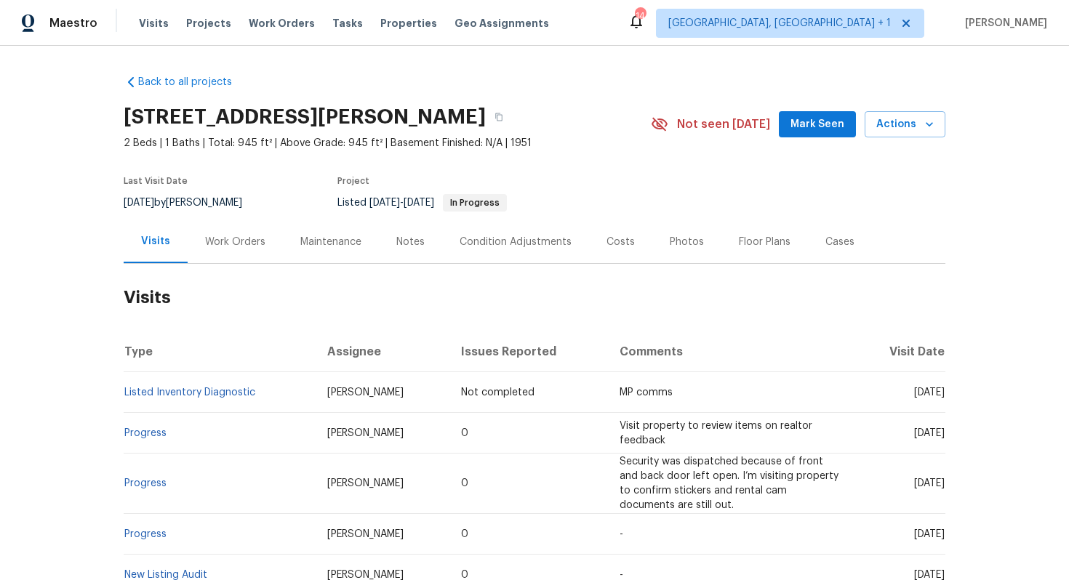
click at [221, 247] on div "Work Orders" at bounding box center [235, 242] width 60 height 15
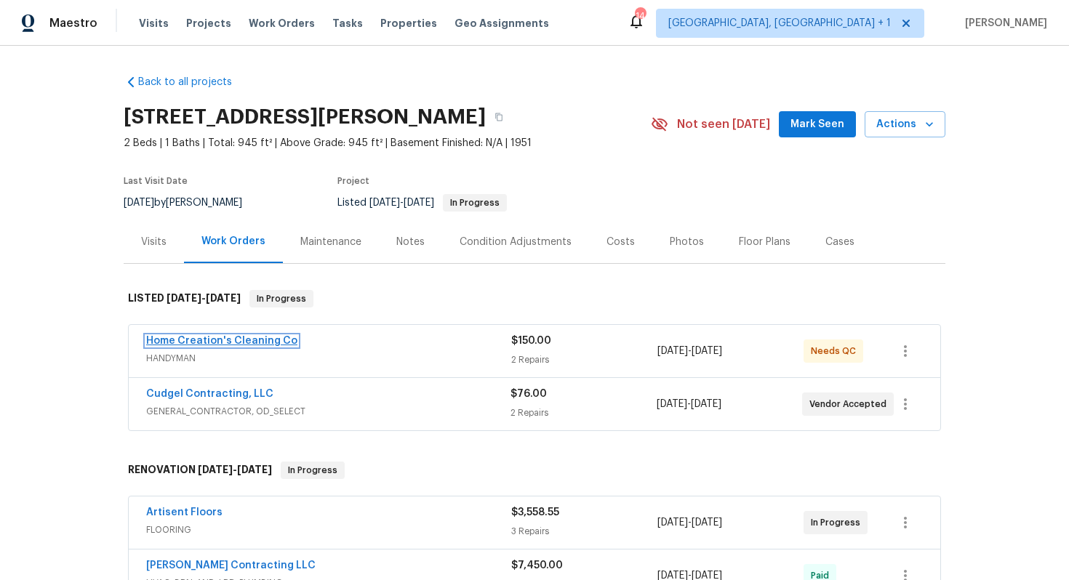
click at [176, 342] on link "Home Creation's Cleaning Co" at bounding box center [221, 341] width 151 height 10
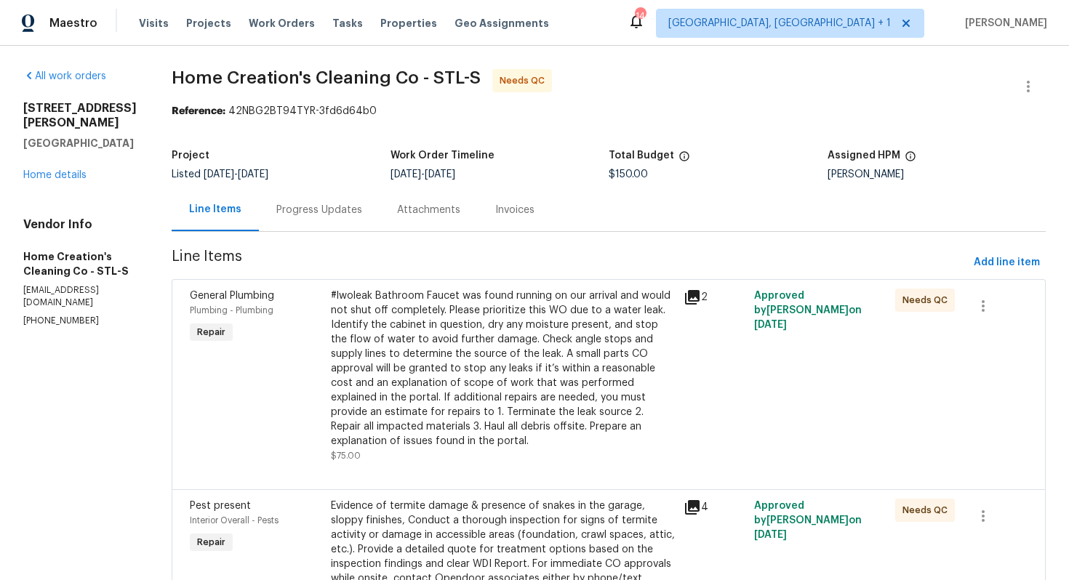
click at [303, 216] on div "Progress Updates" at bounding box center [319, 210] width 86 height 15
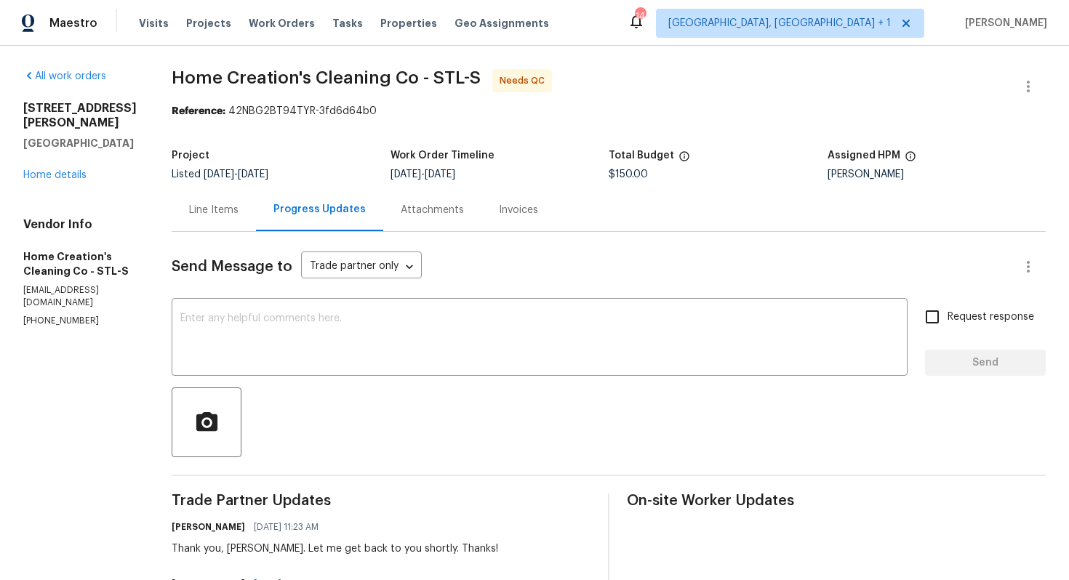
click at [236, 548] on div "Thank you, Elizabeth. Let me get back to you shortly. Thanks!" at bounding box center [335, 549] width 326 height 15
click at [230, 205] on div "Line Items" at bounding box center [213, 210] width 49 height 15
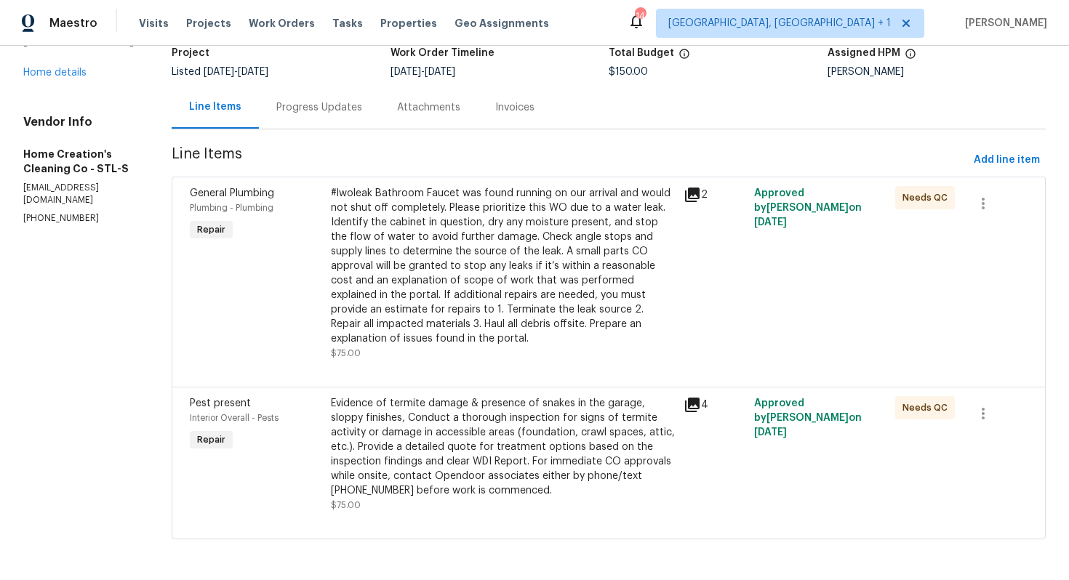
scroll to position [103, 0]
click at [996, 201] on button "button" at bounding box center [983, 203] width 35 height 35
click at [982, 207] on li "Cancel" at bounding box center [993, 204] width 56 height 24
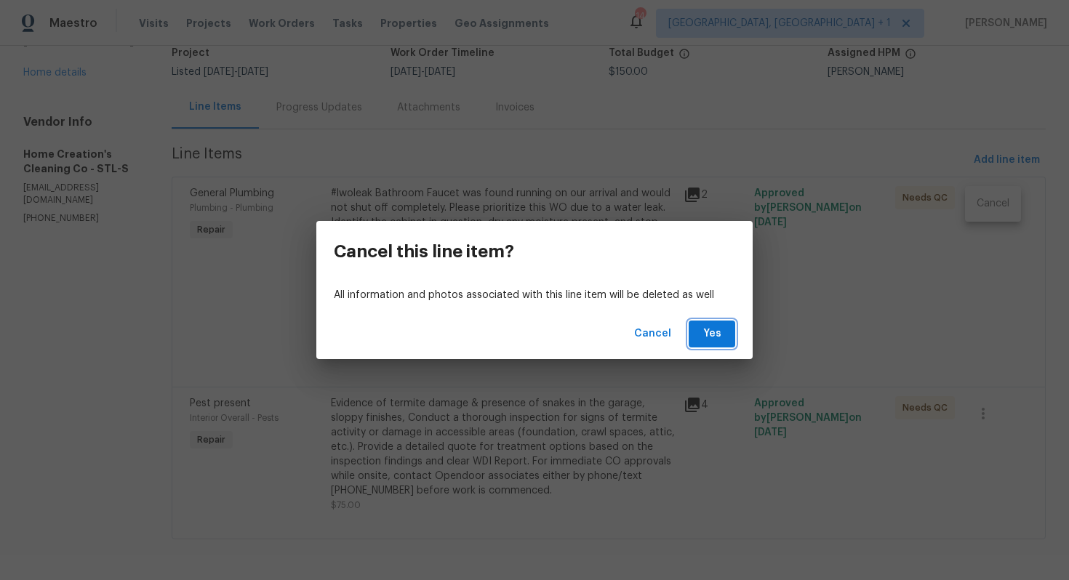
click at [726, 329] on button "Yes" at bounding box center [712, 334] width 47 height 27
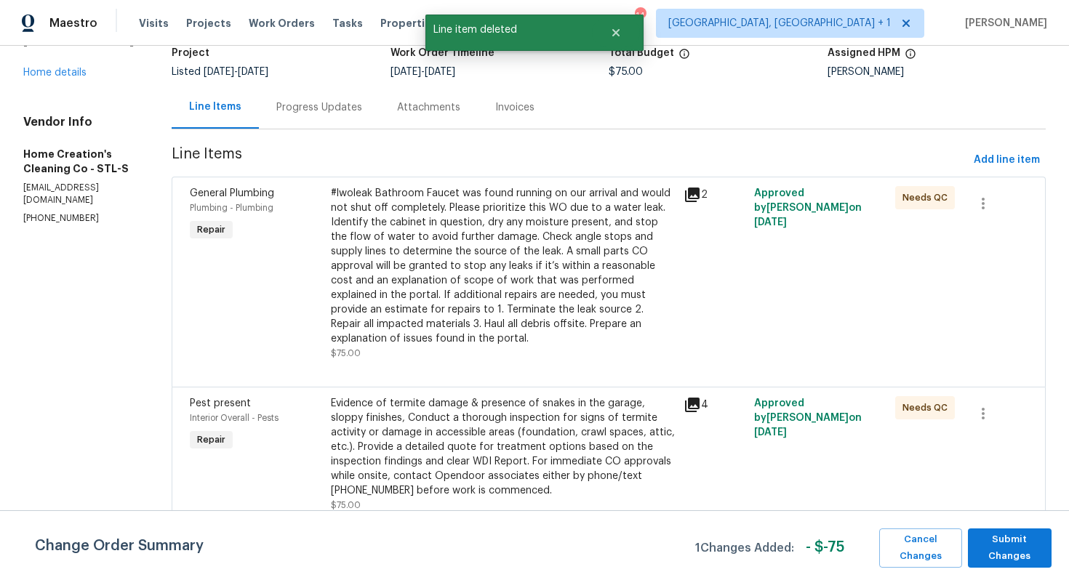
scroll to position [0, 0]
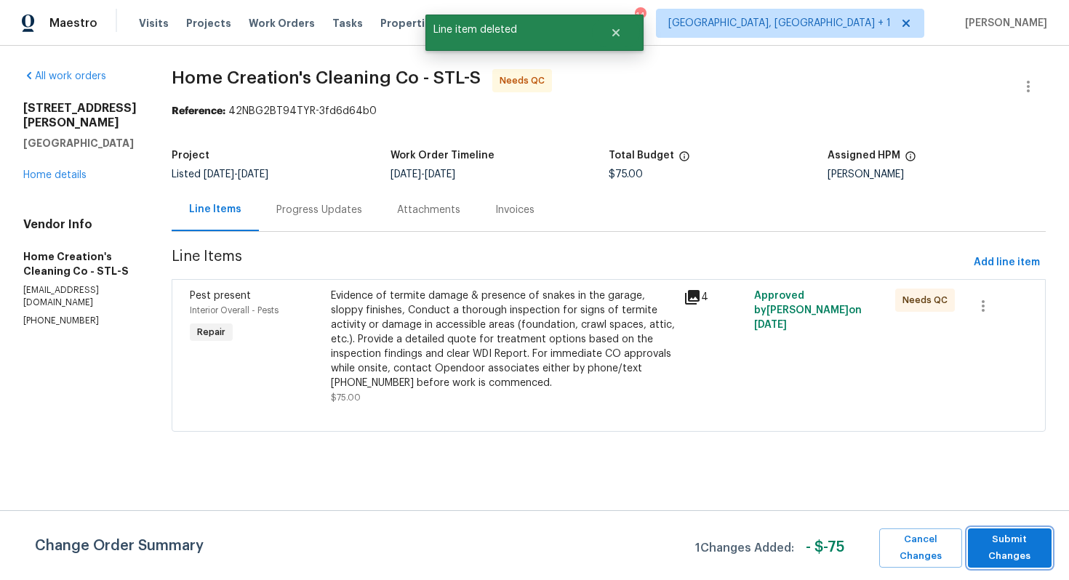
click at [992, 553] on span "Submit Changes" at bounding box center [1009, 548] width 69 height 33
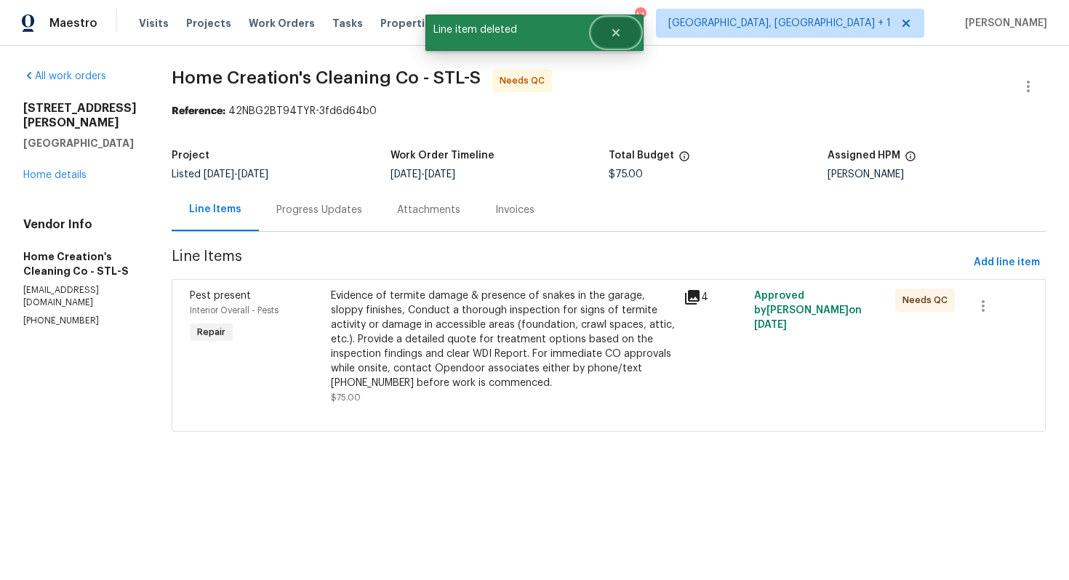
click at [618, 37] on icon "Close" at bounding box center [616, 33] width 12 height 12
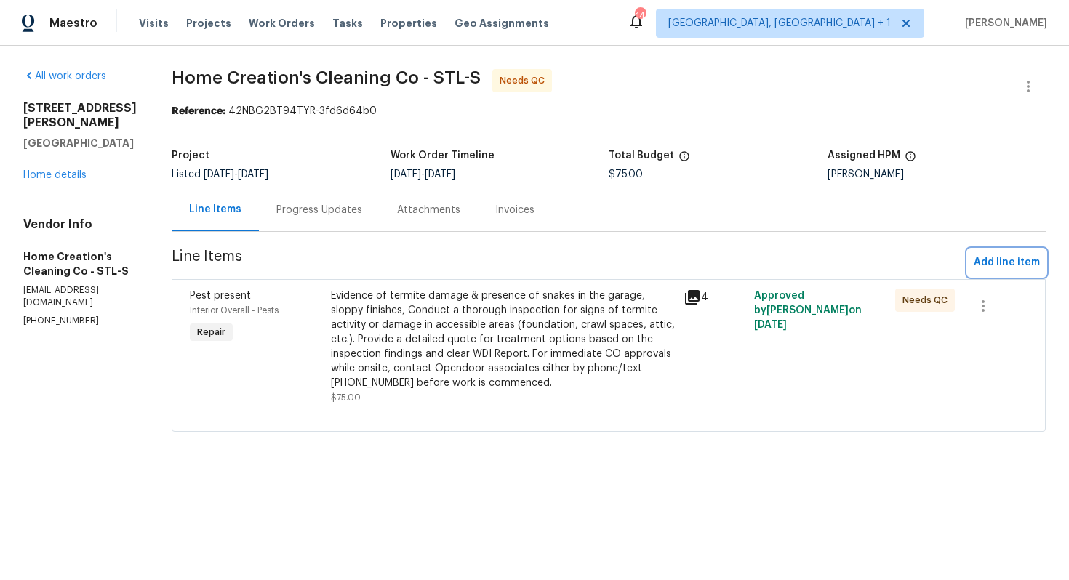
click at [1000, 263] on span "Add line item" at bounding box center [1007, 263] width 66 height 18
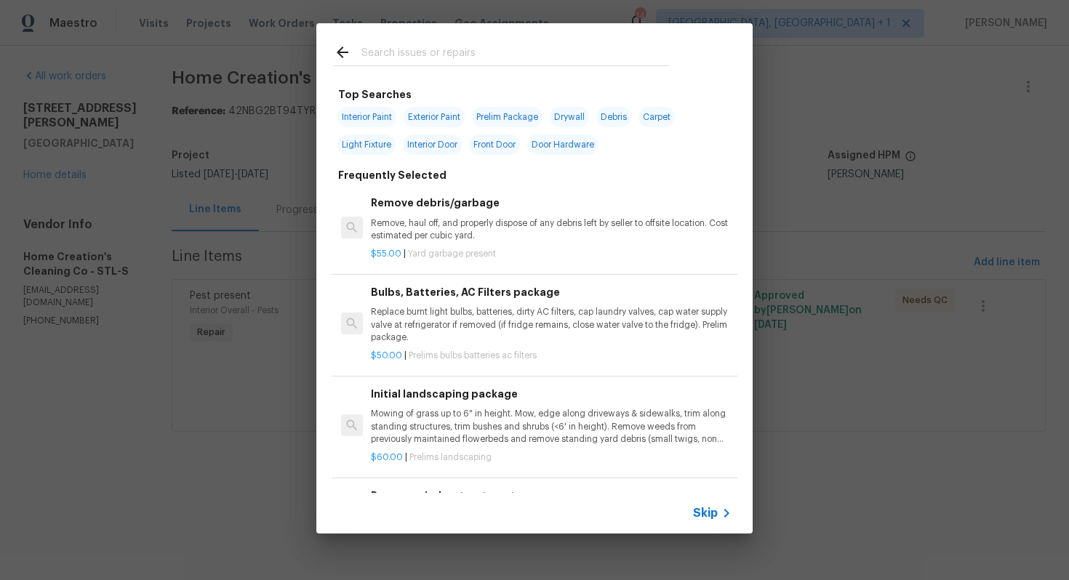
click at [500, 58] on input "text" at bounding box center [515, 55] width 308 height 22
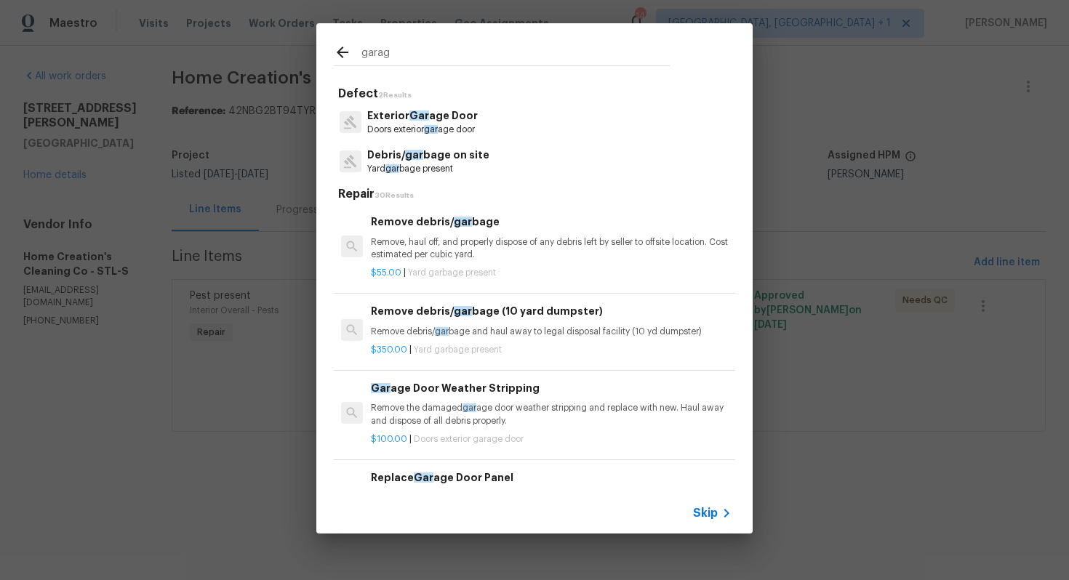
type input "garage"
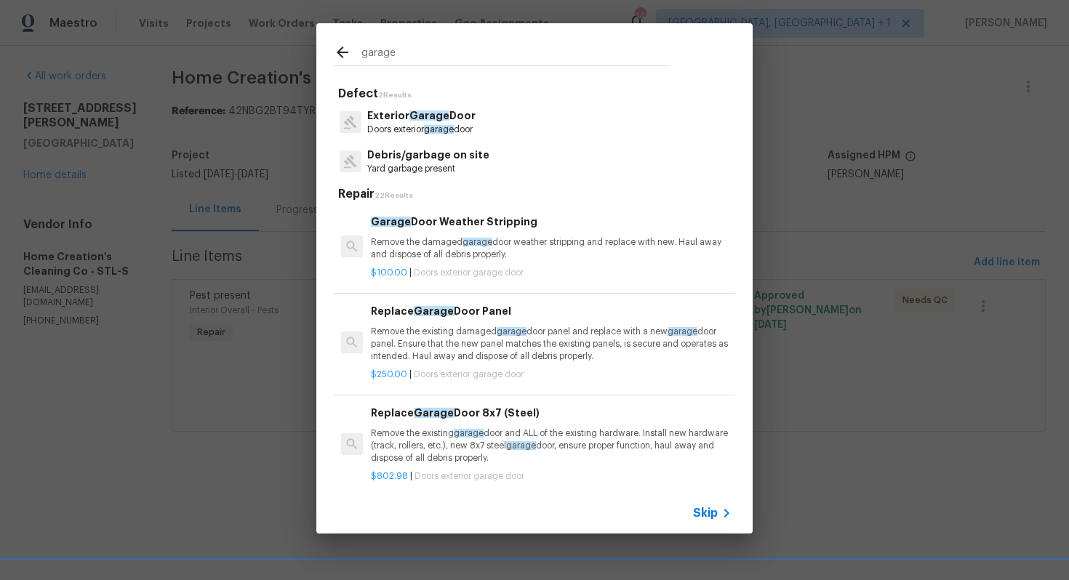
click at [430, 121] on p "Exterior Garage Door" at bounding box center [421, 115] width 108 height 15
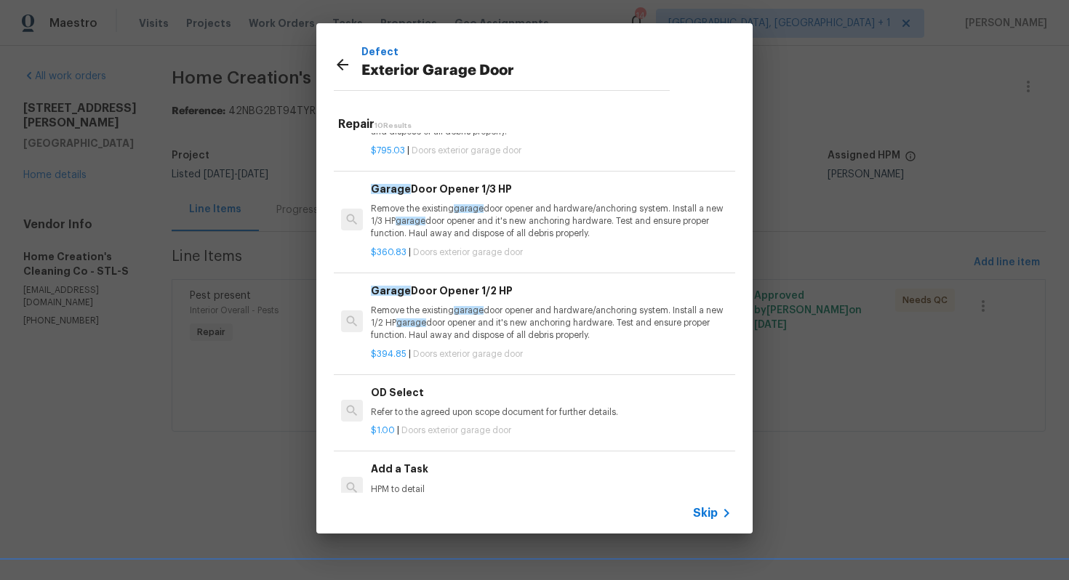
scroll to position [594, 0]
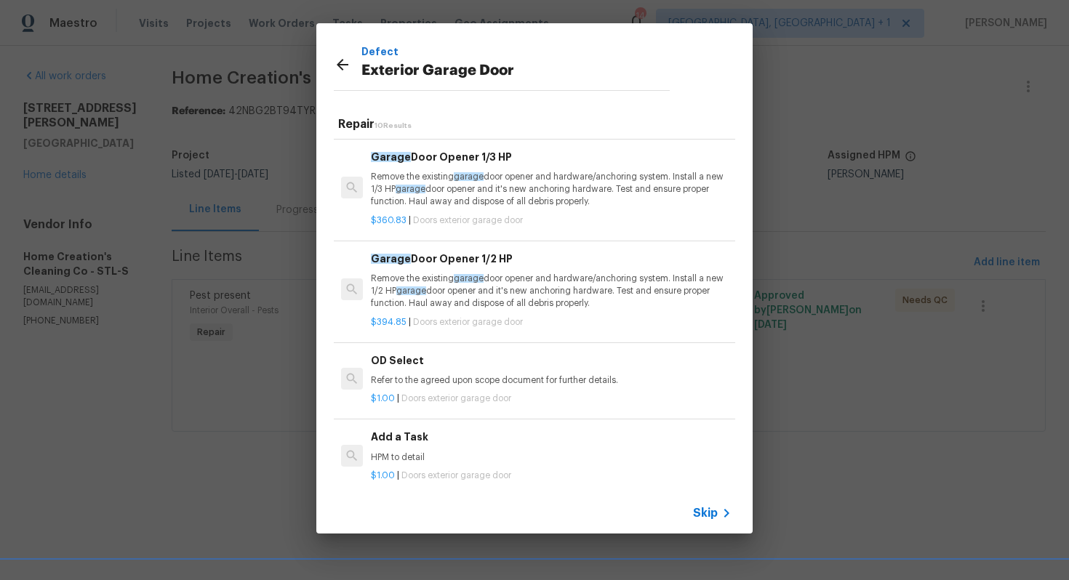
click at [401, 459] on p "HPM to detail" at bounding box center [551, 458] width 361 height 12
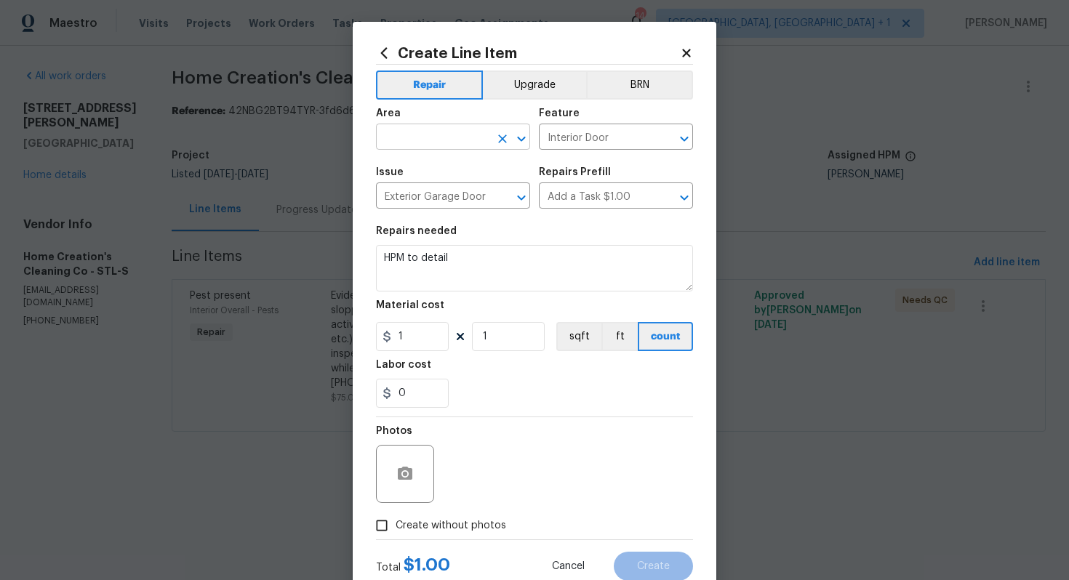
click at [429, 140] on input "text" at bounding box center [432, 138] width 113 height 23
click at [430, 193] on li "Exterior Overall" at bounding box center [453, 195] width 154 height 24
type input "Exterior Overall"
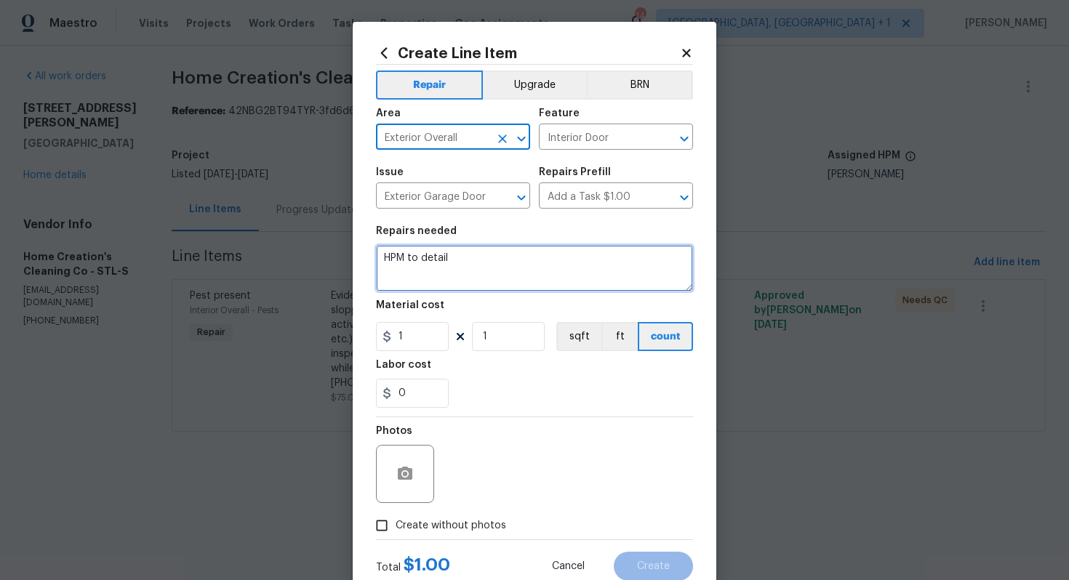
click at [432, 266] on textarea "HPM to detail" at bounding box center [534, 268] width 317 height 47
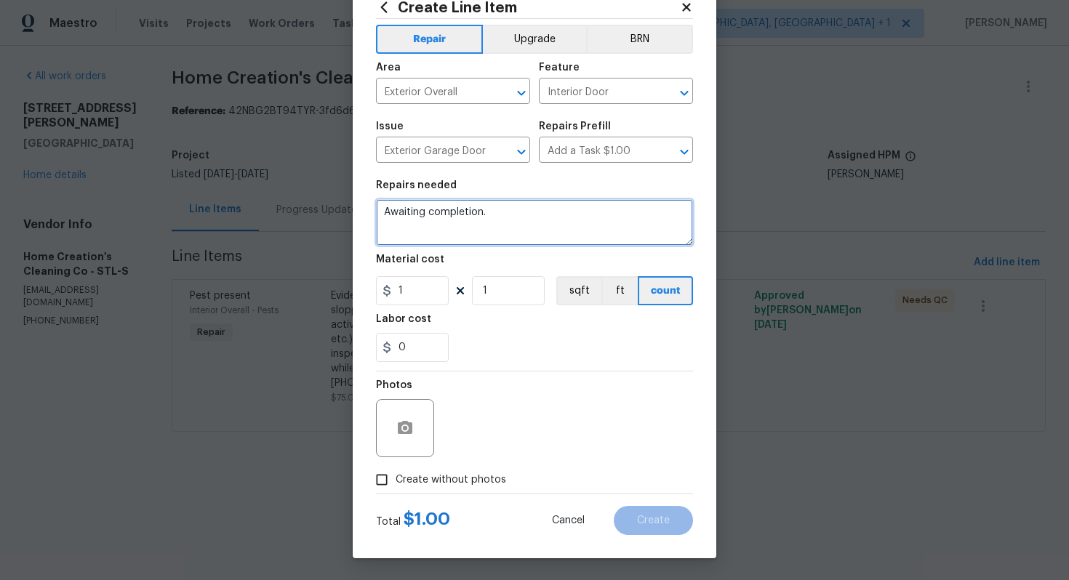
type textarea "Awaiting completion."
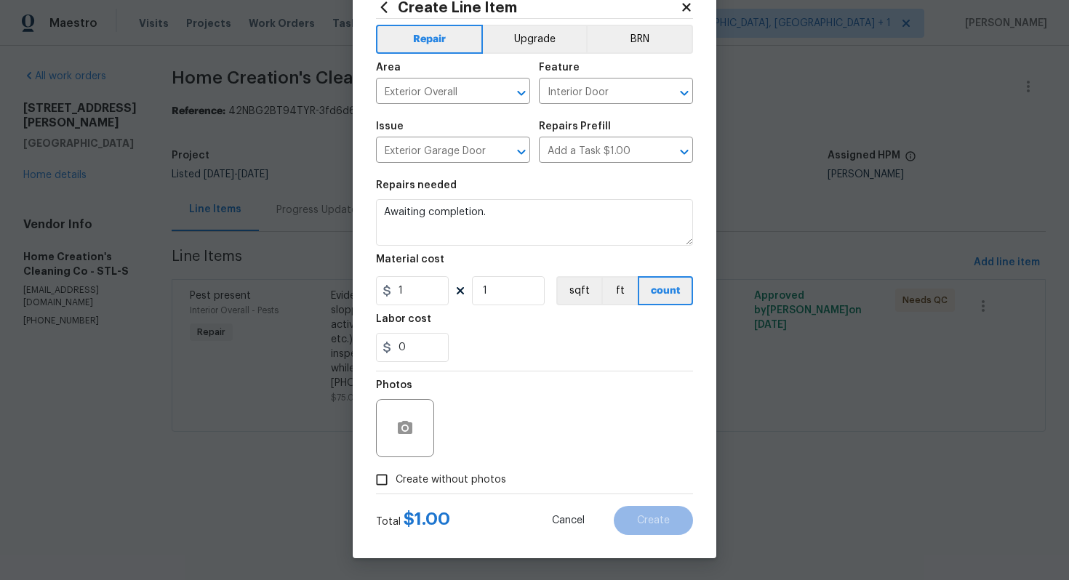
click at [403, 478] on span "Create without photos" at bounding box center [451, 480] width 111 height 15
click at [396, 478] on input "Create without photos" at bounding box center [382, 480] width 28 height 28
checkbox input "true"
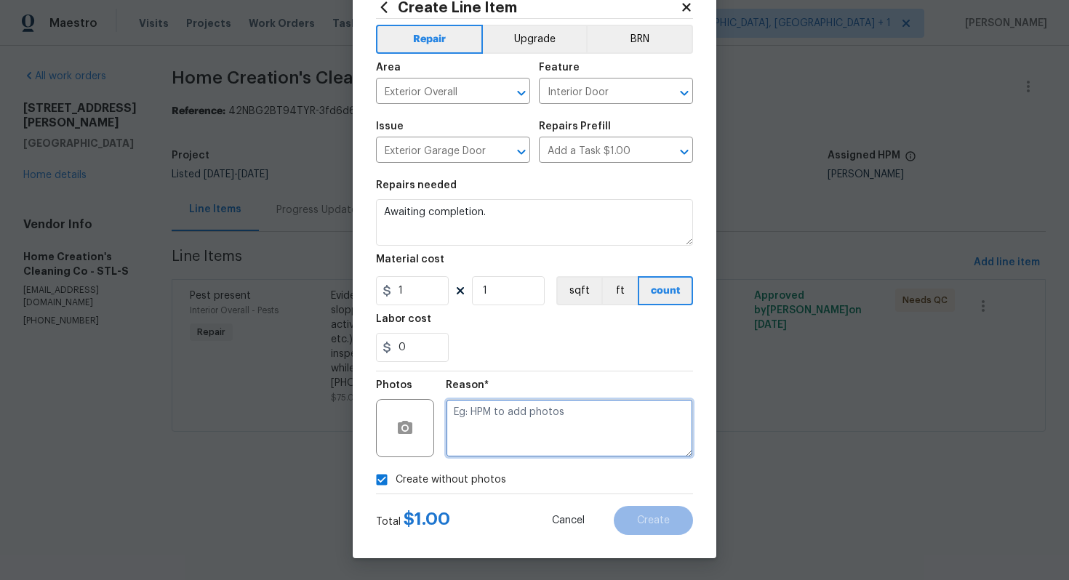
click at [500, 449] on textarea at bounding box center [569, 428] width 247 height 58
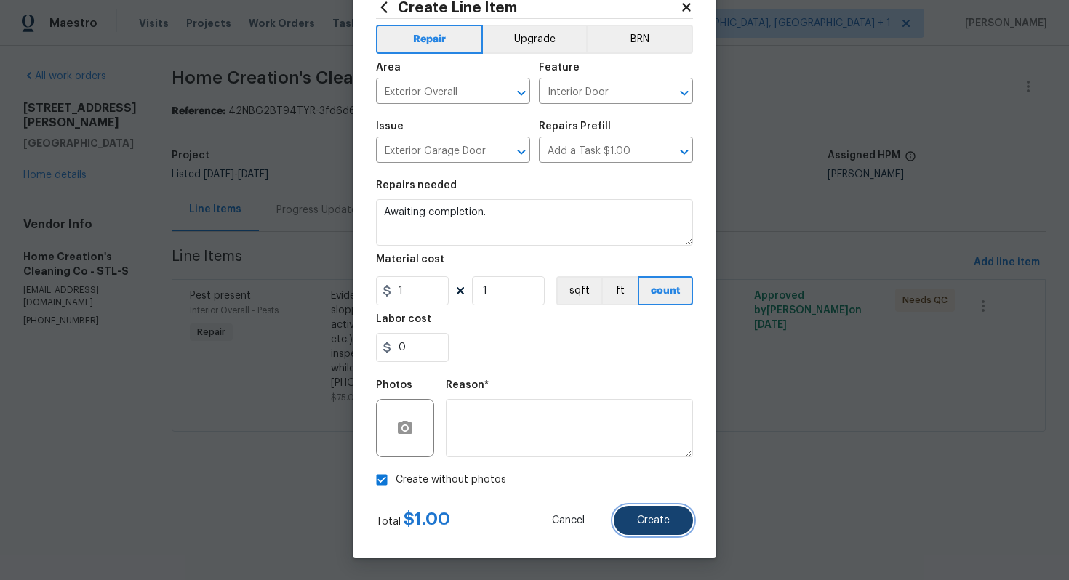
click at [662, 524] on span "Create" at bounding box center [653, 521] width 33 height 11
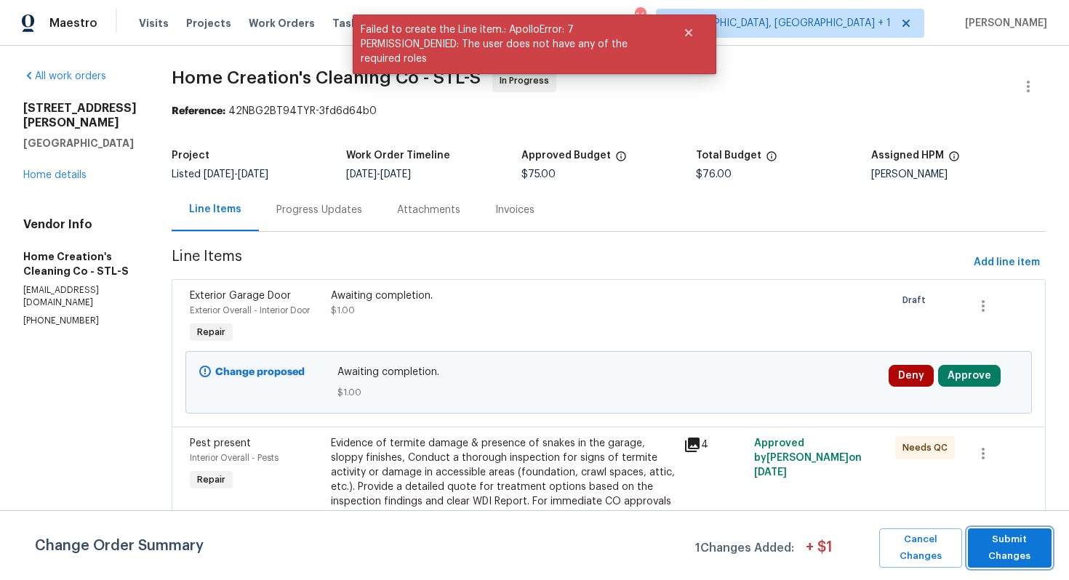
click at [1001, 543] on span "Submit Changes" at bounding box center [1009, 548] width 69 height 33
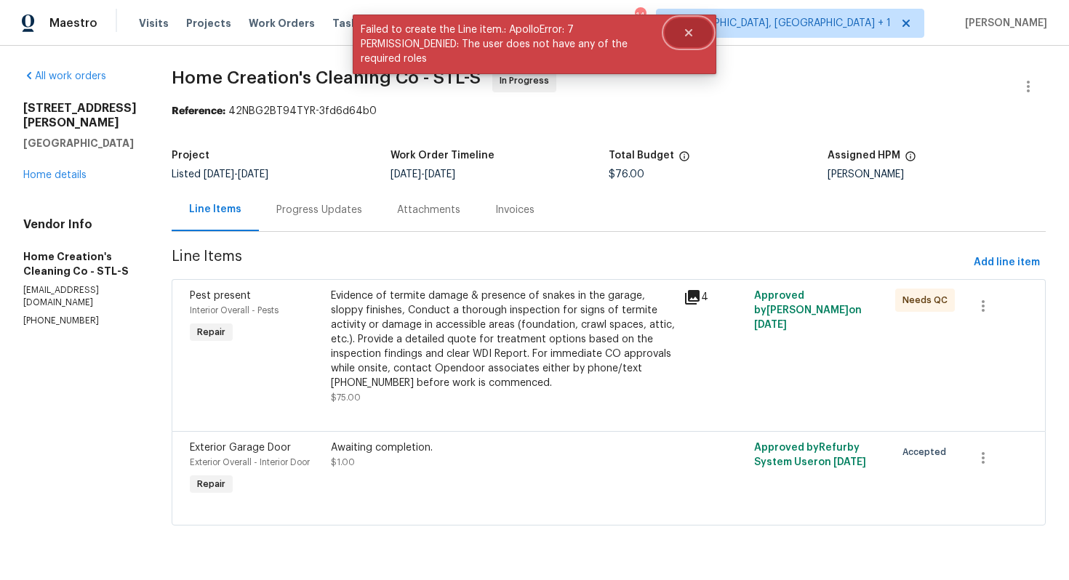
click at [688, 38] on icon "Close" at bounding box center [689, 33] width 12 height 12
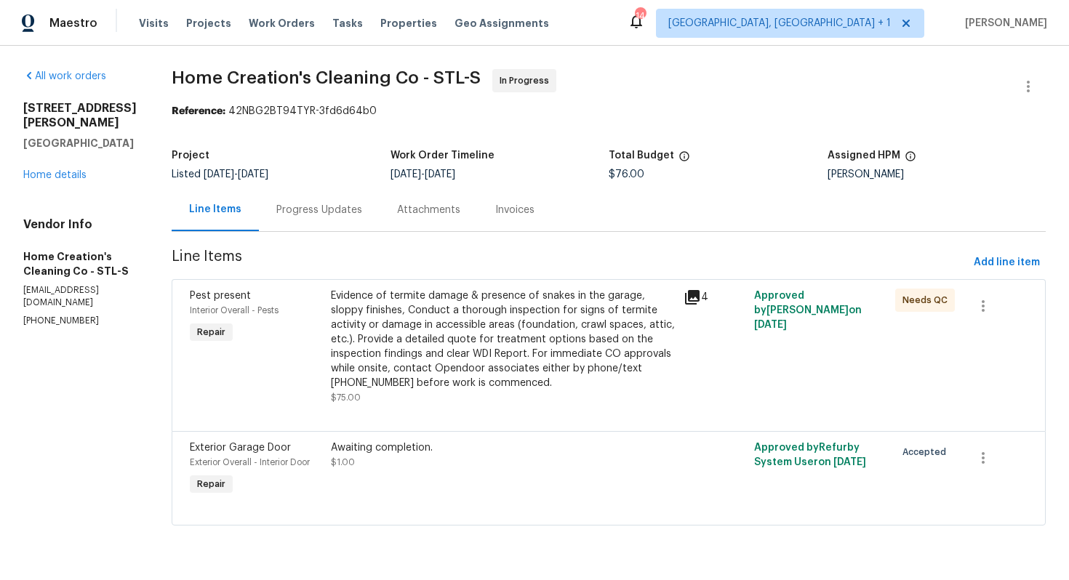
click at [385, 321] on div "Evidence of termite damage & presence of snakes in the garage, sloppy finishes,…" at bounding box center [503, 340] width 344 height 102
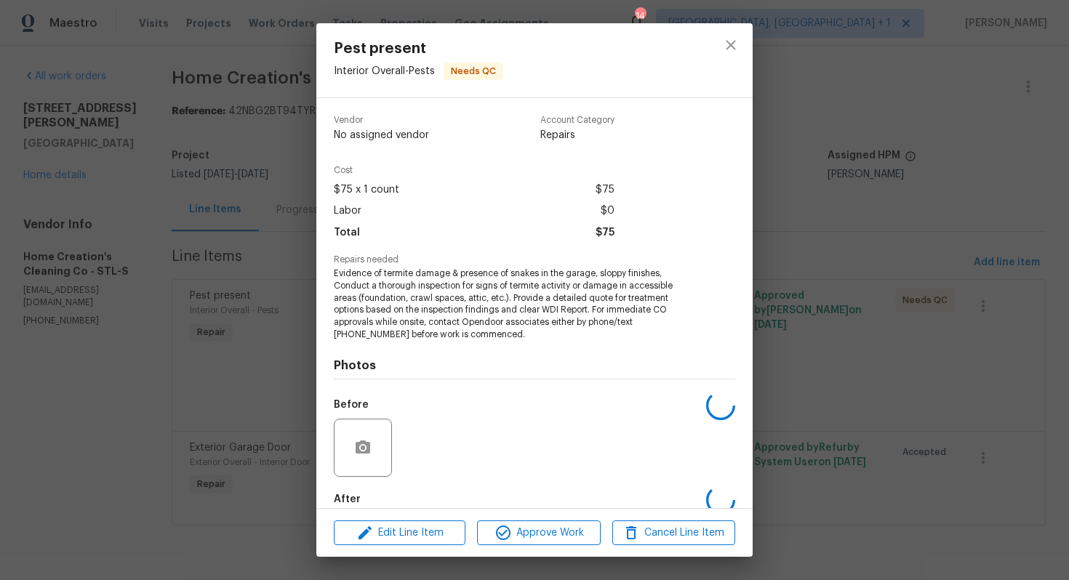
scroll to position [78, 0]
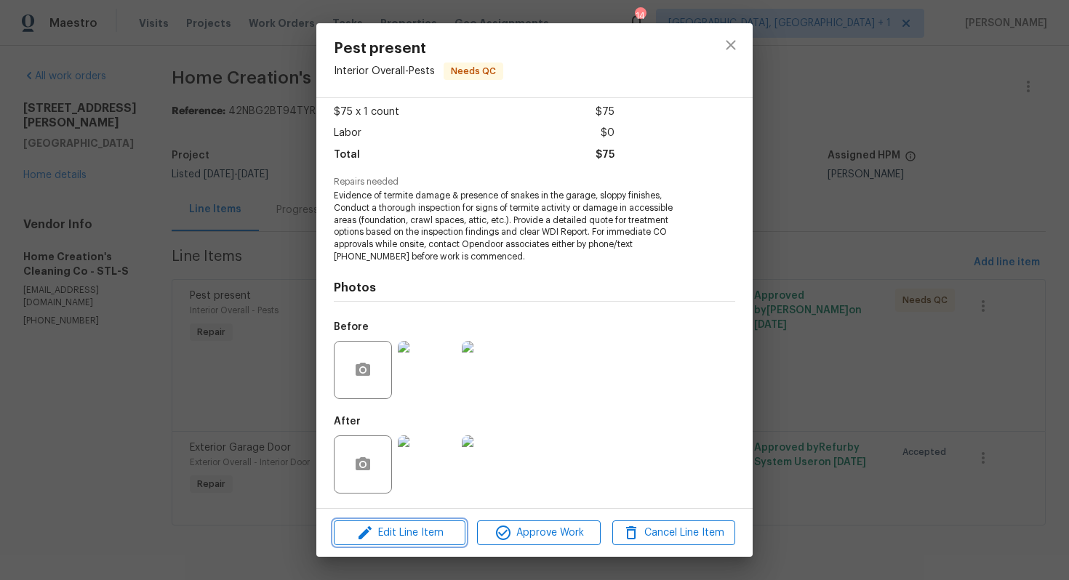
click at [383, 526] on span "Edit Line Item" at bounding box center [399, 533] width 123 height 18
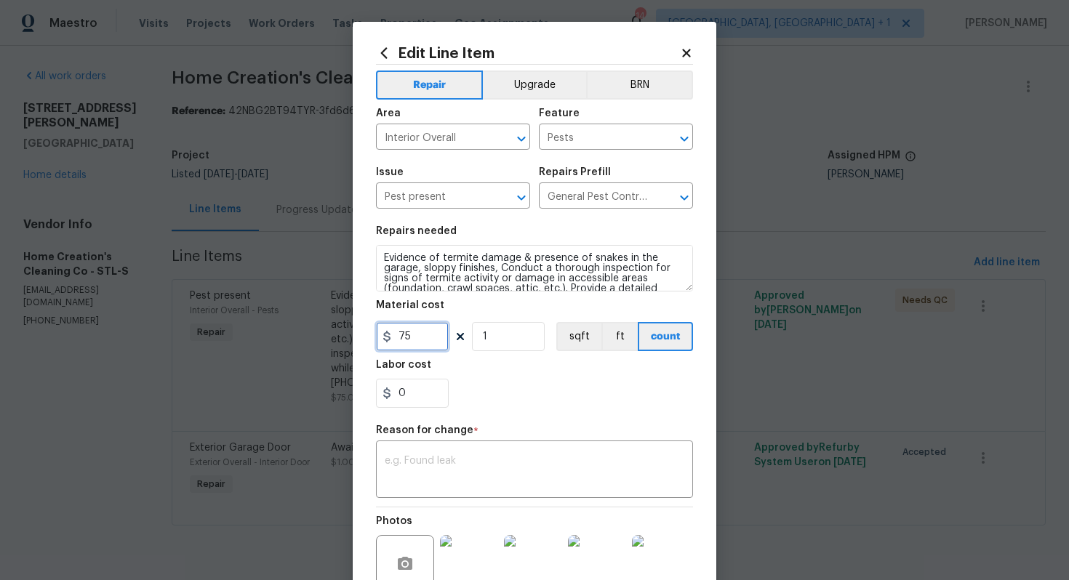
click at [414, 336] on input "75" at bounding box center [412, 336] width 73 height 29
type input "200"
click at [456, 452] on div "x ​" at bounding box center [534, 471] width 317 height 54
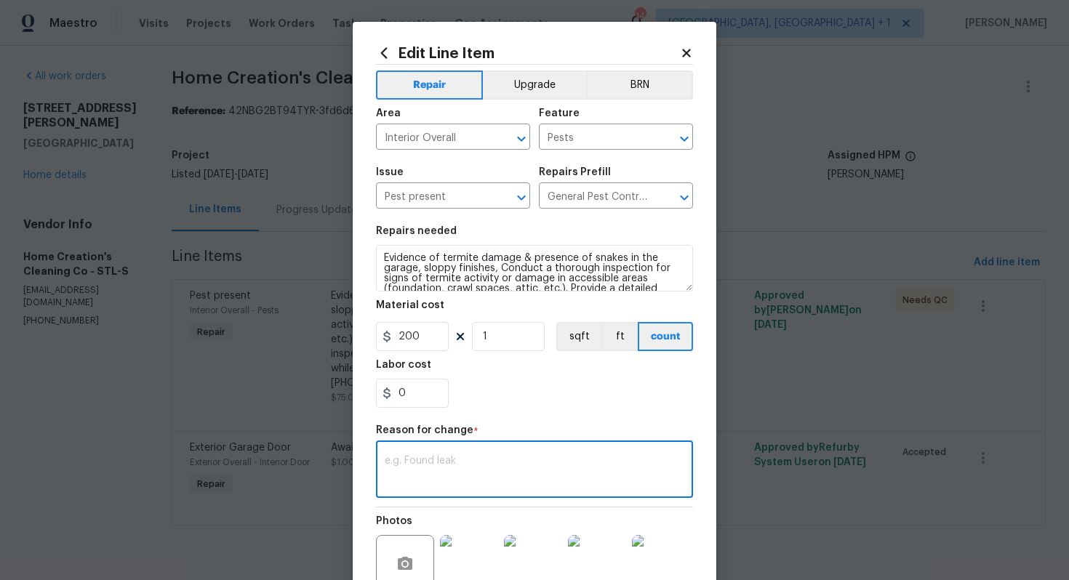
click at [430, 465] on textarea at bounding box center [535, 471] width 300 height 31
paste textarea "(AM) Updated per vendor’s final cost."
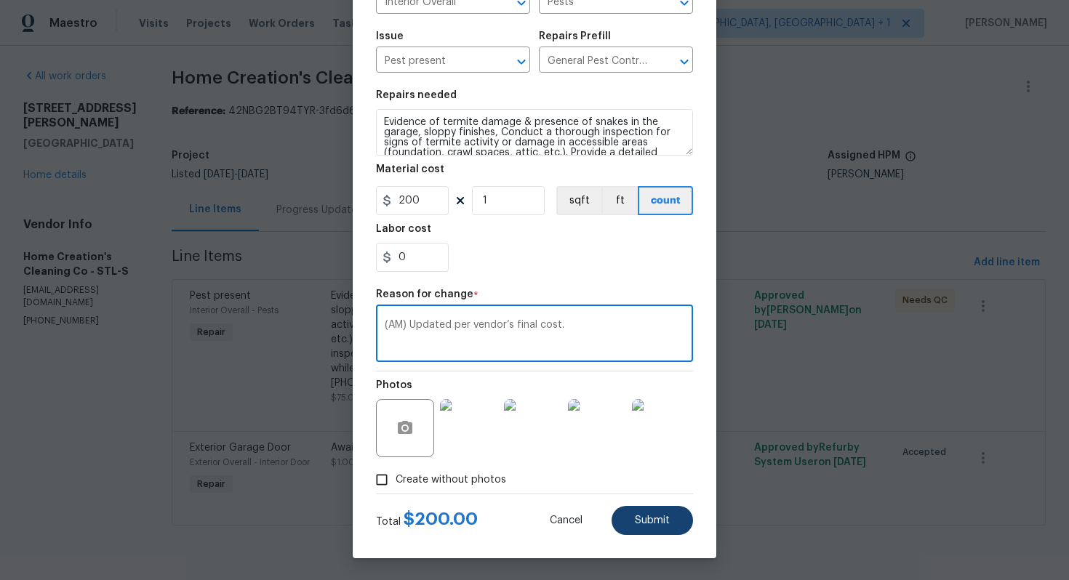
type textarea "(AM) Updated per vendor’s final cost."
click at [650, 526] on span "Submit" at bounding box center [652, 521] width 35 height 11
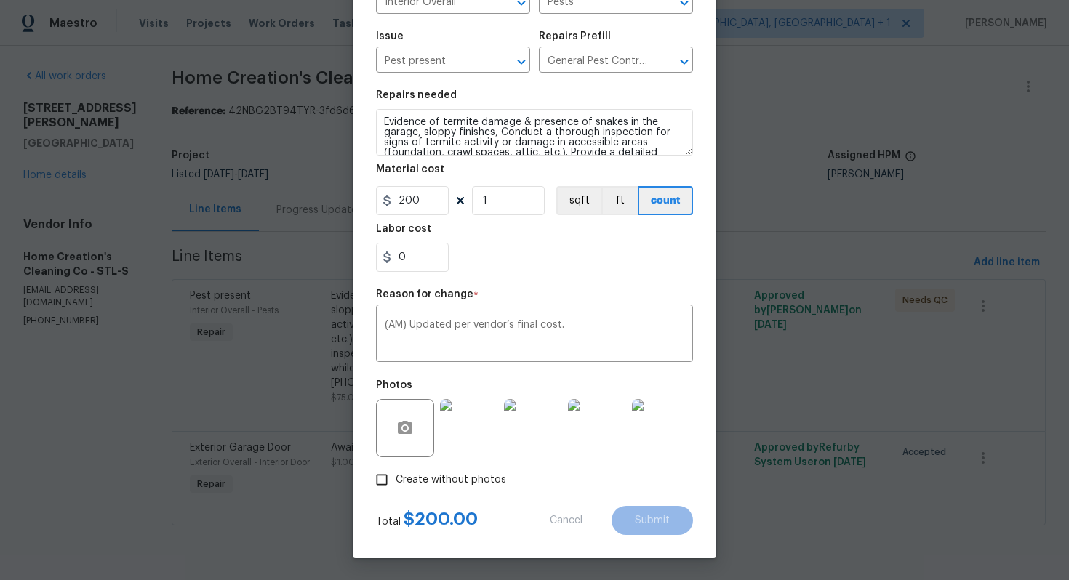
type input "75"
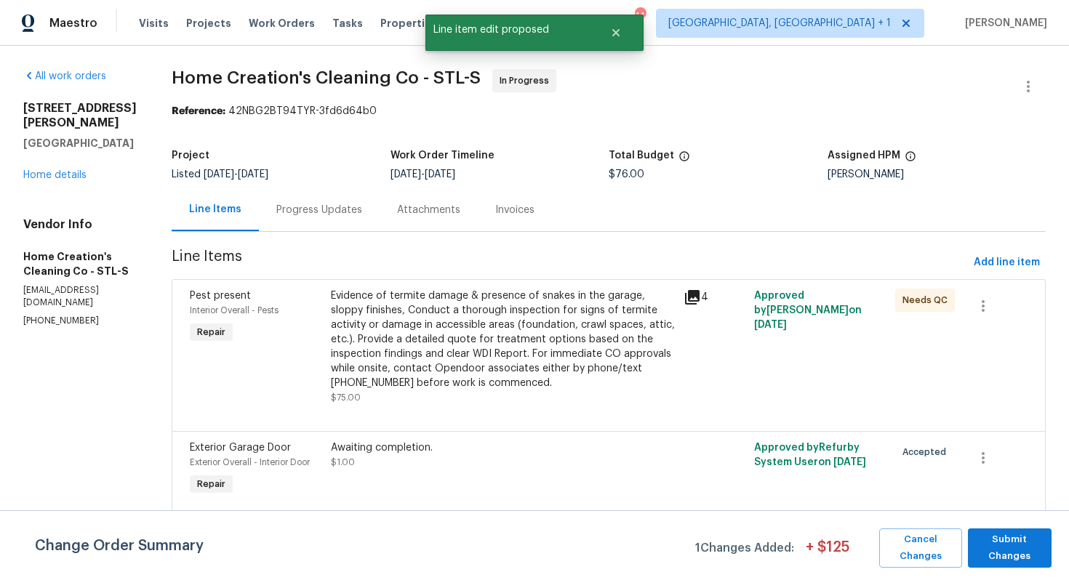
scroll to position [0, 0]
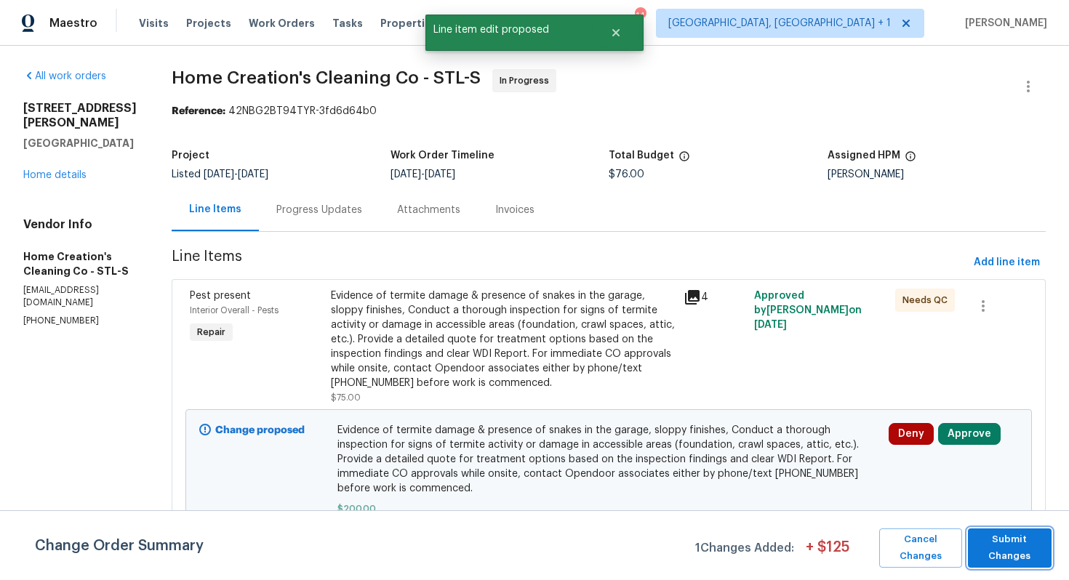
click at [1008, 548] on span "Submit Changes" at bounding box center [1009, 548] width 69 height 33
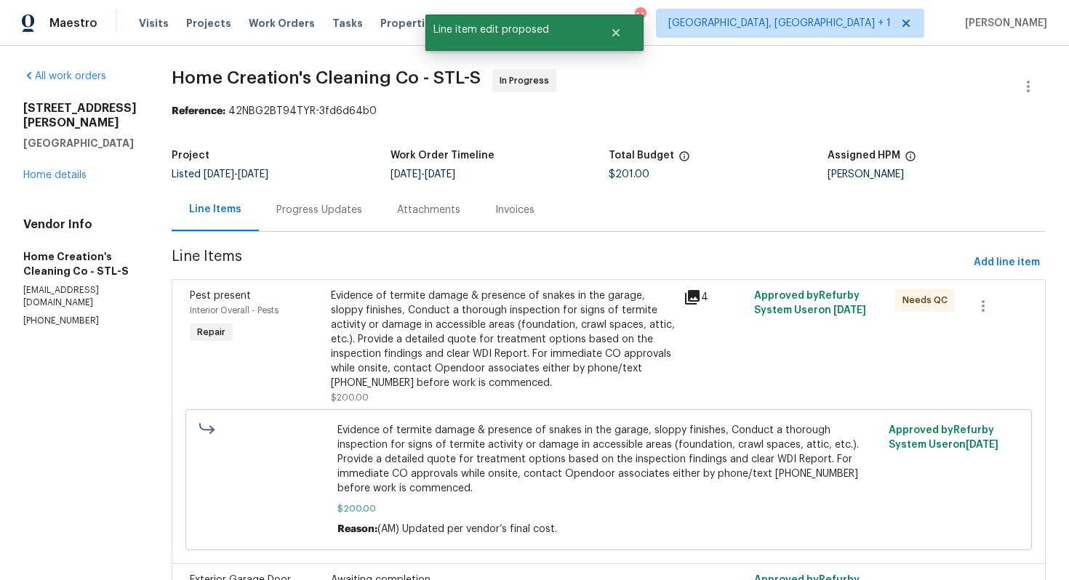
click at [305, 206] on div "Progress Updates" at bounding box center [319, 210] width 86 height 15
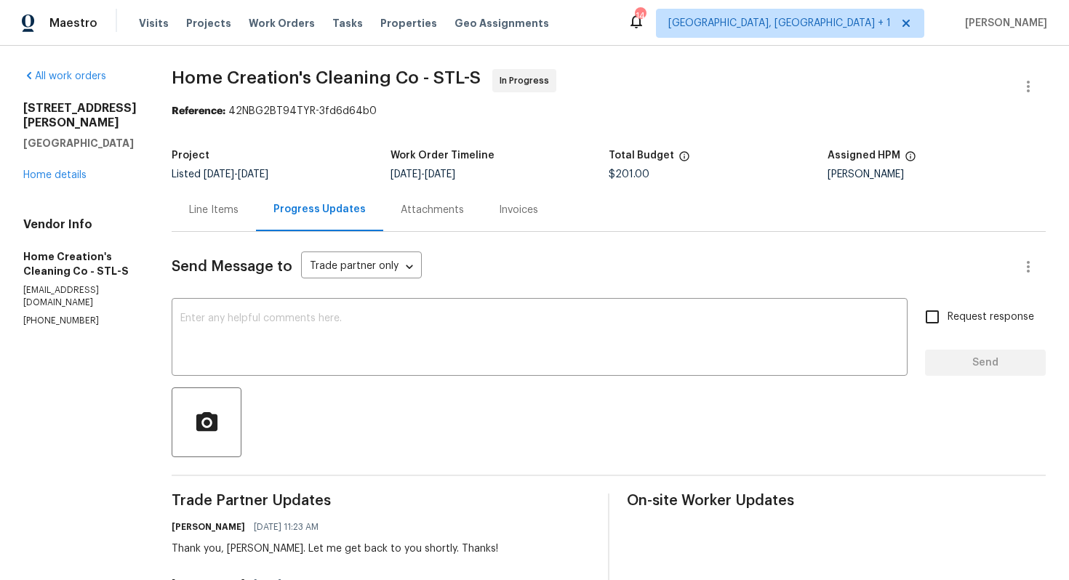
click at [241, 550] on div "Thank you, Elizabeth. Let me get back to you shortly. Thanks!" at bounding box center [335, 549] width 326 height 15
copy div "Elizabeth"
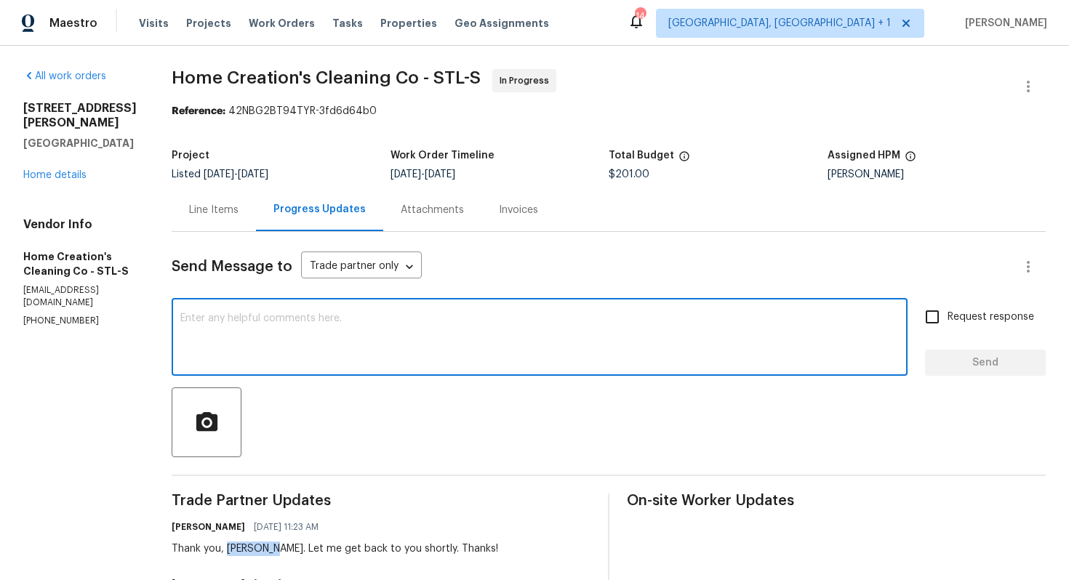
click at [337, 349] on textarea at bounding box center [539, 338] width 718 height 51
paste textarea "Elizabeth"
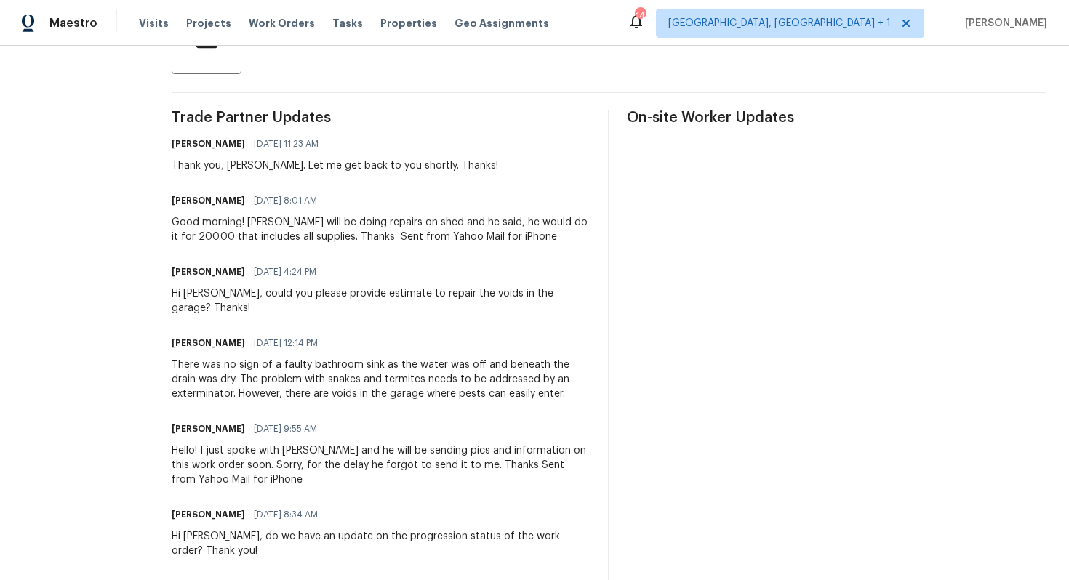
scroll to position [404, 0]
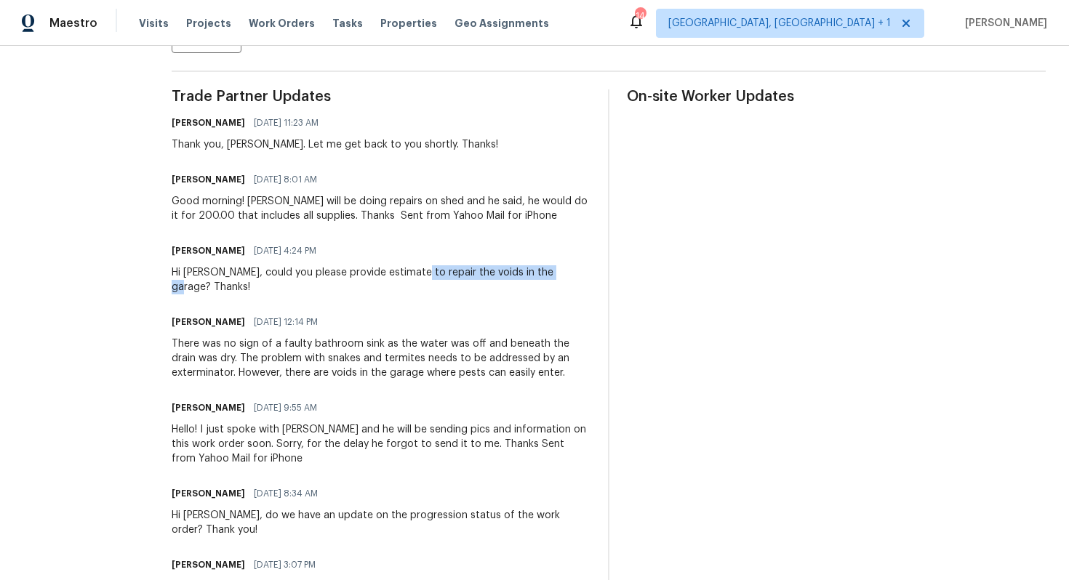
drag, startPoint x: 407, startPoint y: 274, endPoint x: 547, endPoint y: 279, distance: 139.7
click at [547, 279] on div "Hi Elizabeth, could you please provide estimate to repair the voids in the gara…" at bounding box center [381, 279] width 419 height 29
copy div "repair the voids in the garage"
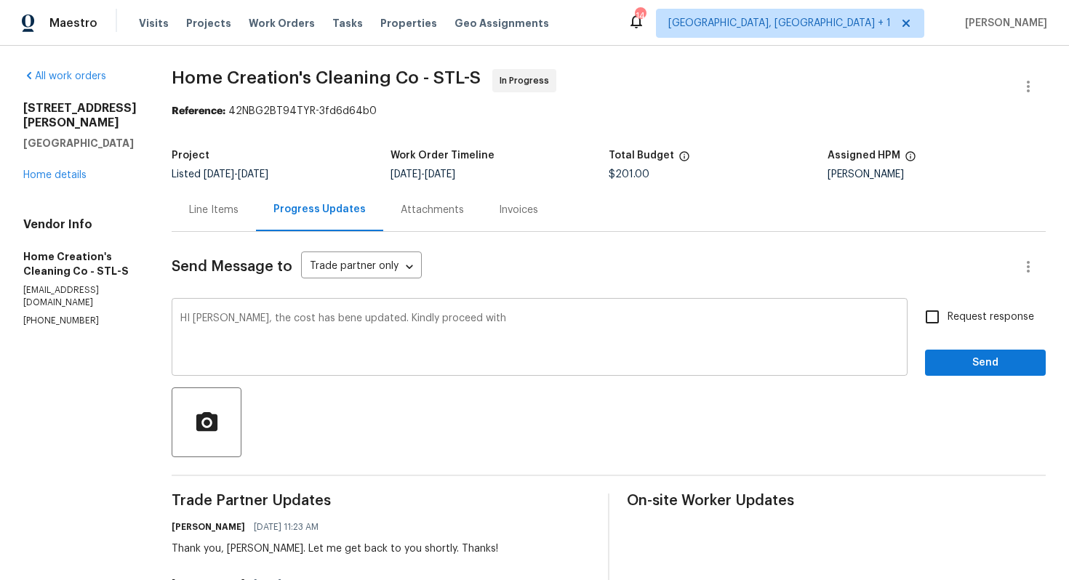
click at [521, 322] on textarea "HI Elizabeth, the cost has bene updated. Kindly proceed with" at bounding box center [539, 338] width 718 height 51
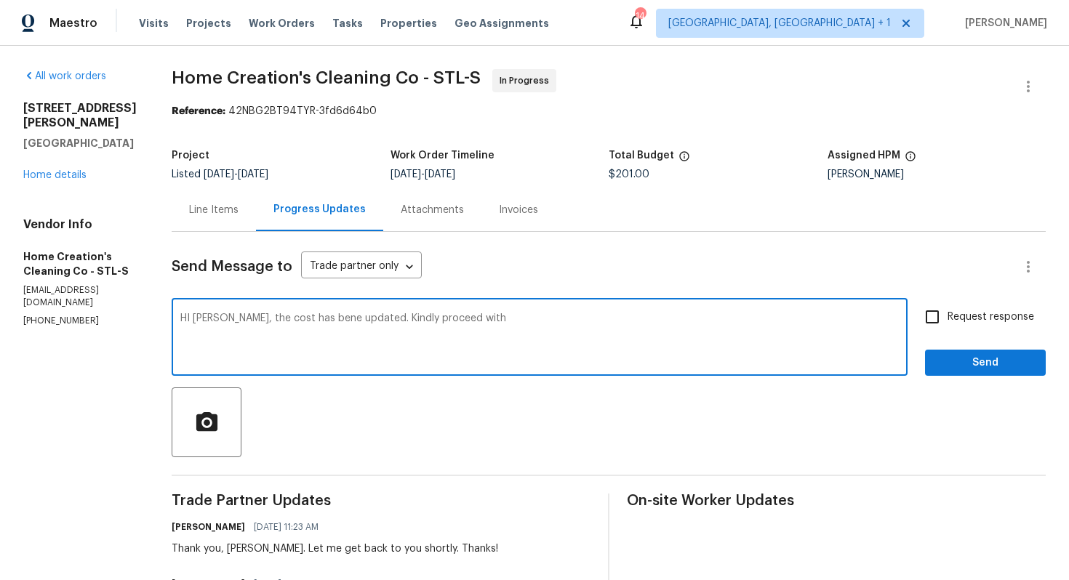
paste textarea "repair the voids in the garage"
click at [495, 318] on textarea "HI Elizabeth, the cost has bene updated. Kindly proceed with repair the voids i…" at bounding box center [539, 338] width 718 height 51
click at [626, 319] on textarea "HI Elizabeth, the cost has bene updated. Kindly proceed with repair the voids i…" at bounding box center [539, 338] width 718 height 51
click at [271, 321] on textarea "HI Elizabeth, the cost has been updated. Kindly proceed with repair the voids i…" at bounding box center [539, 338] width 718 height 51
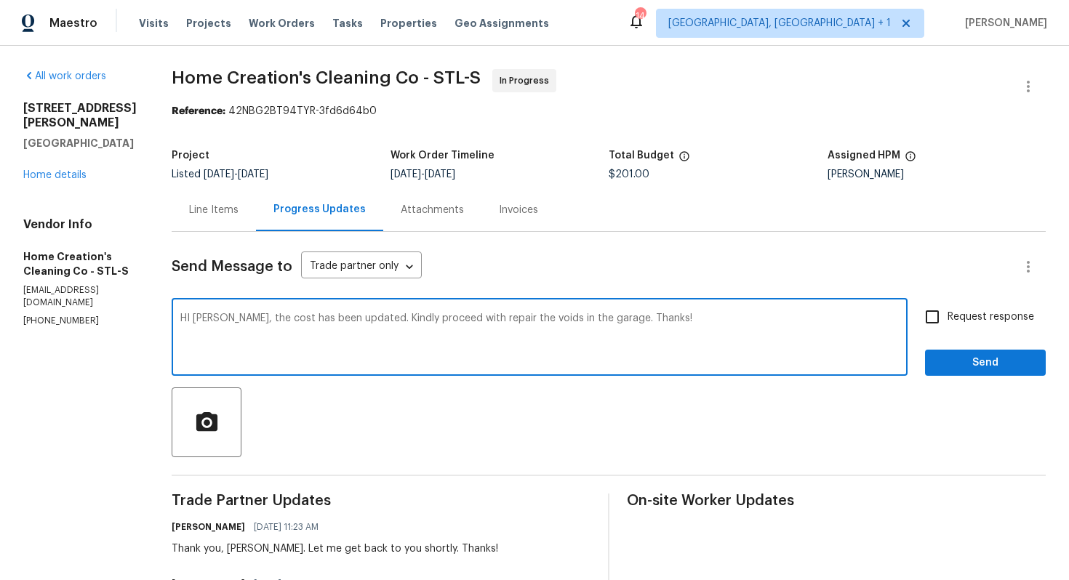
click at [271, 321] on textarea "HI Elizabeth, the cost has been updated. Kindly proceed with repair the voids i…" at bounding box center [539, 338] width 718 height 51
paste textarea "i Elizabeth, the cost has been updated. Kindly proceed with repairing"
type textarea "Hi Elizabeth, the cost has been updated. Kindly proceed with repairing the void…"
click at [956, 310] on span "Request response" at bounding box center [990, 317] width 87 height 15
click at [947, 310] on input "Request response" at bounding box center [932, 317] width 31 height 31
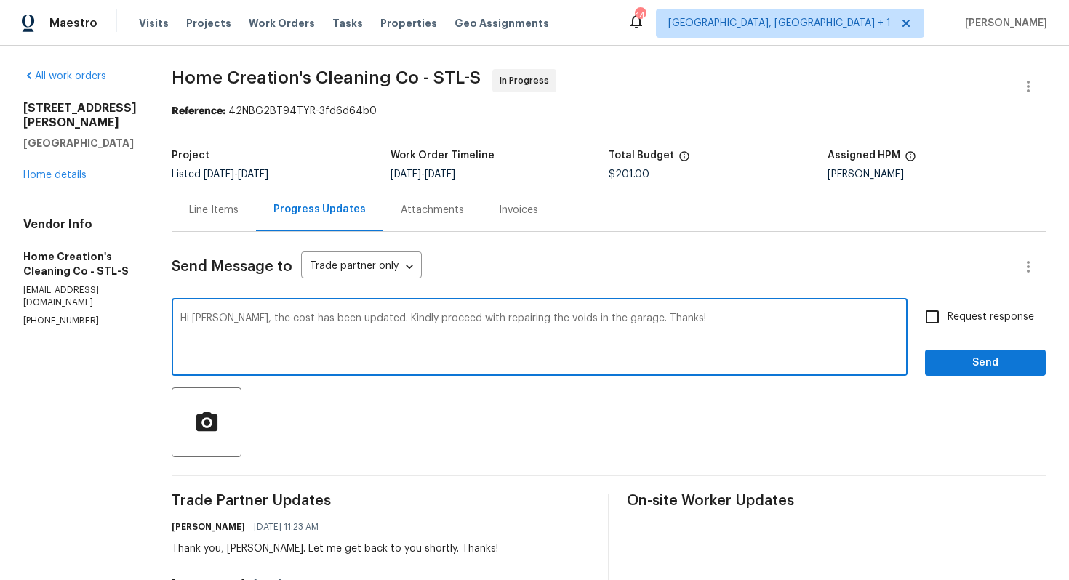
checkbox input "true"
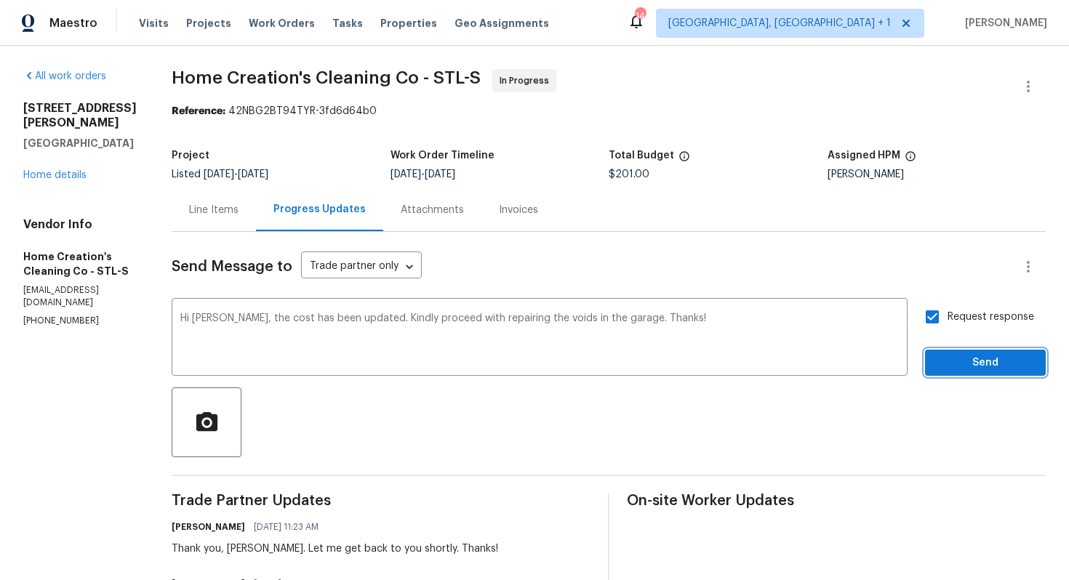
click at [958, 367] on span "Send" at bounding box center [985, 363] width 97 height 18
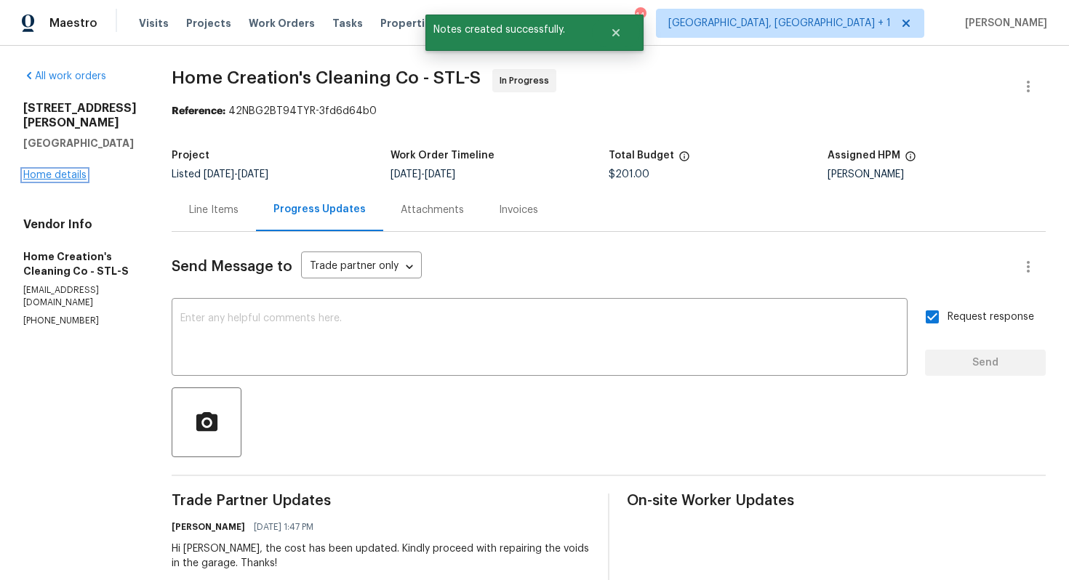
click at [58, 170] on link "Home details" at bounding box center [54, 175] width 63 height 10
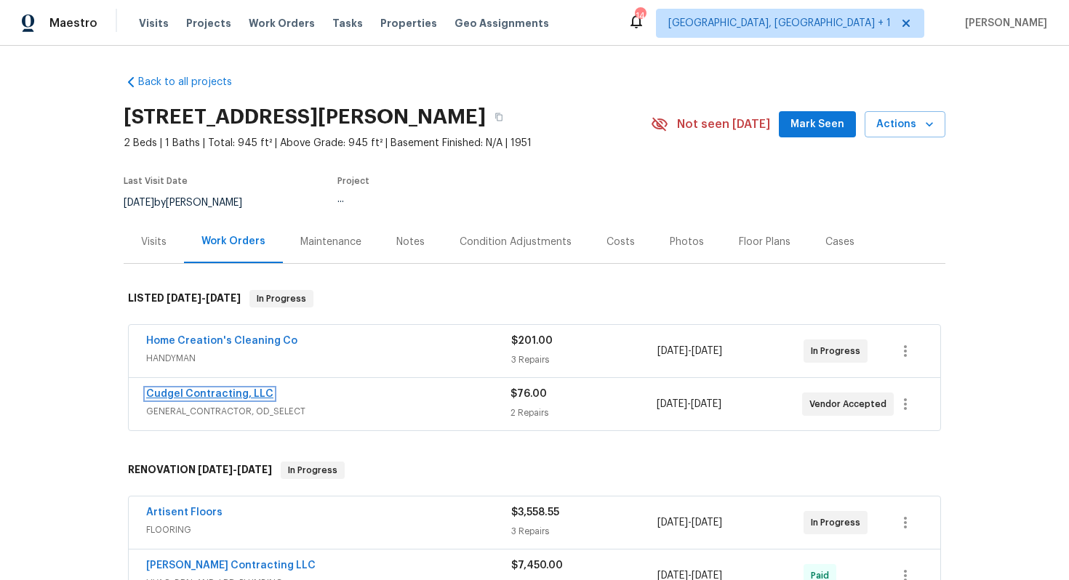
click at [190, 392] on link "Cudgel Contracting, LLC" at bounding box center [209, 394] width 127 height 10
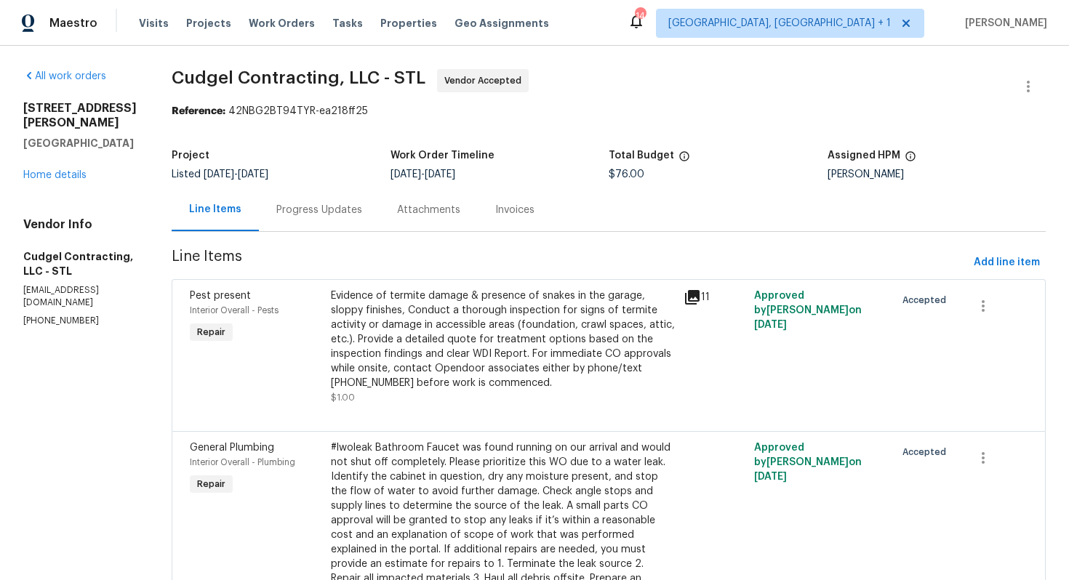
scroll to position [103, 0]
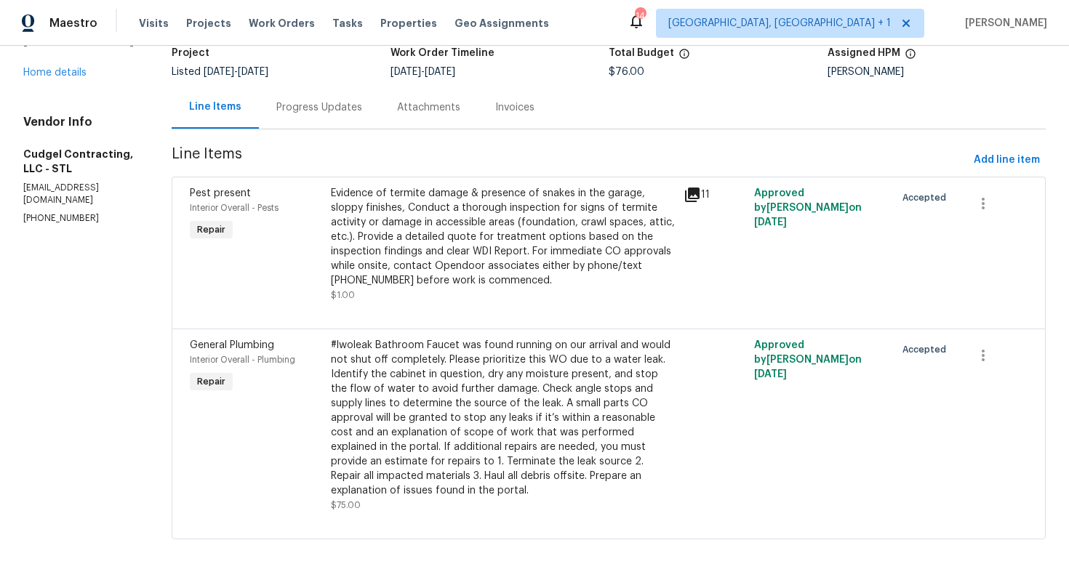
click at [497, 262] on div "Evidence of termite damage & presence of snakes in the garage, sloppy finishes,…" at bounding box center [503, 237] width 344 height 102
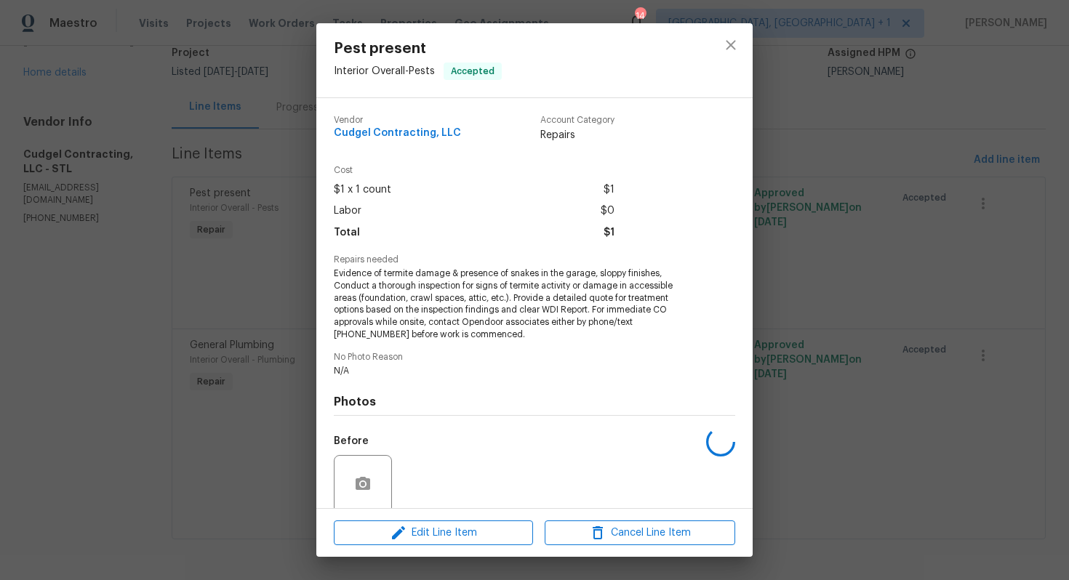
scroll to position [114, 0]
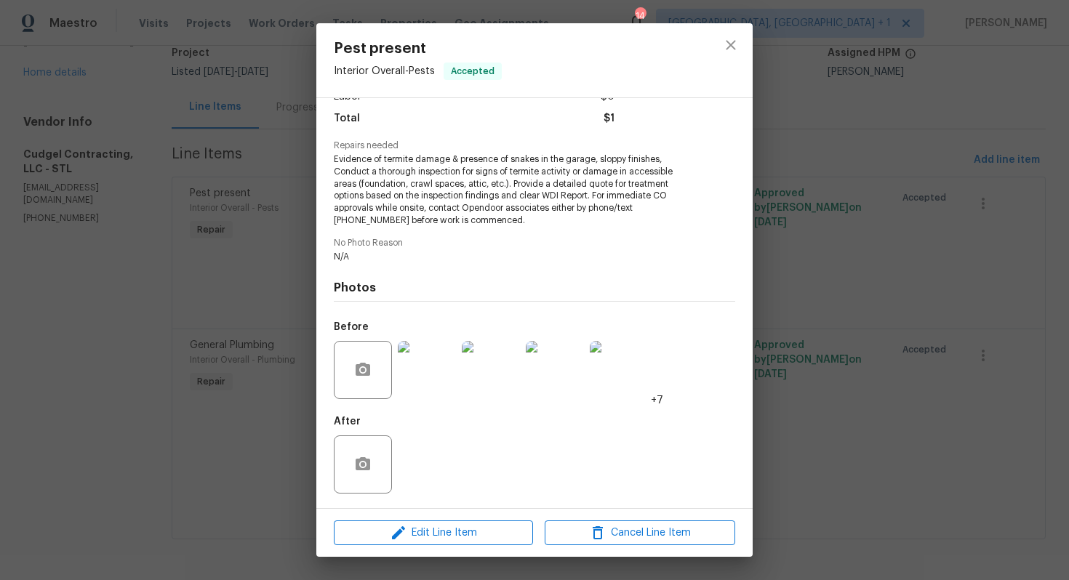
click at [438, 370] on img at bounding box center [427, 370] width 58 height 58
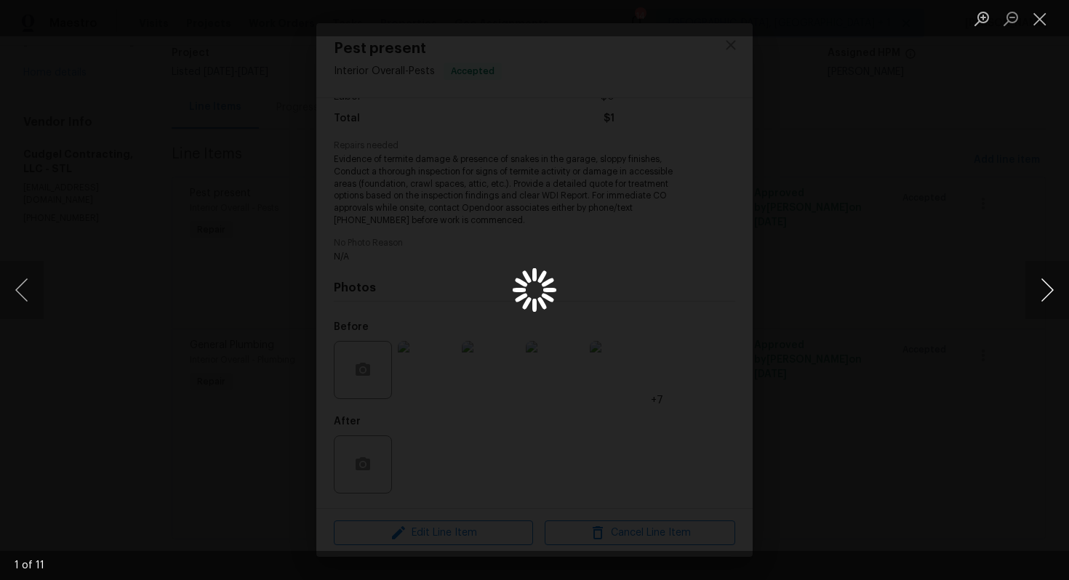
click at [1047, 291] on button "Next image" at bounding box center [1047, 290] width 44 height 58
click at [940, 308] on div "Lightbox" at bounding box center [534, 290] width 1069 height 580
click at [918, 212] on div "Lightbox" at bounding box center [534, 290] width 1069 height 580
click at [1045, 19] on button "Close lightbox" at bounding box center [1039, 18] width 29 height 25
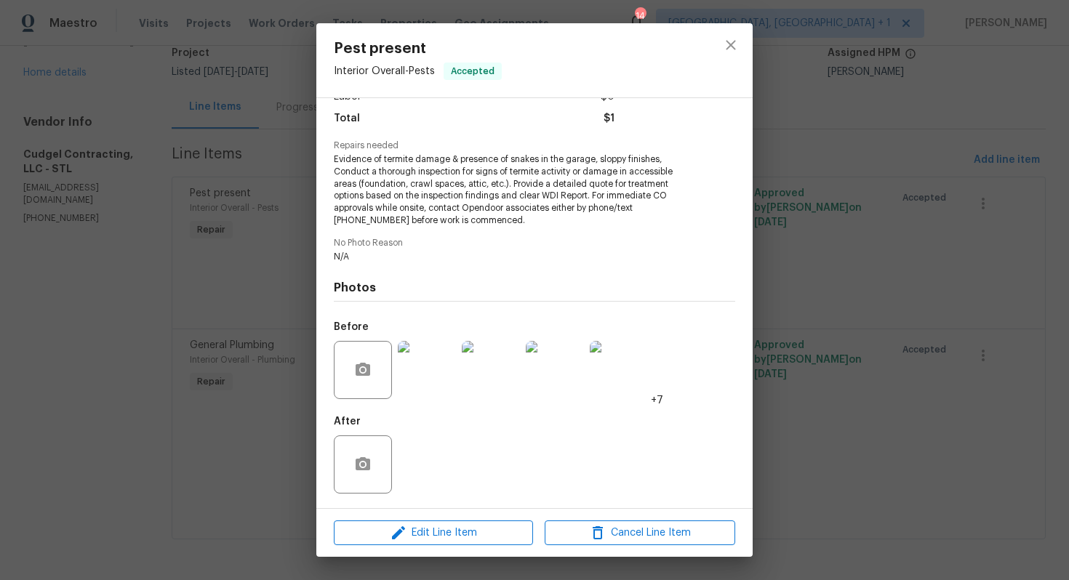
click at [508, 375] on img at bounding box center [491, 370] width 58 height 58
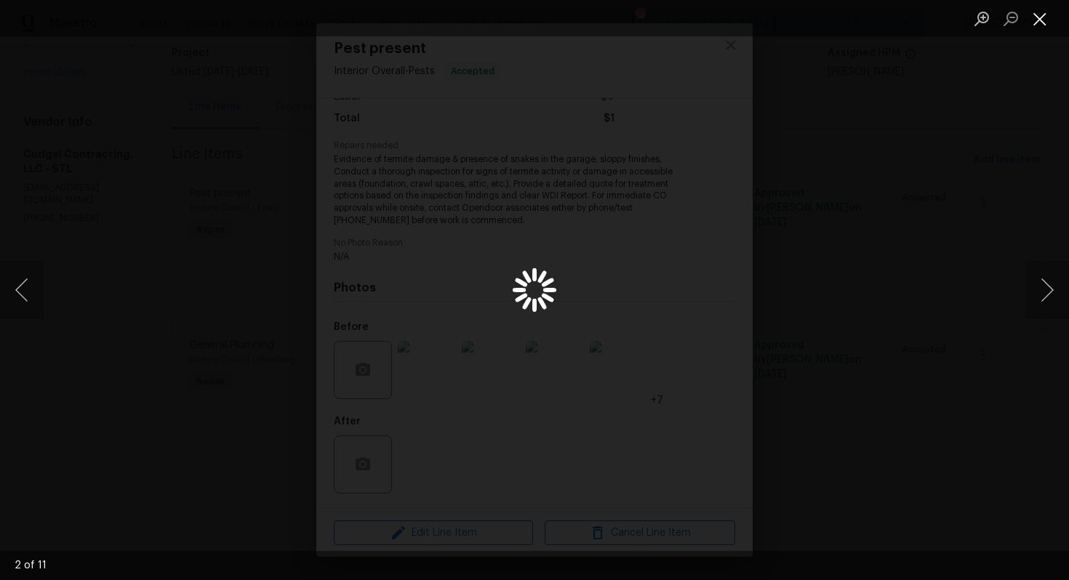
click at [1047, 20] on button "Close lightbox" at bounding box center [1039, 18] width 29 height 25
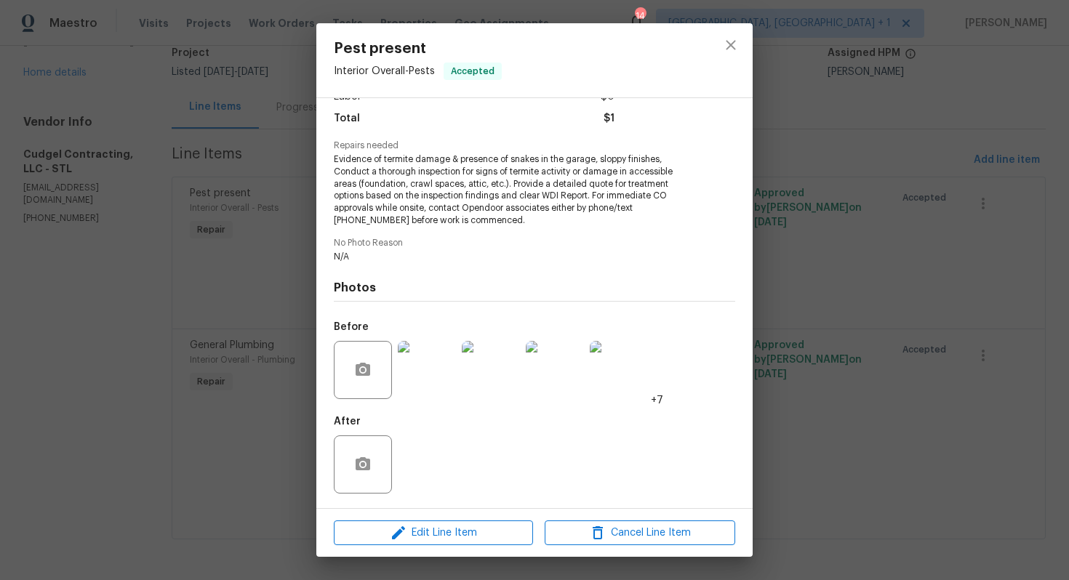
click at [558, 369] on img at bounding box center [555, 370] width 58 height 58
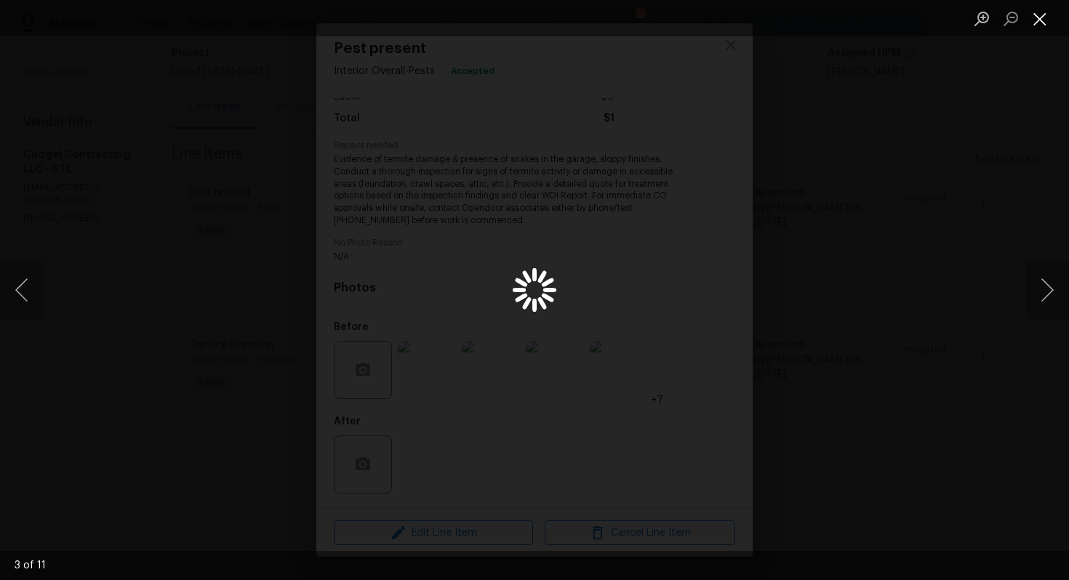
click at [1043, 22] on button "Close lightbox" at bounding box center [1039, 18] width 29 height 25
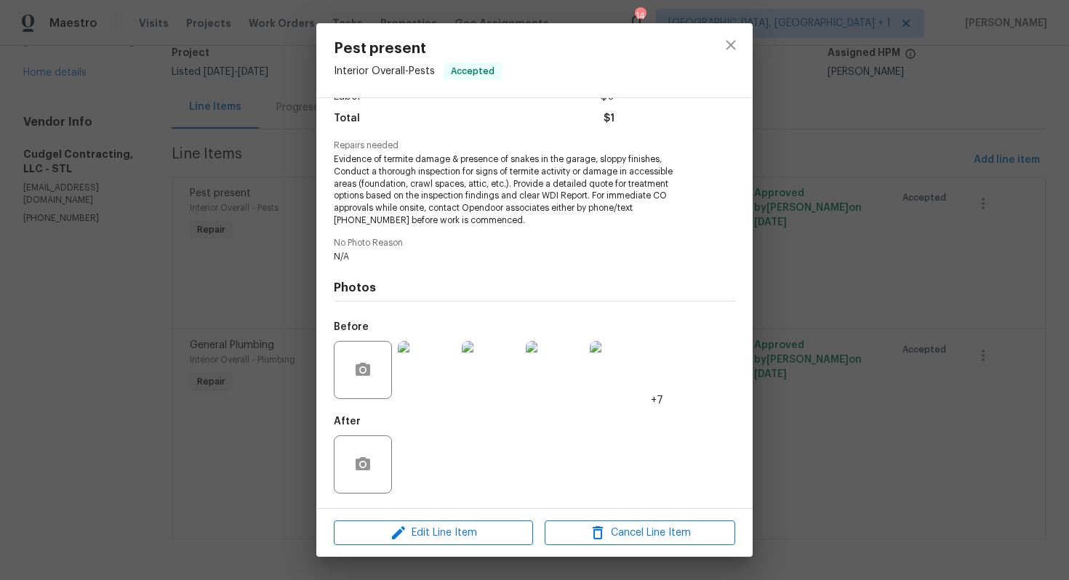
click at [849, 161] on div "Pest present Interior Overall - Pests Accepted Vendor Cudgel Contracting, LLC A…" at bounding box center [534, 290] width 1069 height 580
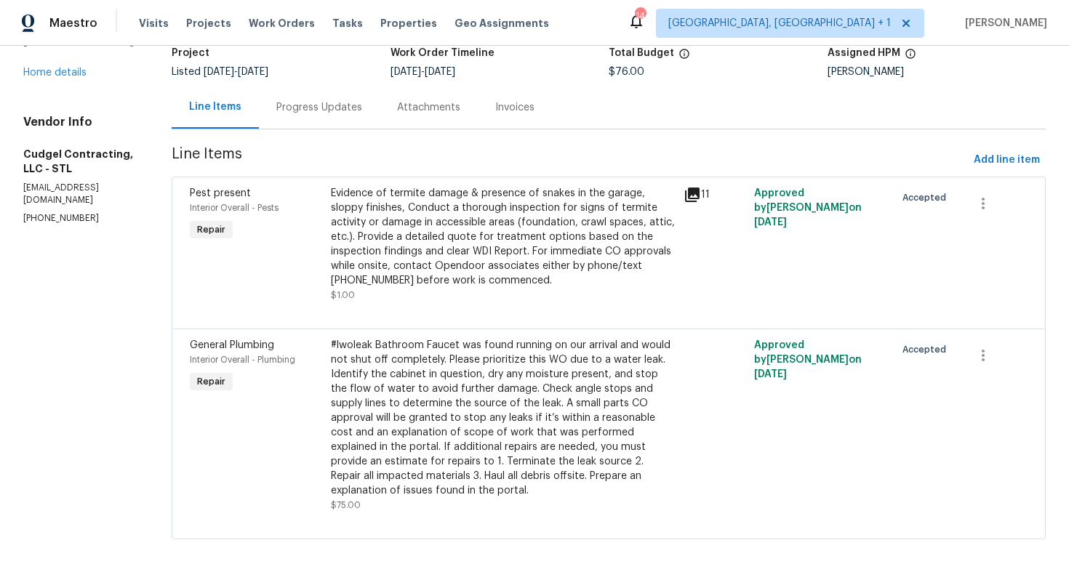
scroll to position [0, 0]
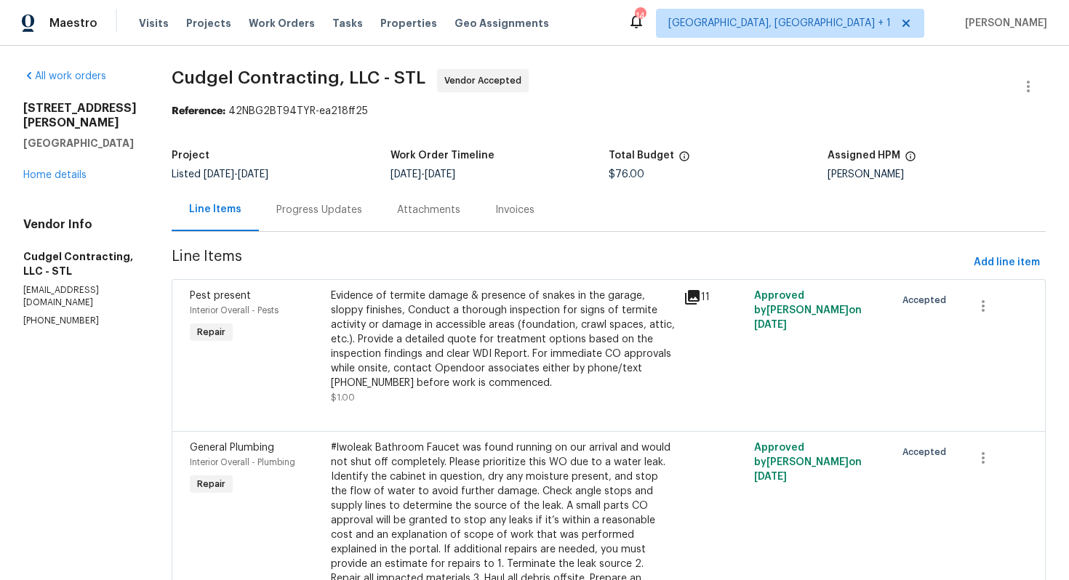
click at [302, 211] on div "Progress Updates" at bounding box center [319, 210] width 86 height 15
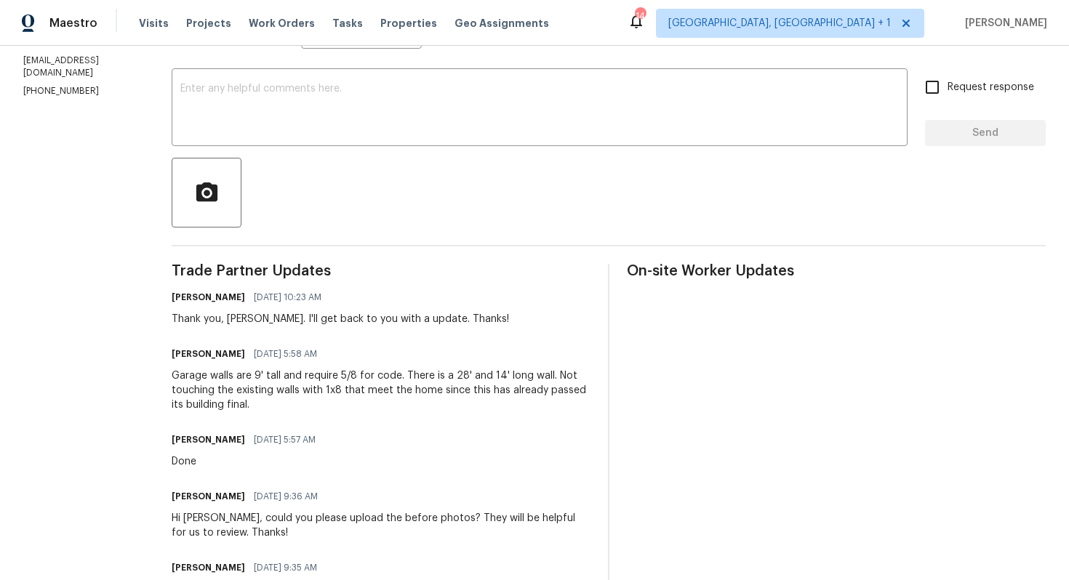
scroll to position [190, 0]
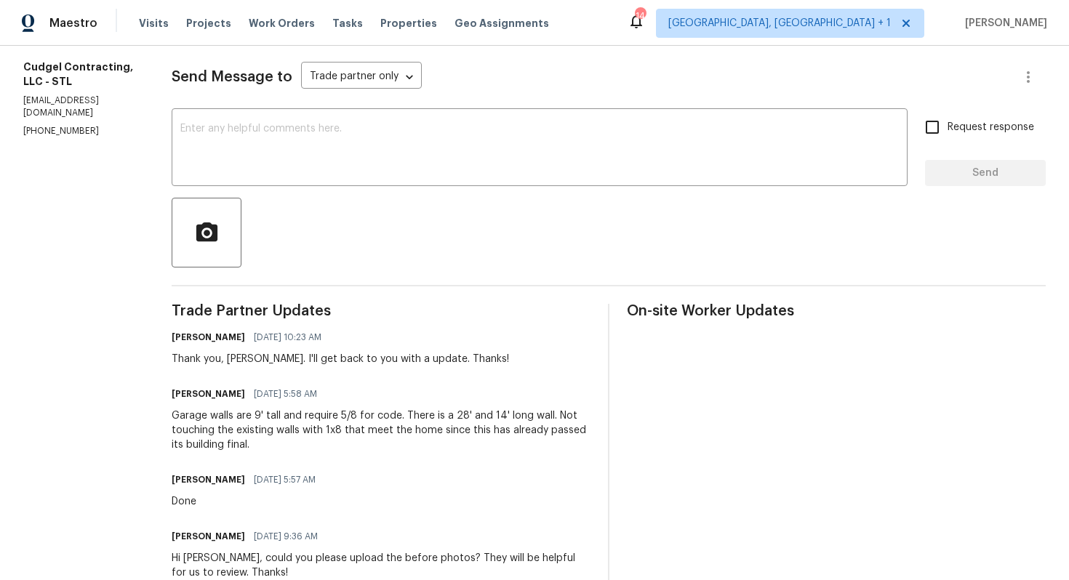
click at [251, 359] on div "Thank you, Brian. I'll get back to you with a update. Thanks!" at bounding box center [340, 359] width 337 height 15
copy div "Brian"
click at [399, 146] on textarea at bounding box center [539, 149] width 718 height 51
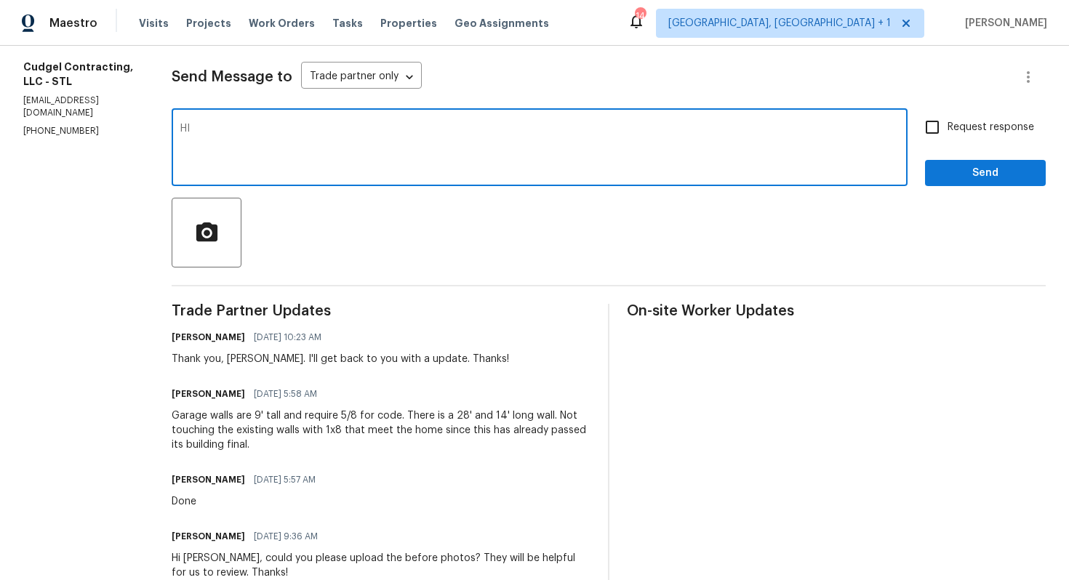
paste textarea "Brian"
click at [286, 127] on textarea "Hi Brian, we have decided not to move forward with this WO. Kindly confirm the …" at bounding box center [539, 149] width 718 height 51
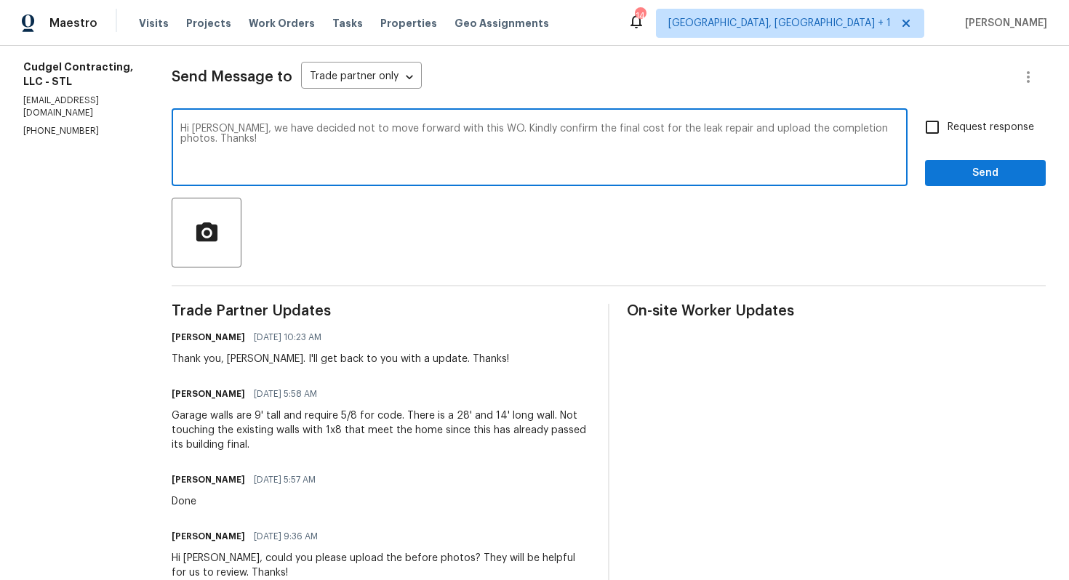
paste textarea "Could you please confirm the final cost for the leak repair and upload the comp…"
type textarea "Hi Brian, we have decided not to move forward with this WO. Could you please co…"
click at [947, 127] on input "Request response" at bounding box center [932, 127] width 31 height 31
checkbox input "true"
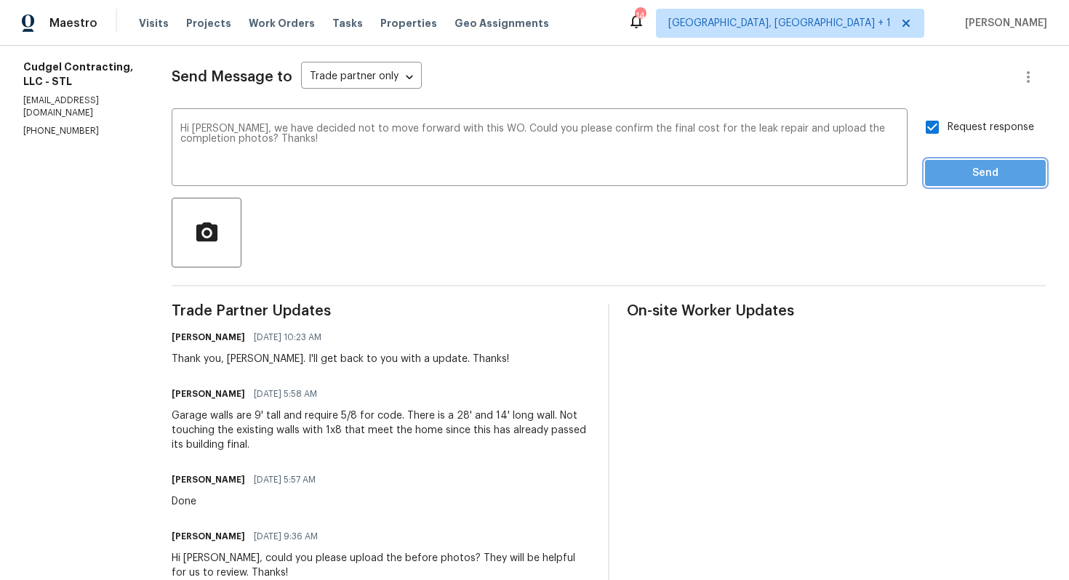
click at [945, 164] on span "Send" at bounding box center [985, 173] width 97 height 18
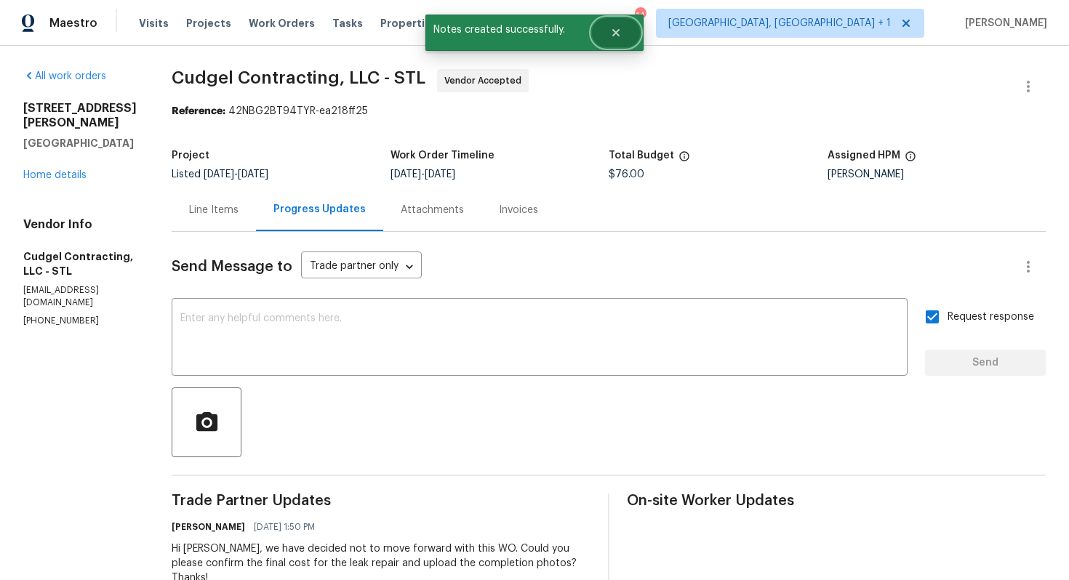
click at [620, 25] on button "Close" at bounding box center [616, 32] width 48 height 29
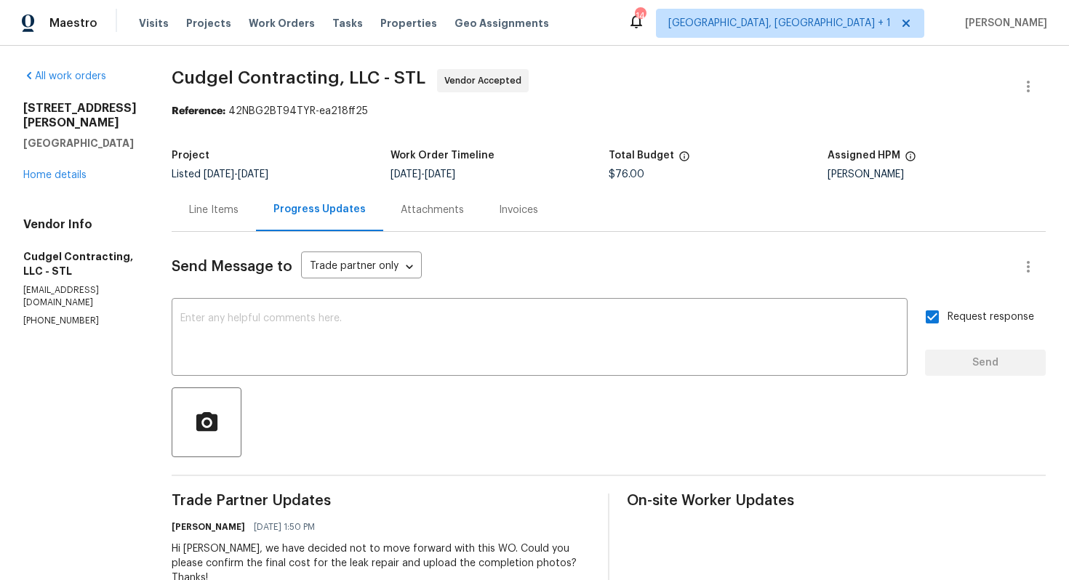
click at [223, 220] on div "Line Items" at bounding box center [214, 209] width 84 height 43
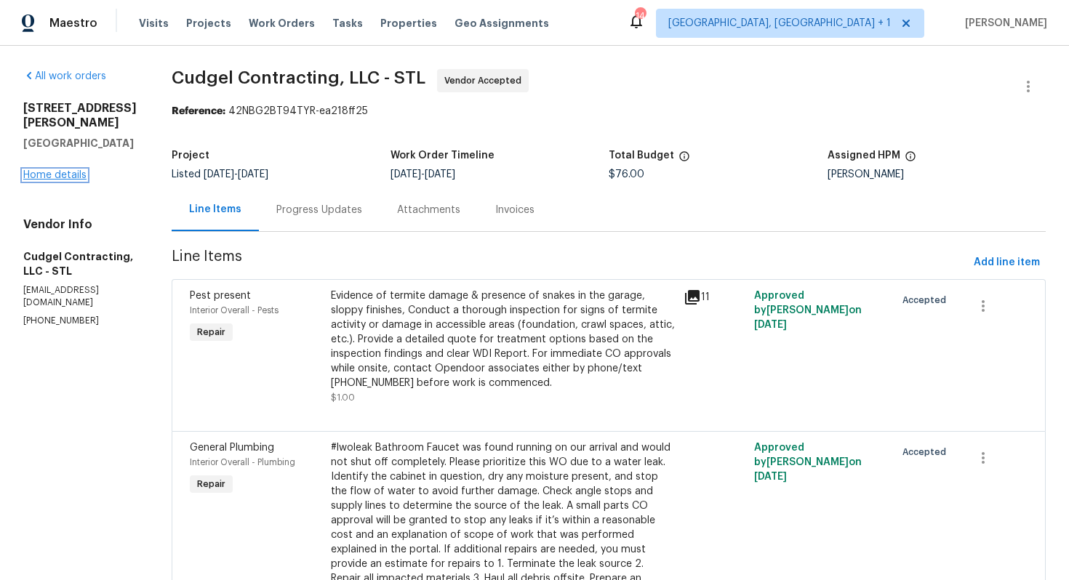
click at [73, 170] on link "Home details" at bounding box center [54, 175] width 63 height 10
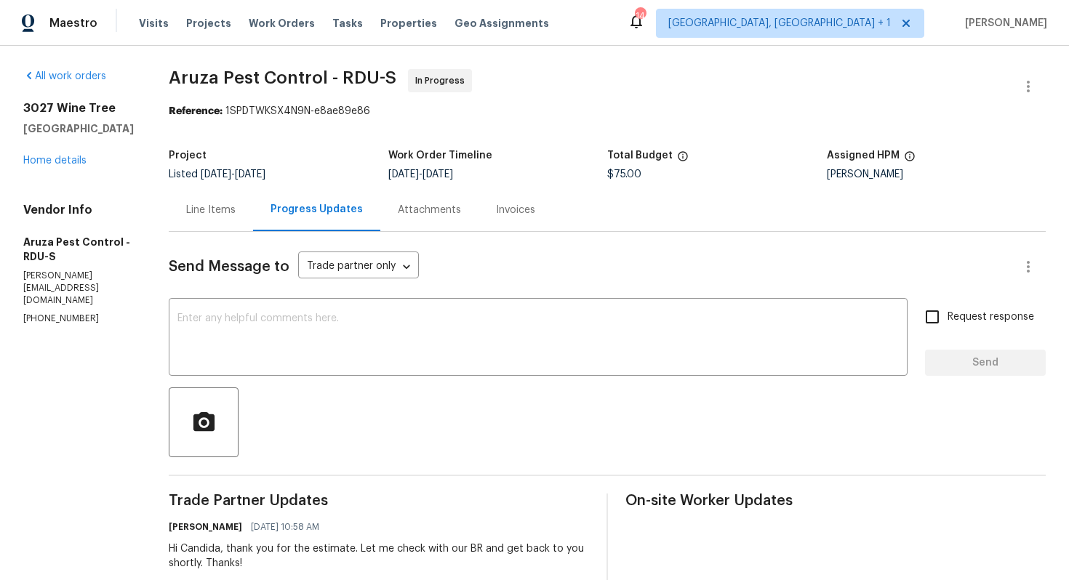
click at [223, 225] on div "Line Items" at bounding box center [211, 209] width 84 height 43
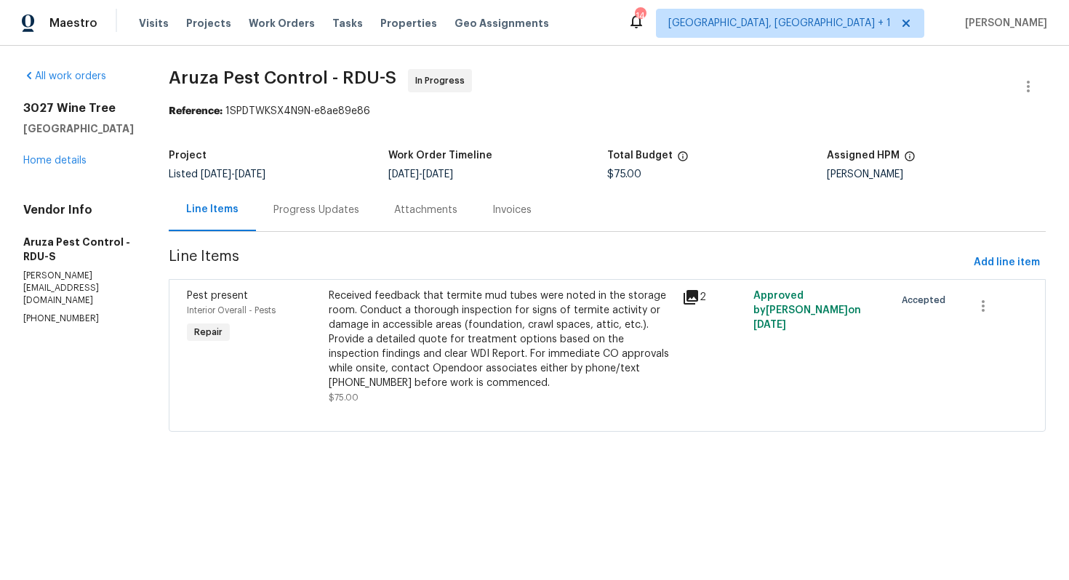
click at [497, 328] on div "Received feedback that termite mud tubes were noted in the storage room. Conduc…" at bounding box center [501, 340] width 345 height 102
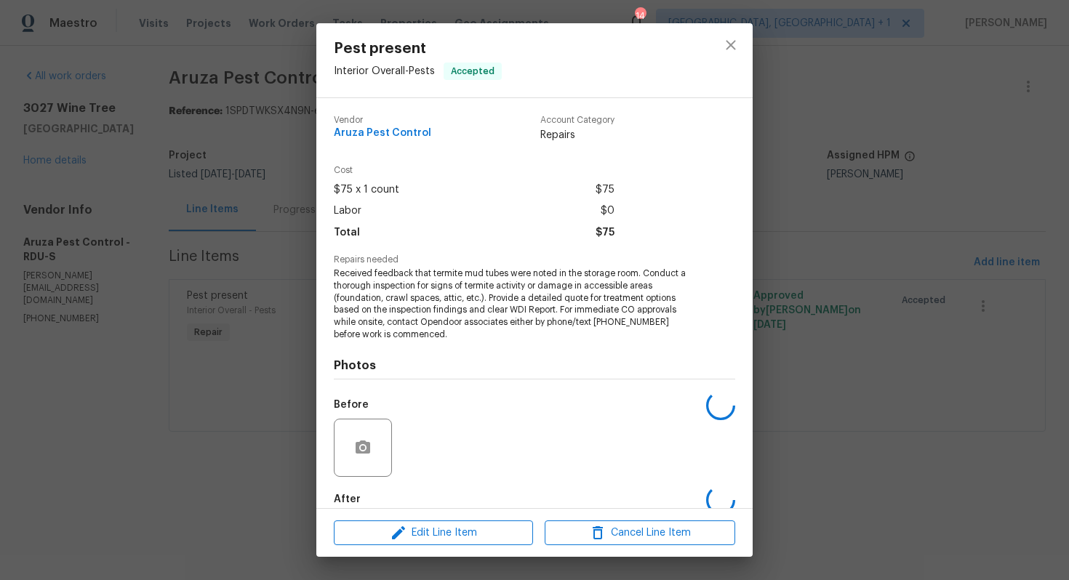
scroll to position [78, 0]
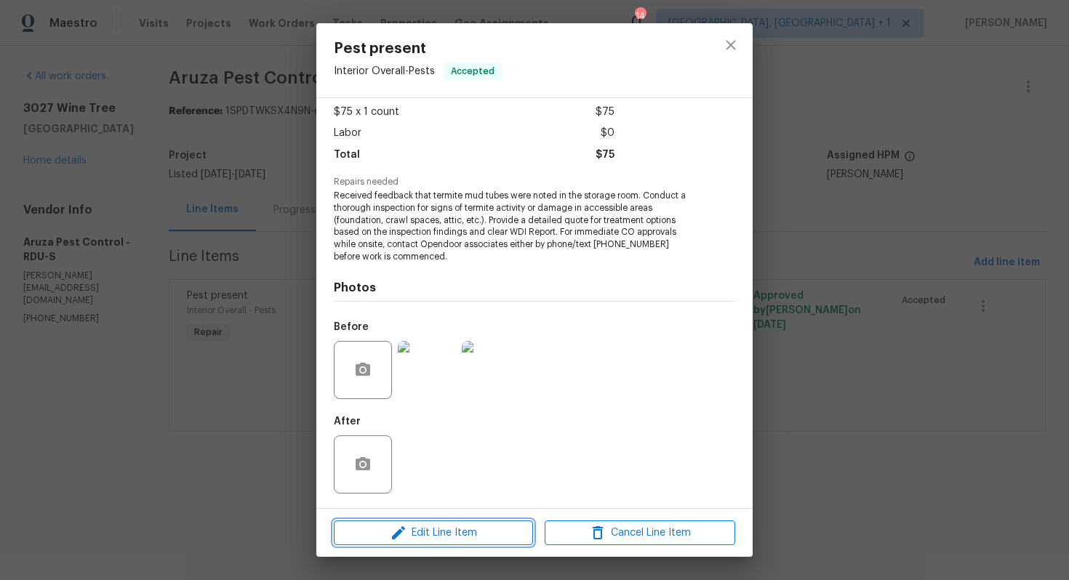
click at [388, 532] on span "Edit Line Item" at bounding box center [433, 533] width 191 height 18
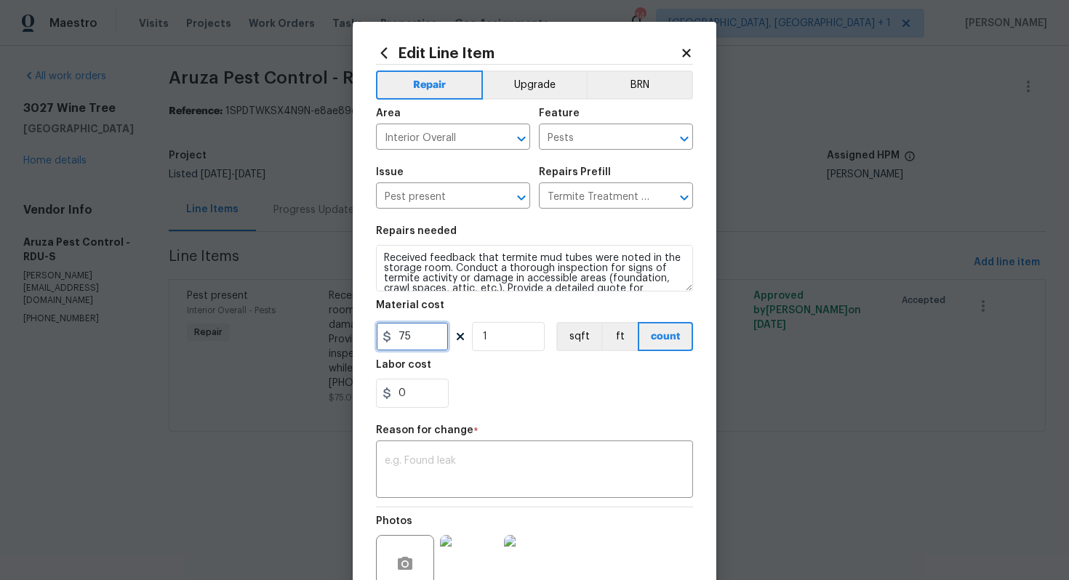
click at [423, 346] on input "75" at bounding box center [412, 336] width 73 height 29
type input "1448"
click at [449, 465] on textarea at bounding box center [535, 471] width 300 height 31
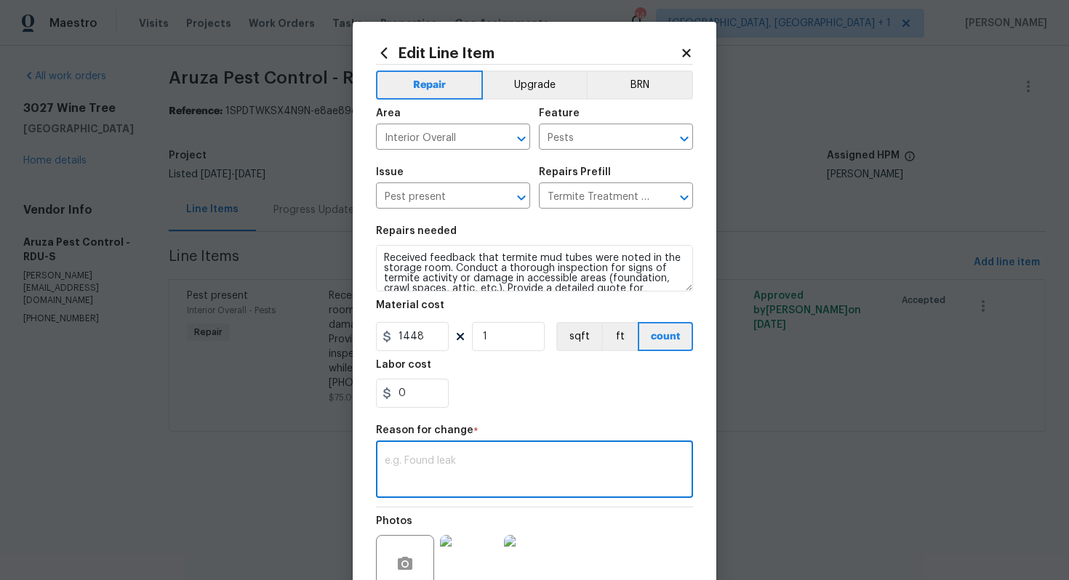
click at [455, 464] on textarea at bounding box center [535, 471] width 300 height 31
paste textarea "(AM) Updated cost per BR team approval."
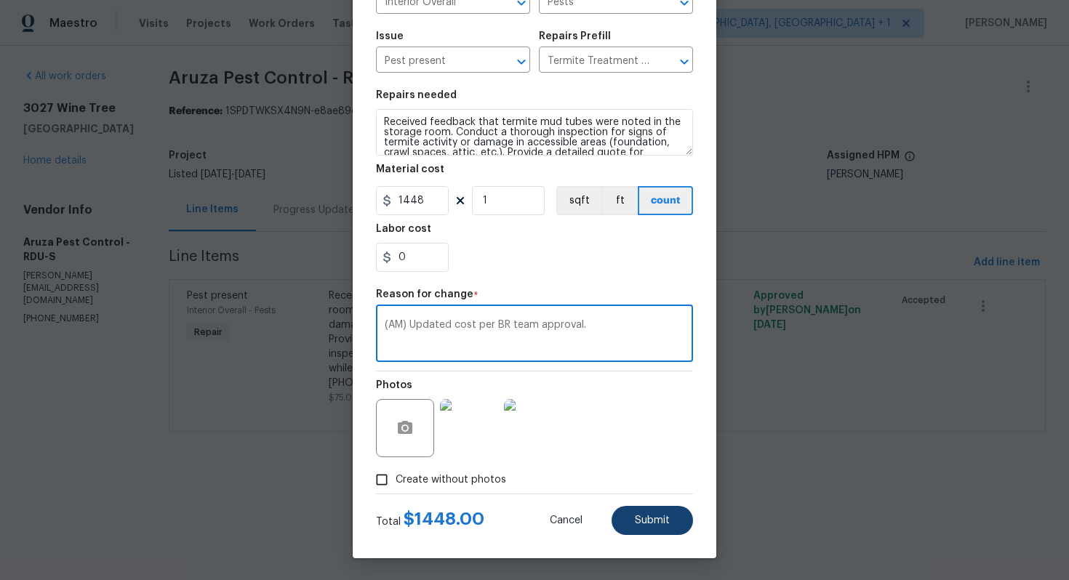
type textarea "(AM) Updated cost per BR team approval."
click at [656, 527] on button "Submit" at bounding box center [652, 520] width 81 height 29
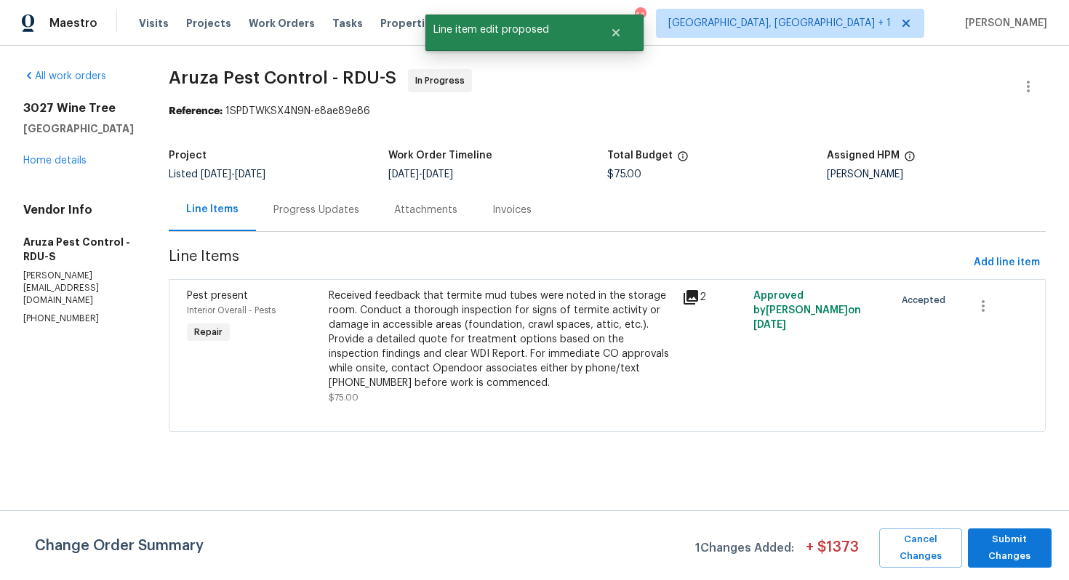
scroll to position [0, 0]
click at [1005, 545] on span "Submit Changes" at bounding box center [1009, 548] width 69 height 33
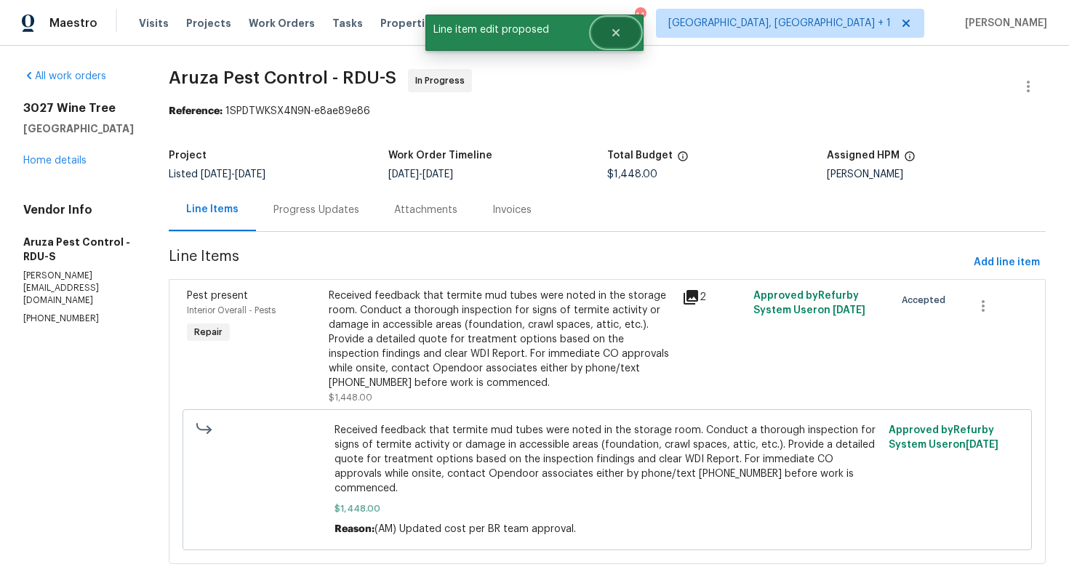
click at [617, 31] on icon "Close" at bounding box center [615, 32] width 7 height 7
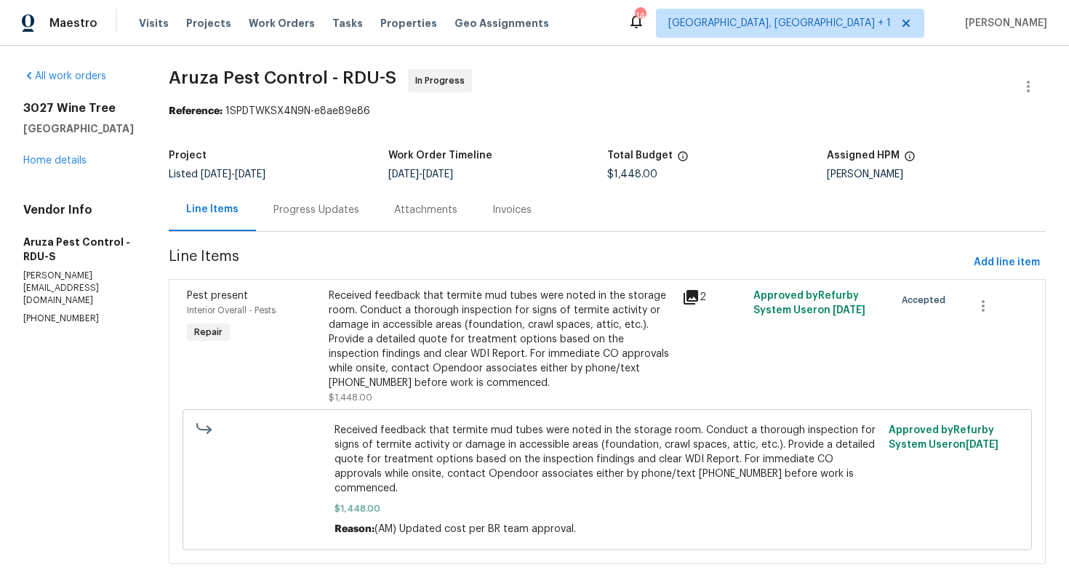
click at [299, 214] on div "Progress Updates" at bounding box center [316, 210] width 86 height 15
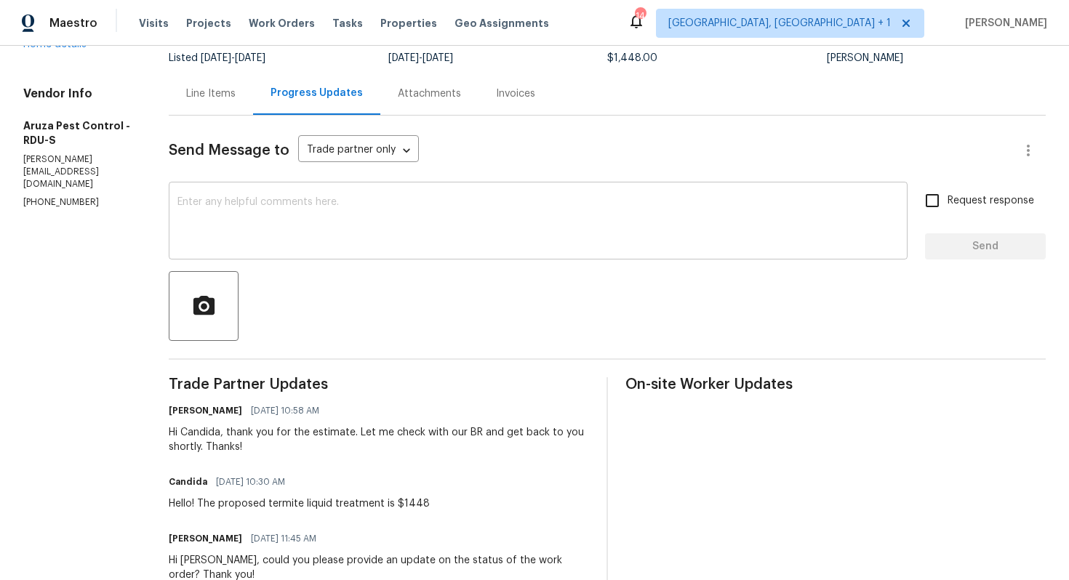
scroll to position [151, 0]
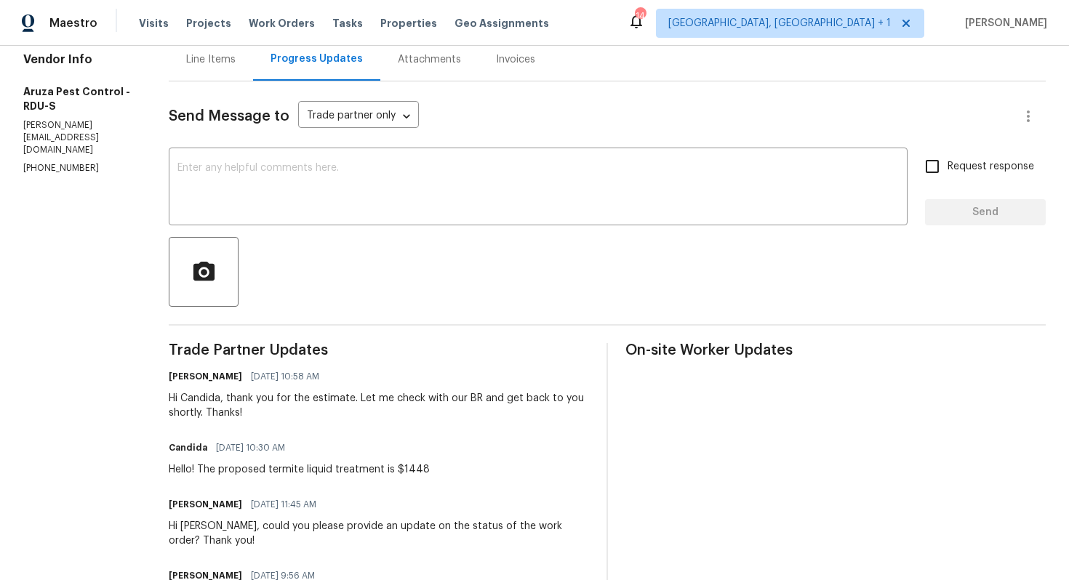
click at [201, 401] on div "Hi Candida, thank you for the estimate. Let me check with our BR and get back t…" at bounding box center [379, 405] width 420 height 29
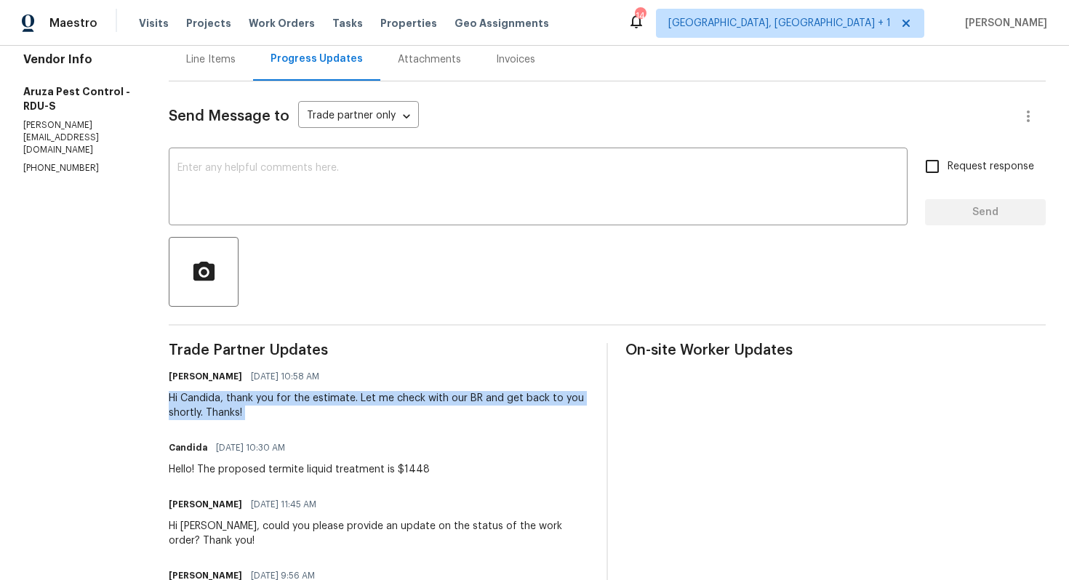
click at [201, 401] on div "Hi Candida, thank you for the estimate. Let me check with our BR and get back t…" at bounding box center [379, 405] width 420 height 29
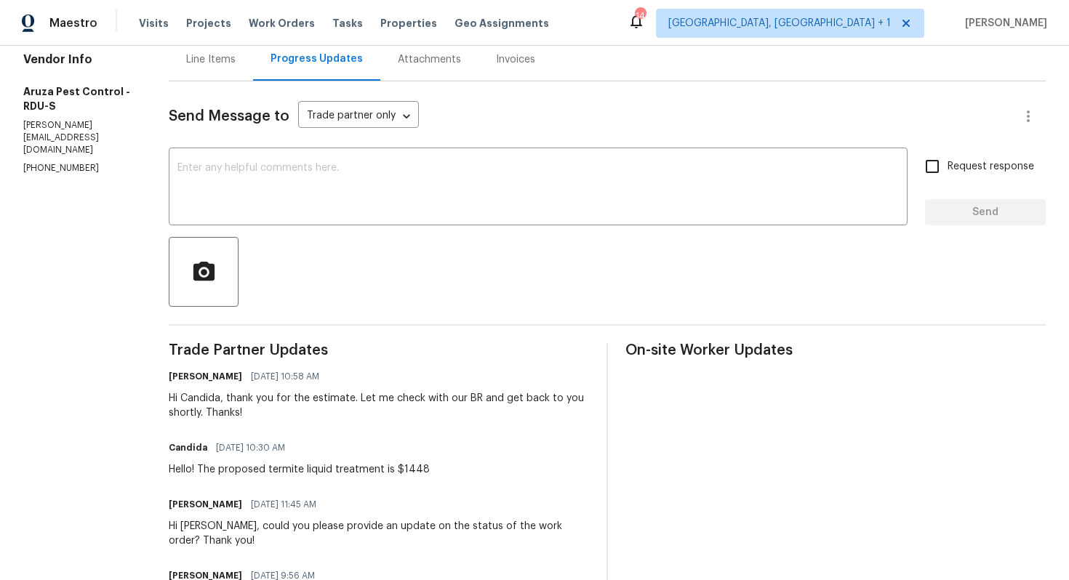
click at [201, 401] on div "Hi Candida, thank you for the estimate. Let me check with our BR and get back t…" at bounding box center [379, 405] width 420 height 29
click at [355, 171] on textarea at bounding box center [537, 188] width 721 height 51
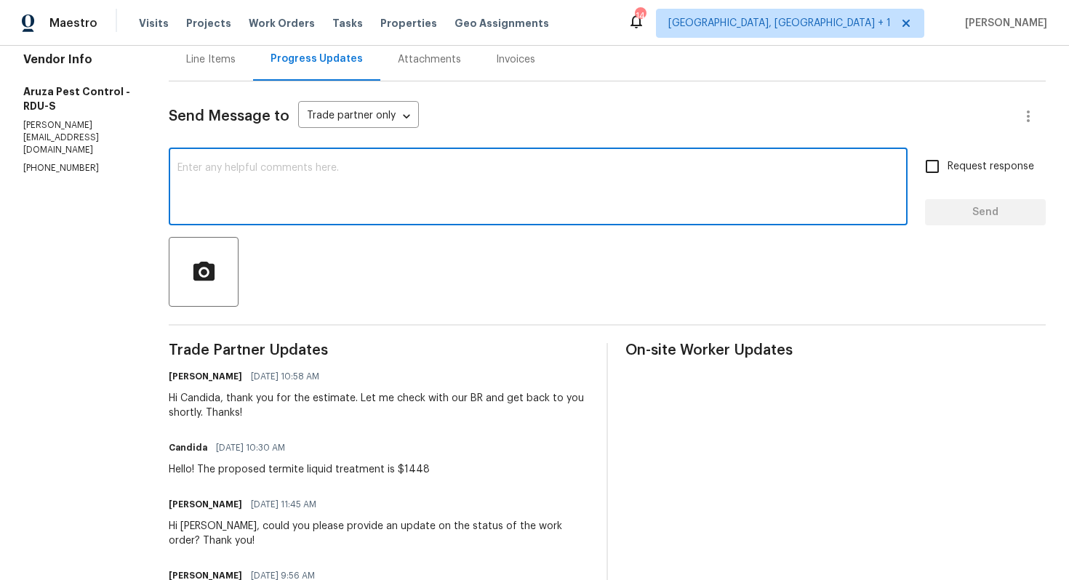
paste textarea "Candida"
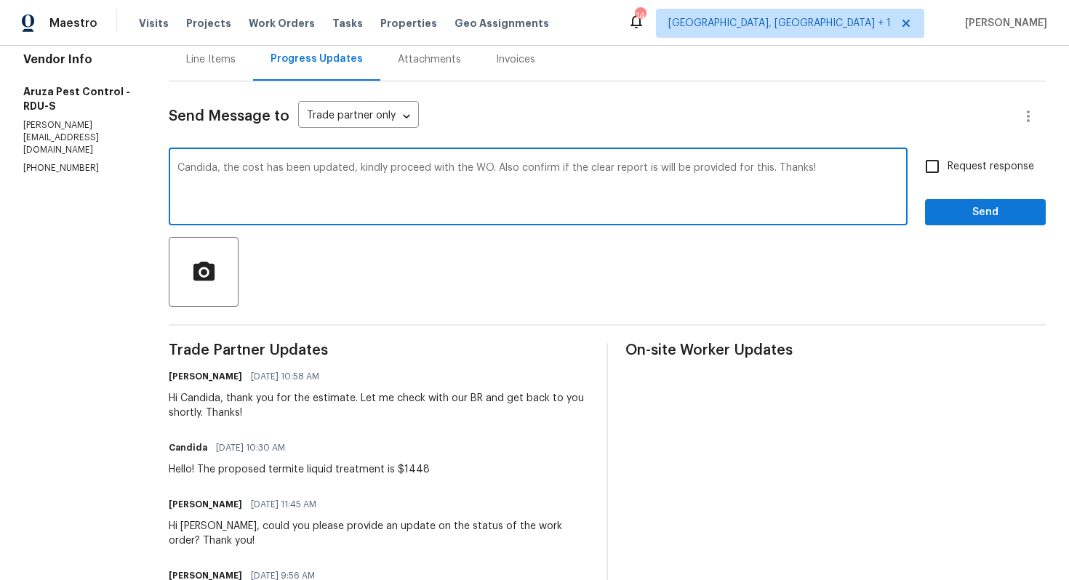
click at [652, 170] on textarea "Candida, the cost has been updated, kindly proceed with the WO. Also confirm if…" at bounding box center [537, 188] width 721 height 51
click at [637, 170] on textarea "Candida, the cost has been updated, kindly proceed with the WO. Also confirm if…" at bounding box center [537, 188] width 721 height 51
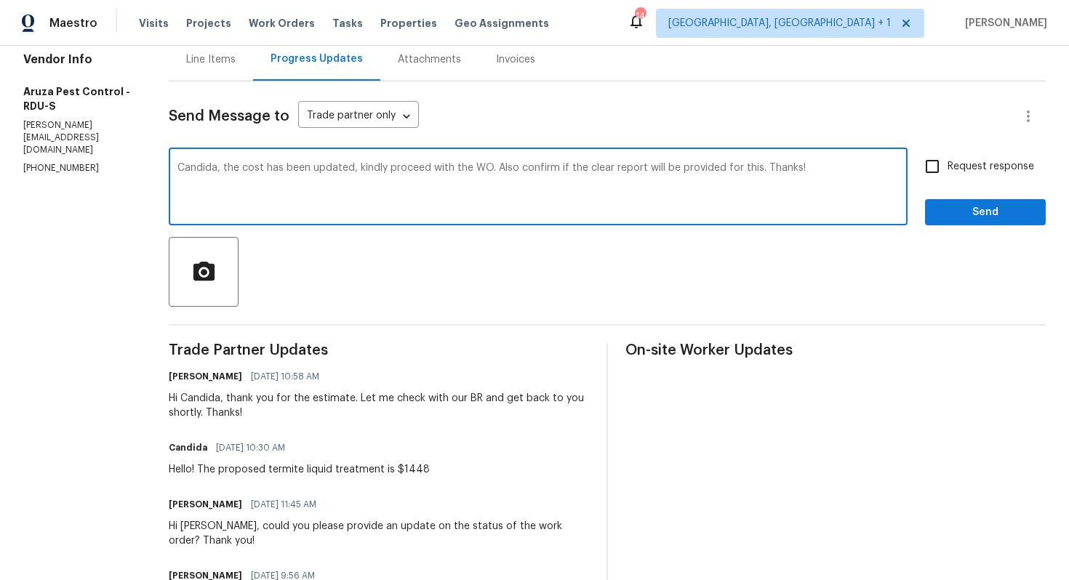
click at [637, 170] on textarea "Candida, the cost has been updated, kindly proceed with the WO. Also confirm if…" at bounding box center [537, 188] width 721 height 51
paste textarea "Hi Candida, the cost has been updated. Kindly proceed with the WO and"
type textarea "Hi Candida, the cost has been updated. Kindly proceed with the WO and confirm i…"
click at [933, 175] on input "Request response" at bounding box center [932, 166] width 31 height 31
checkbox input "true"
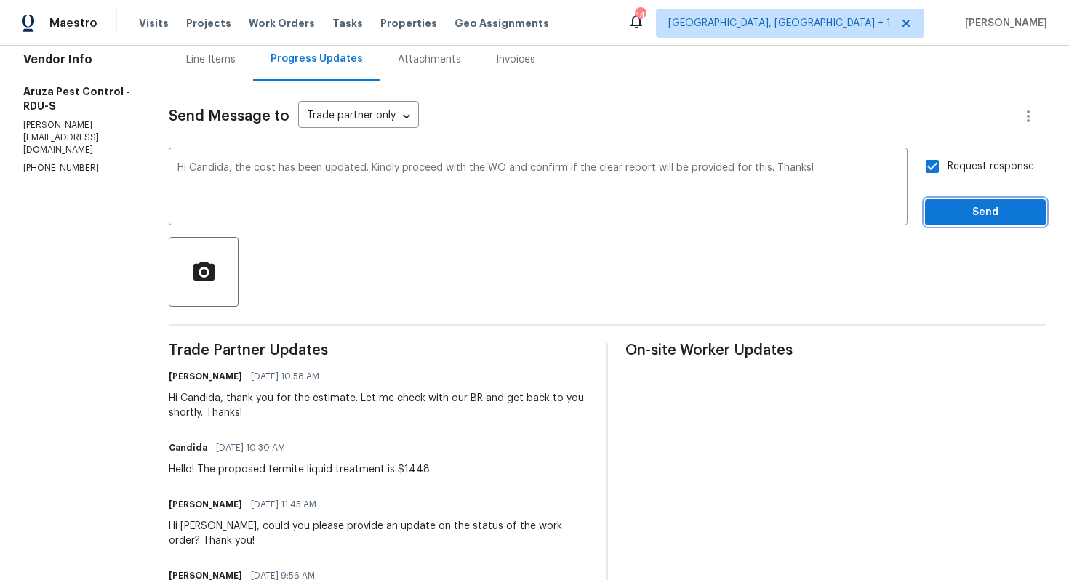
click at [951, 213] on span "Send" at bounding box center [985, 213] width 97 height 18
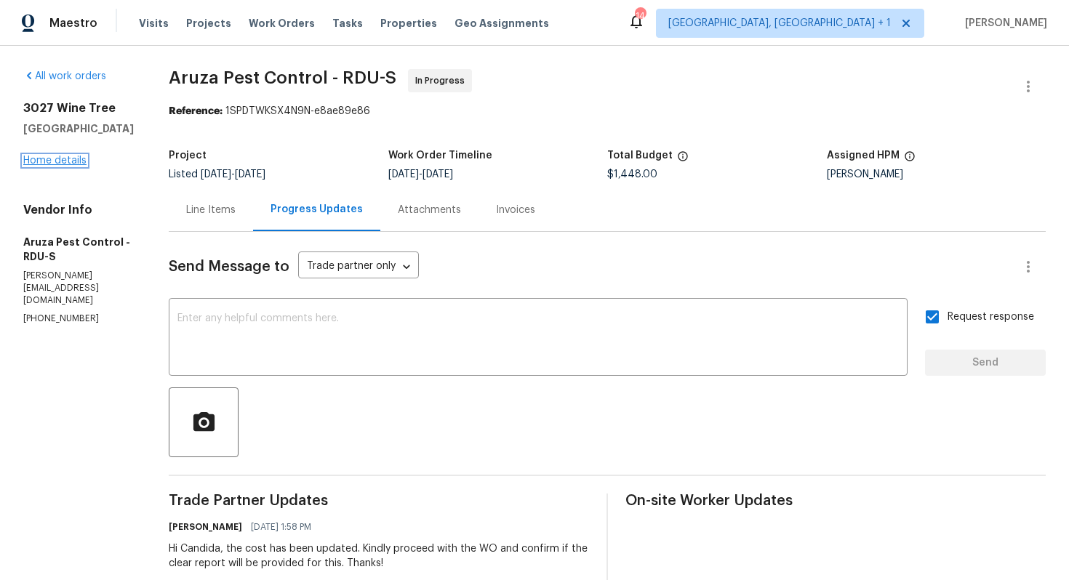
click at [70, 161] on link "Home details" at bounding box center [54, 161] width 63 height 10
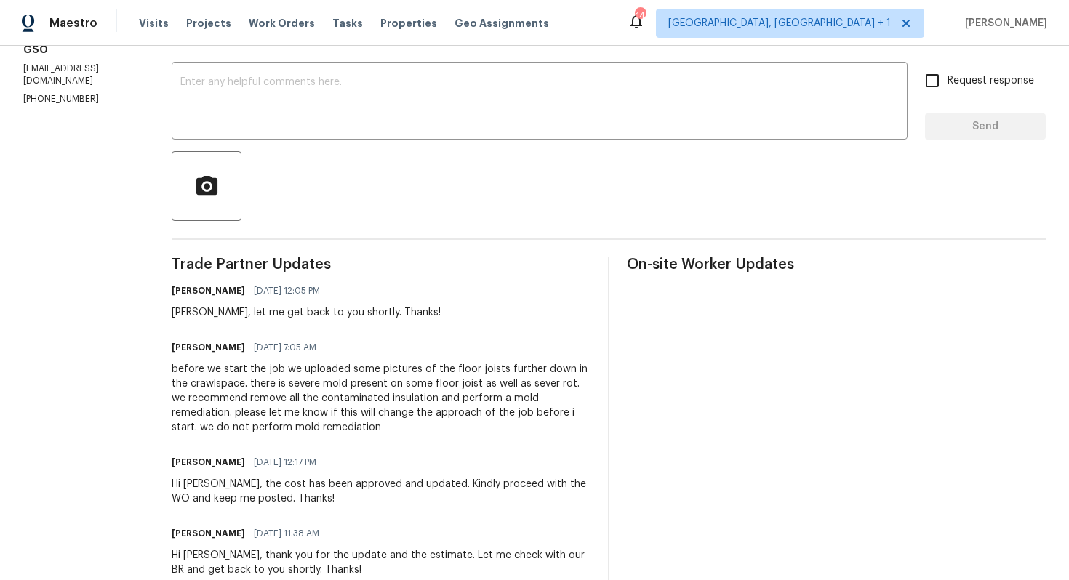
scroll to position [225, 0]
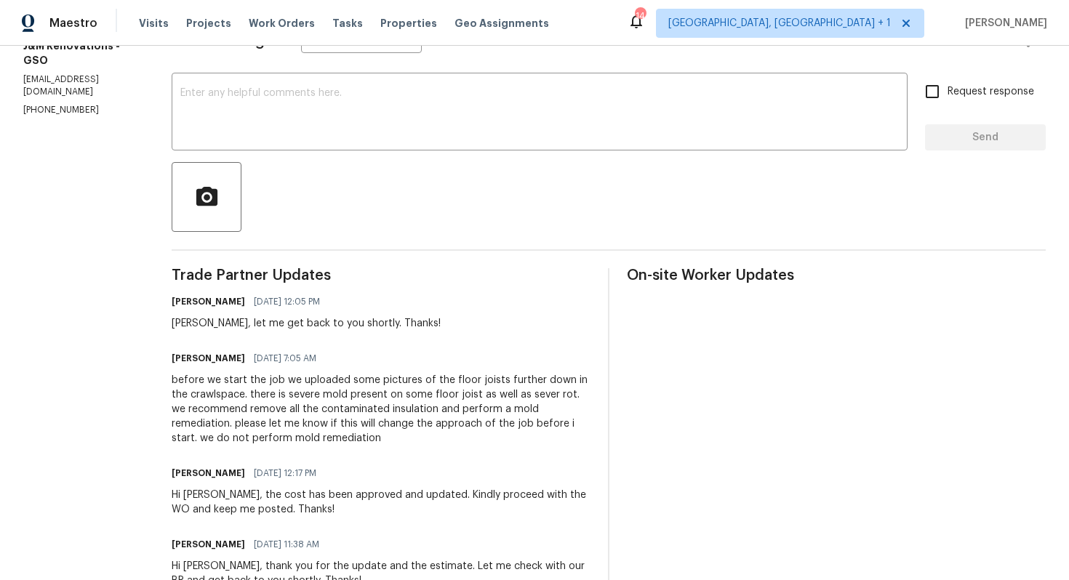
click at [185, 361] on h6 "[PERSON_NAME]" at bounding box center [208, 358] width 73 height 15
copy h6 "[PERSON_NAME]"
click at [345, 137] on textarea at bounding box center [539, 113] width 718 height 51
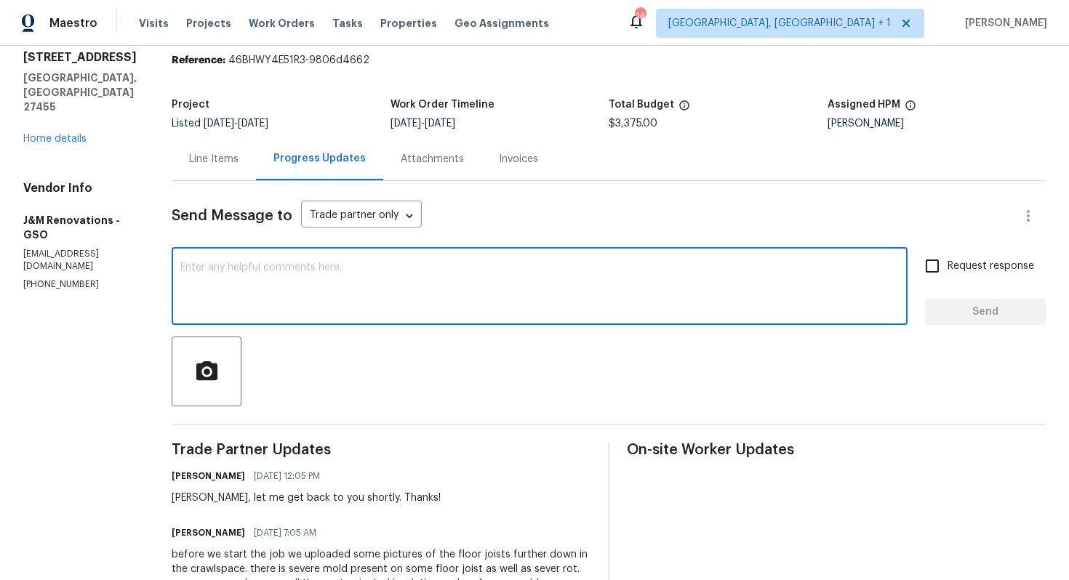
scroll to position [0, 0]
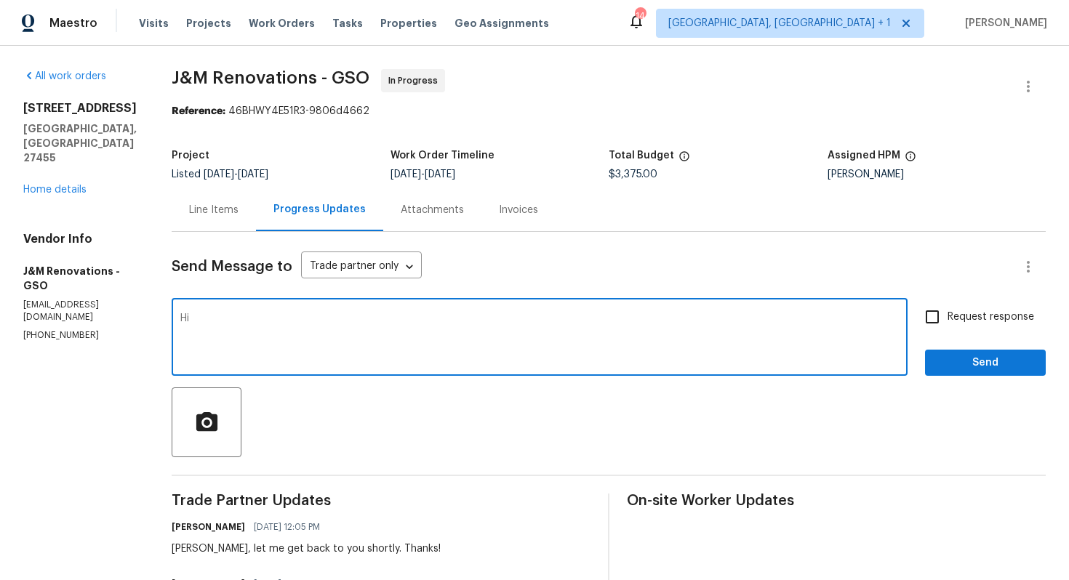
paste textarea "[PERSON_NAME]"
click at [431, 318] on textarea "Hi [PERSON_NAME], kindly confirm if the crawlspace work hasent started yet. If …" at bounding box center [539, 338] width 718 height 51
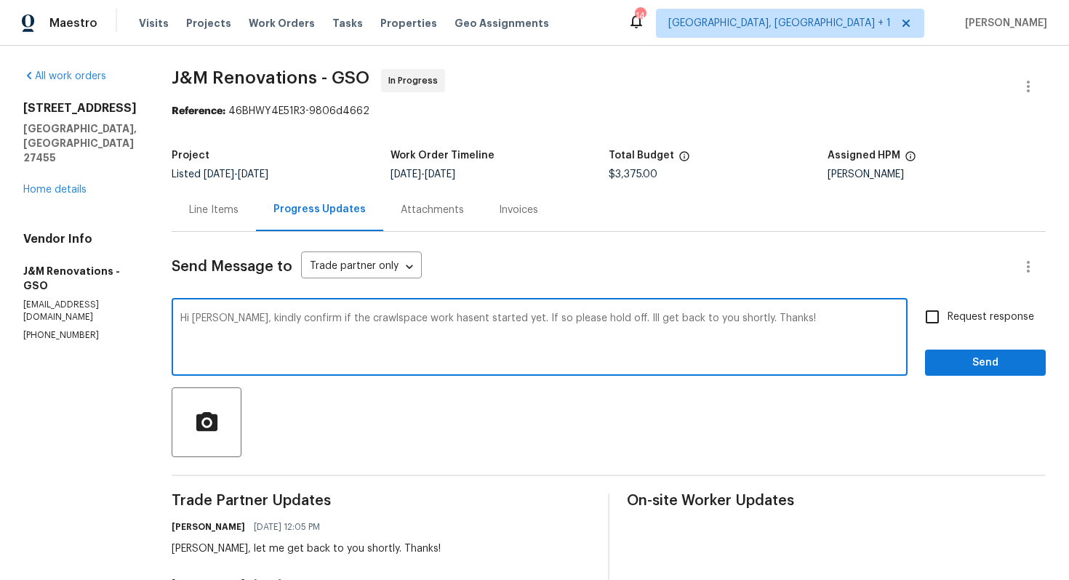
click at [431, 318] on textarea "Hi [PERSON_NAME], kindly confirm if the crawlspace work hasent started yet. If …" at bounding box center [539, 338] width 718 height 51
paste textarea "could you please confirm if the crawlspace work has started yet? If it hasn’t, …"
type textarea "Hi [PERSON_NAME], could you please confirm if the crawlspace work has started y…"
click at [933, 321] on input "Request response" at bounding box center [932, 317] width 31 height 31
checkbox input "true"
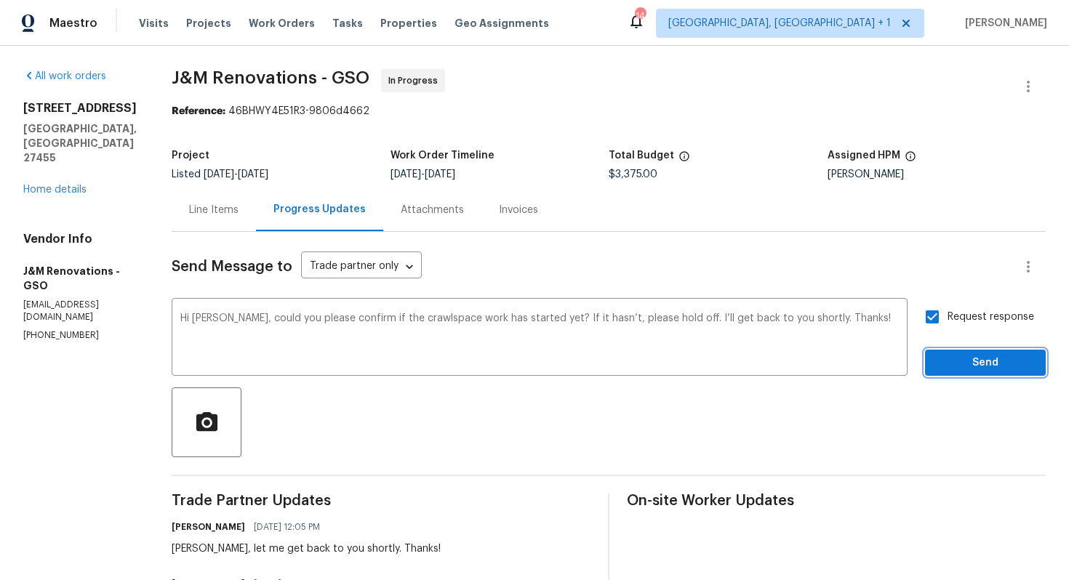
click at [967, 361] on span "Send" at bounding box center [985, 363] width 97 height 18
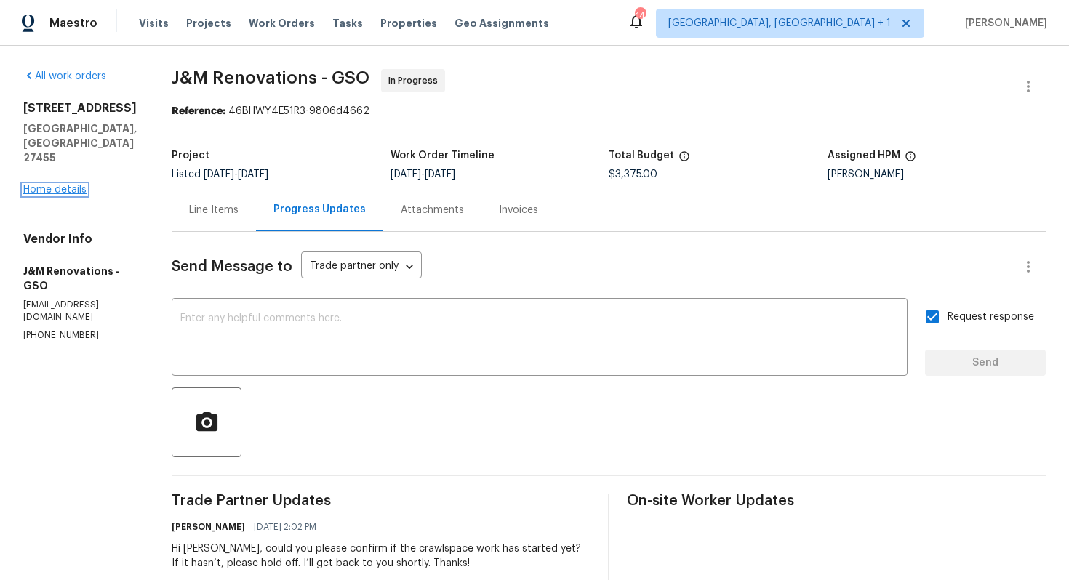
click at [42, 185] on link "Home details" at bounding box center [54, 190] width 63 height 10
